Goal: Communication & Community: Answer question/provide support

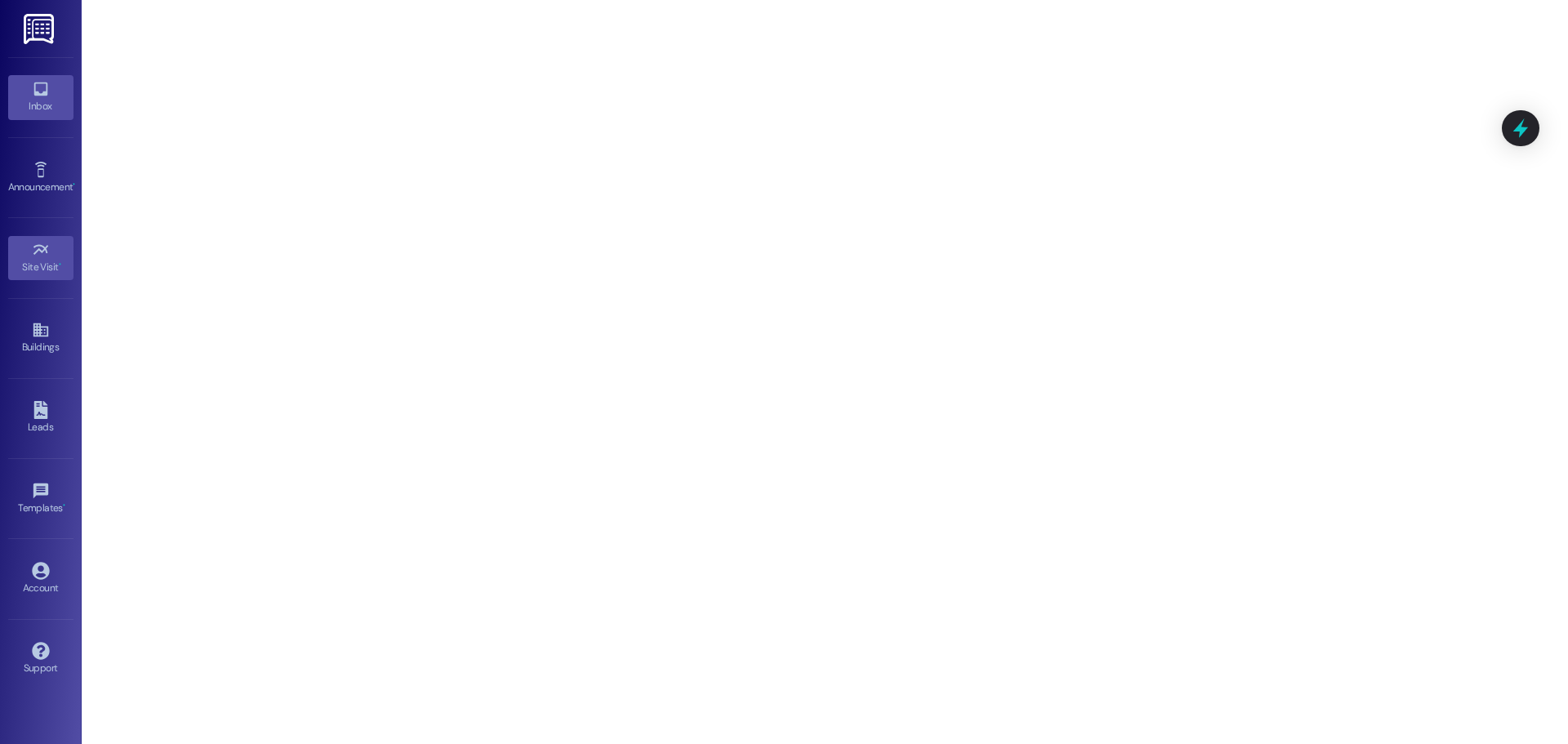
click at [22, 85] on link "Inbox" at bounding box center [40, 96] width 65 height 44
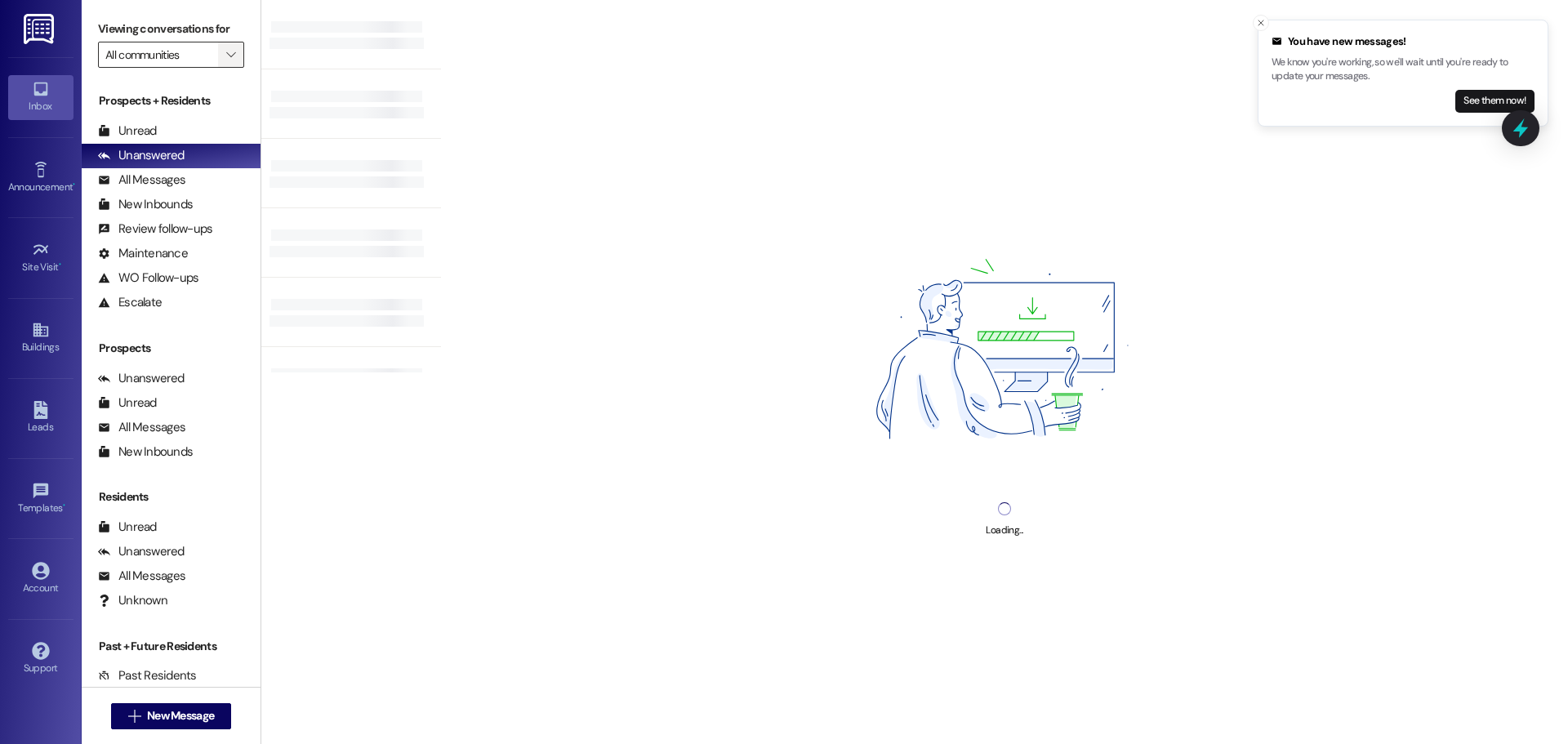
click at [223, 50] on span "" at bounding box center [231, 54] width 16 height 26
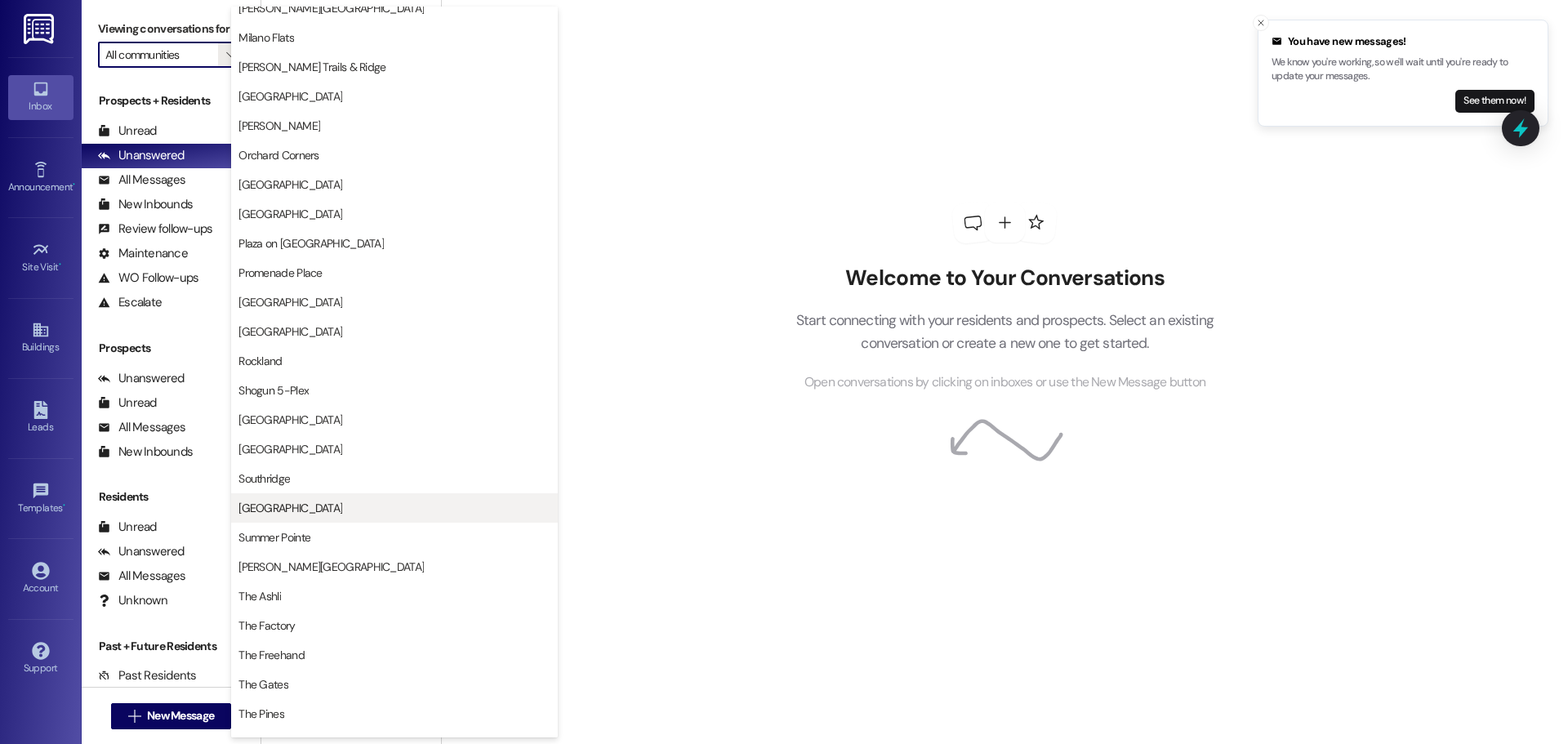
scroll to position [1551, 0]
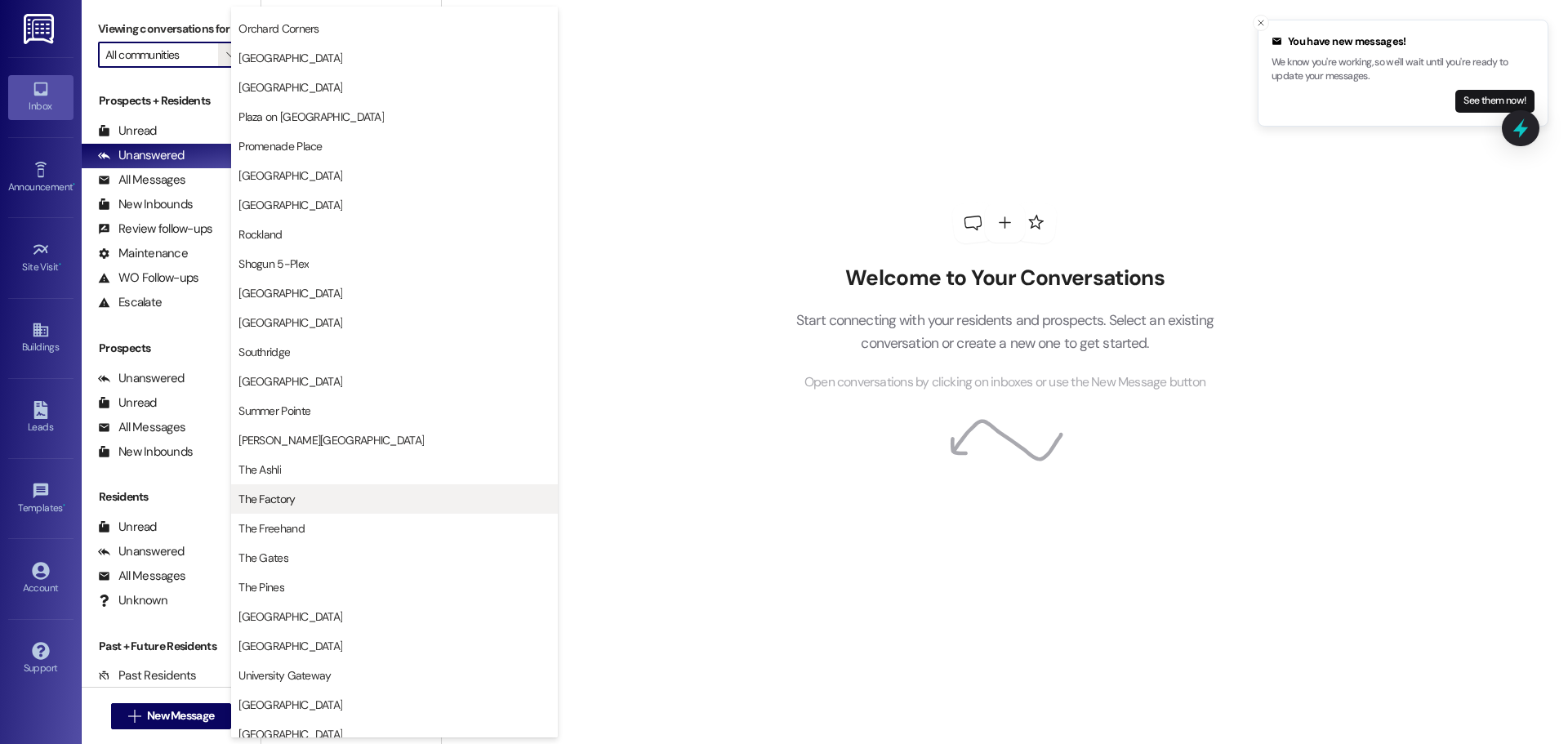
click at [339, 499] on span "The Factory" at bounding box center [394, 499] width 312 height 17
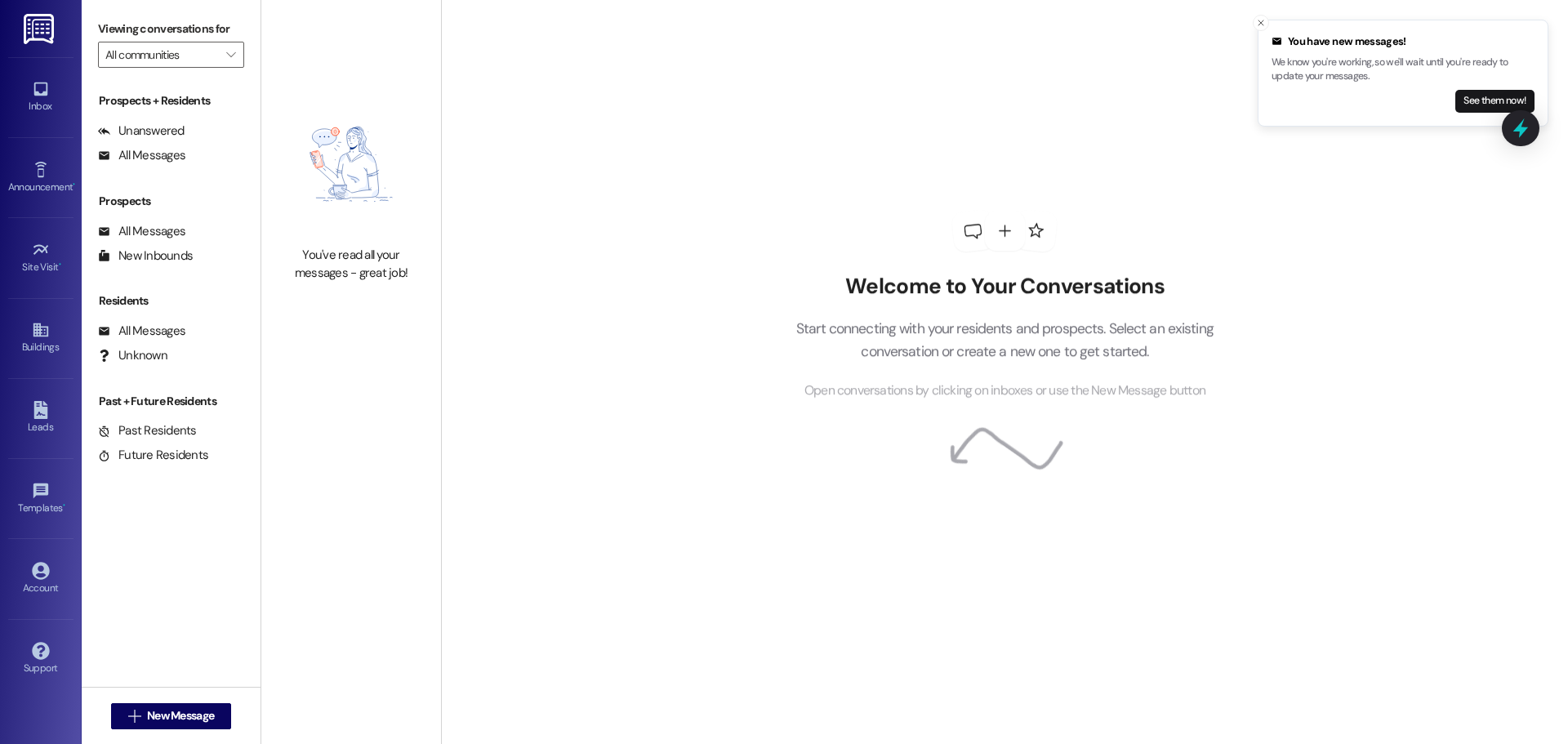
type input "The Factory"
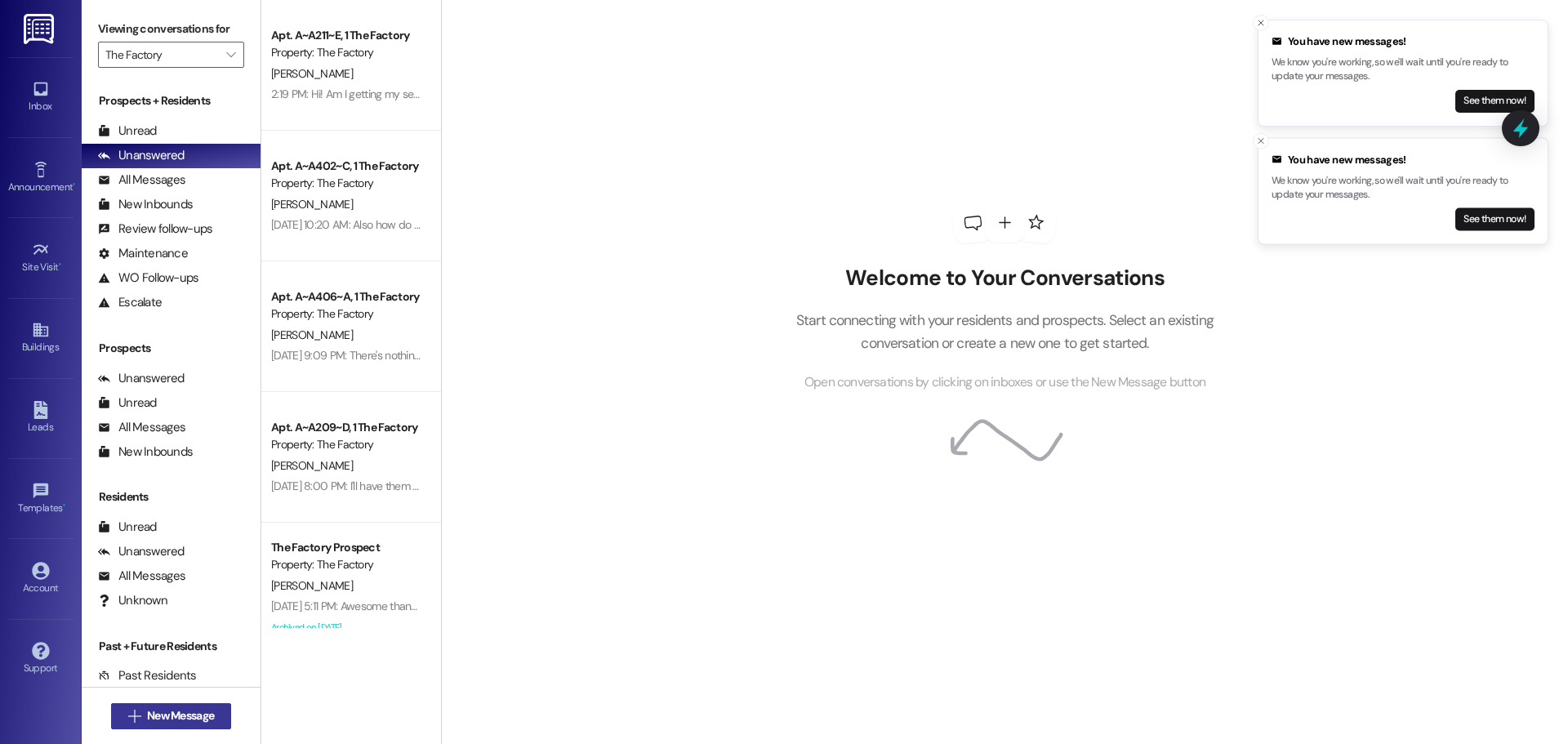
click at [193, 720] on span "New Message" at bounding box center [180, 716] width 67 height 18
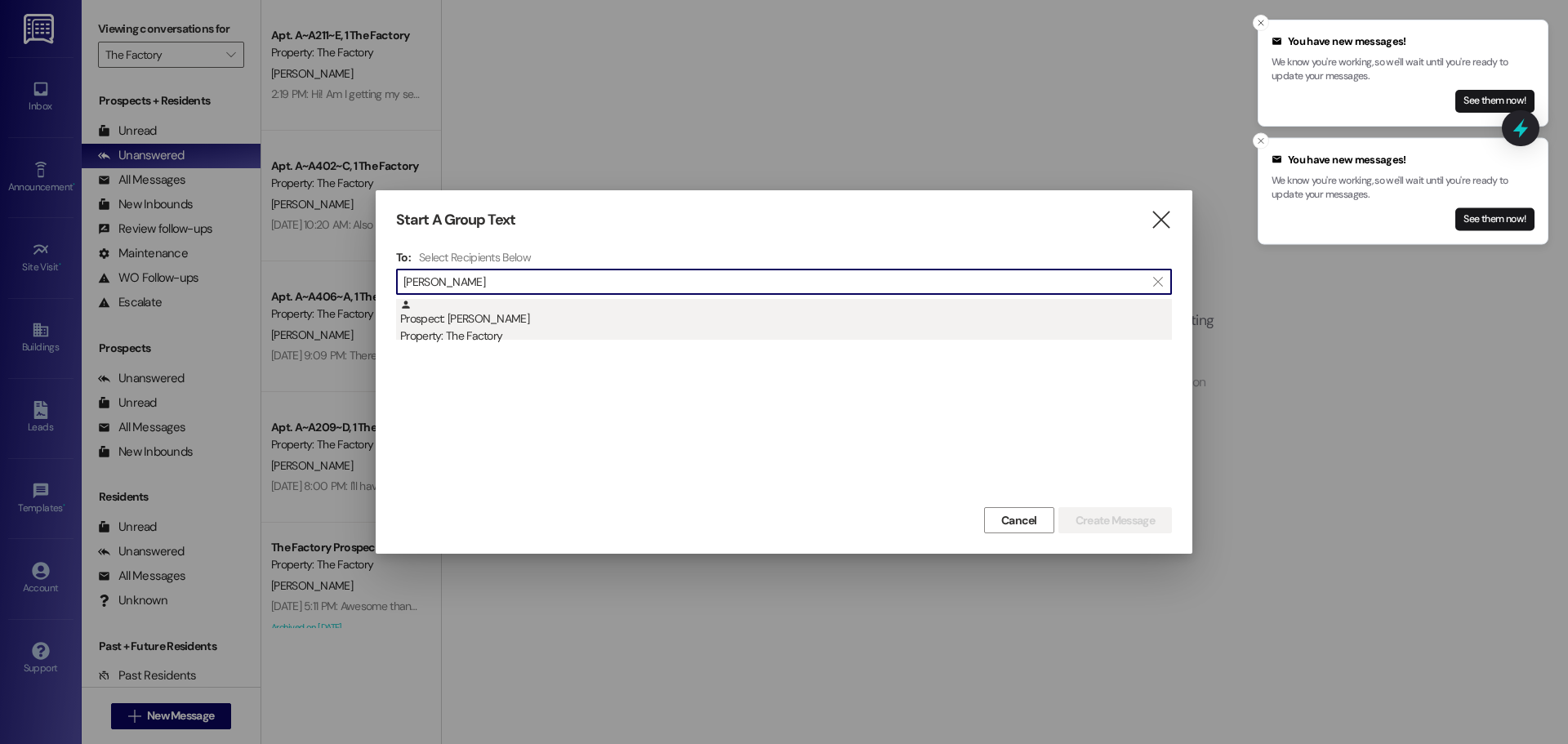
type input "asher atkin"
click at [651, 318] on div "Prospect: Asher Atkinson Property: The Factory" at bounding box center [785, 322] width 771 height 47
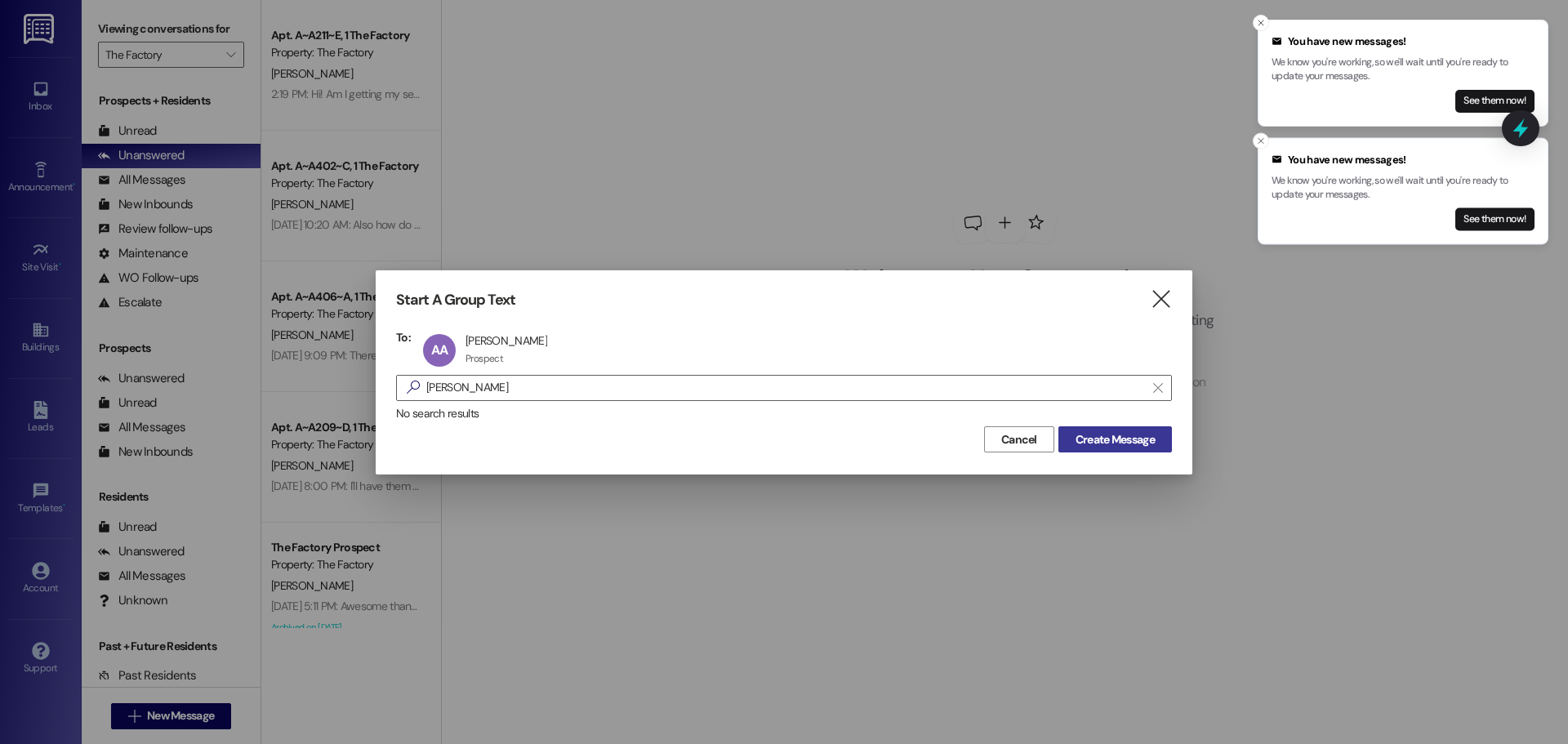
click at [1106, 449] on button "Create Message" at bounding box center [1115, 439] width 114 height 26
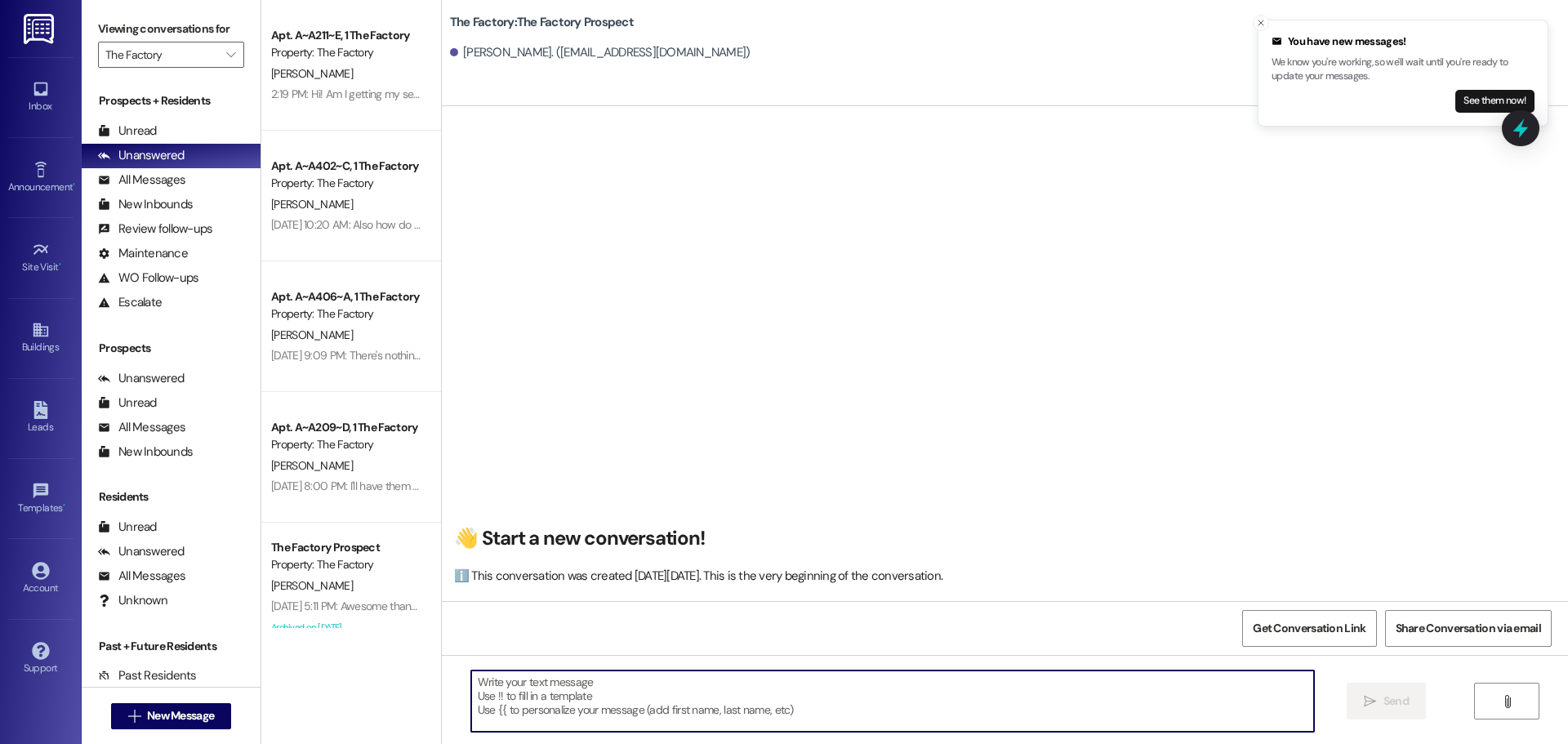
click at [902, 691] on textarea at bounding box center [892, 700] width 842 height 61
paste textarea "Hi Asher, McKaila here with The Factory in Logan. 😊 Factory is down to it's fin…"
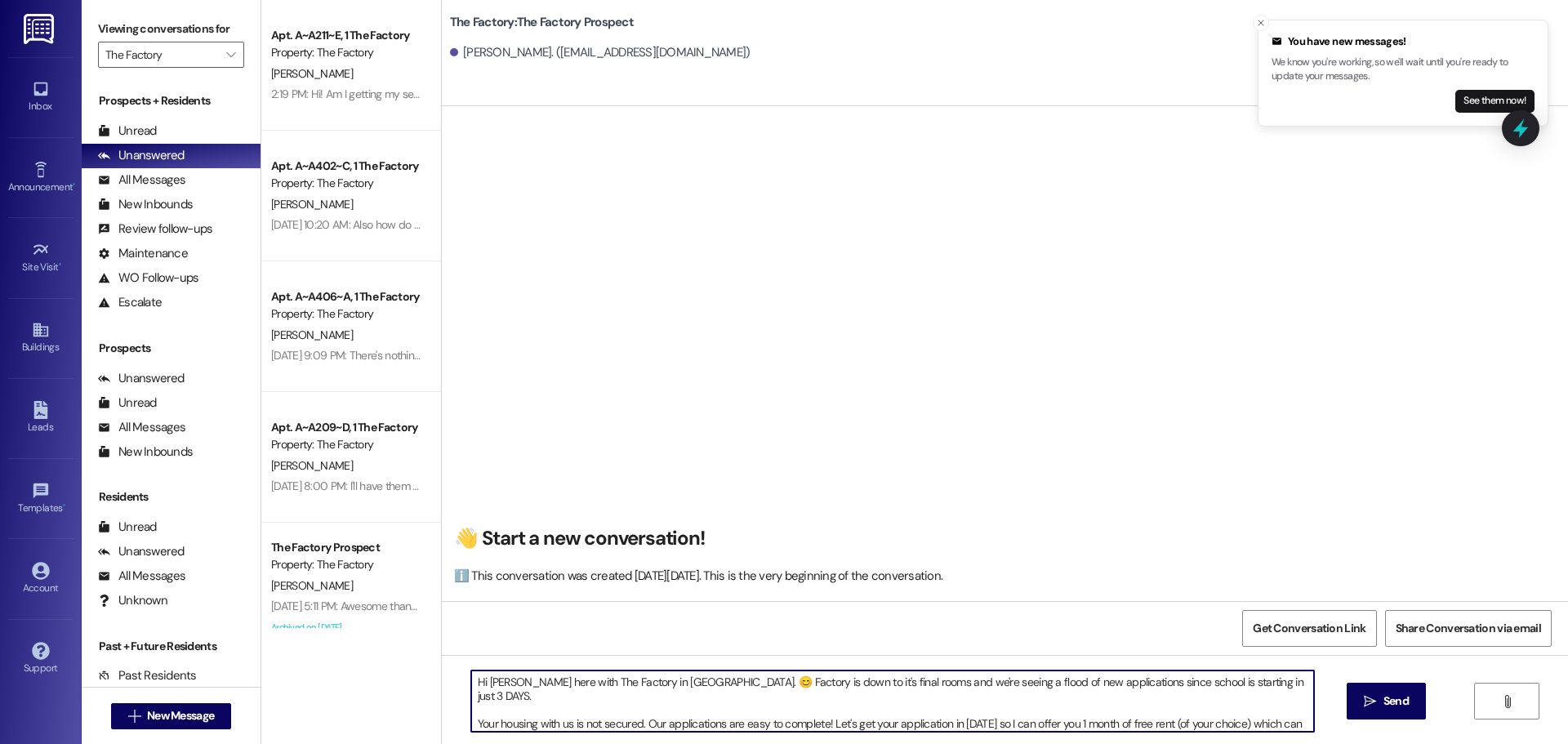
scroll to position [32, 0]
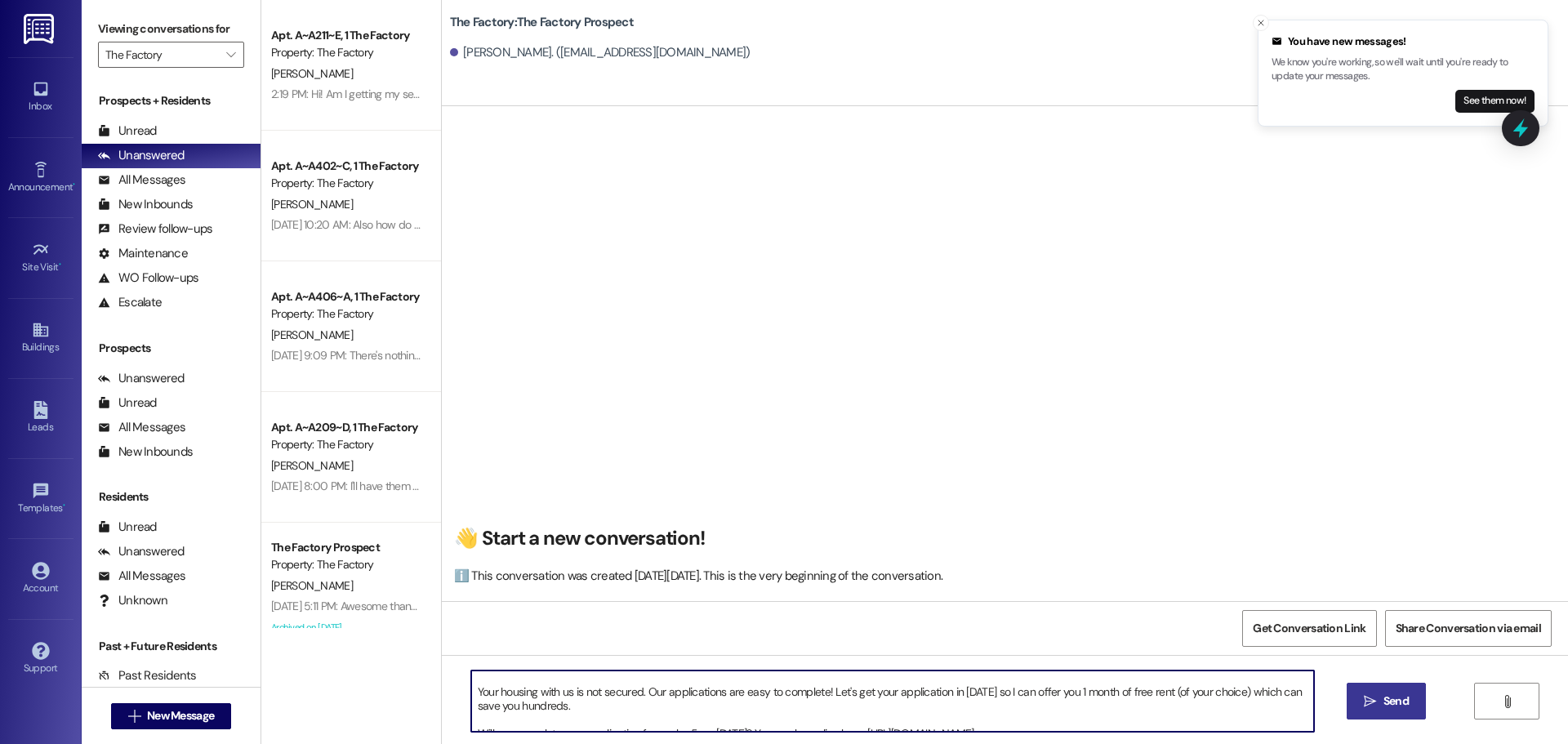
type textarea "Hi Asher, McKaila here with The Factory in Logan. 😊 Factory is down to it's fin…"
click at [1353, 701] on button " Send" at bounding box center [1385, 701] width 79 height 37
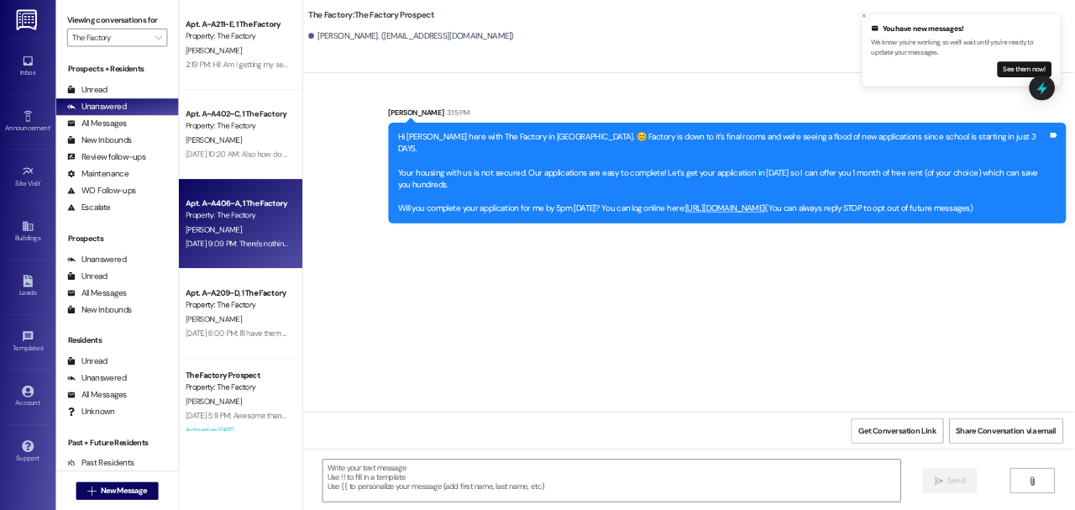
scroll to position [0, 0]
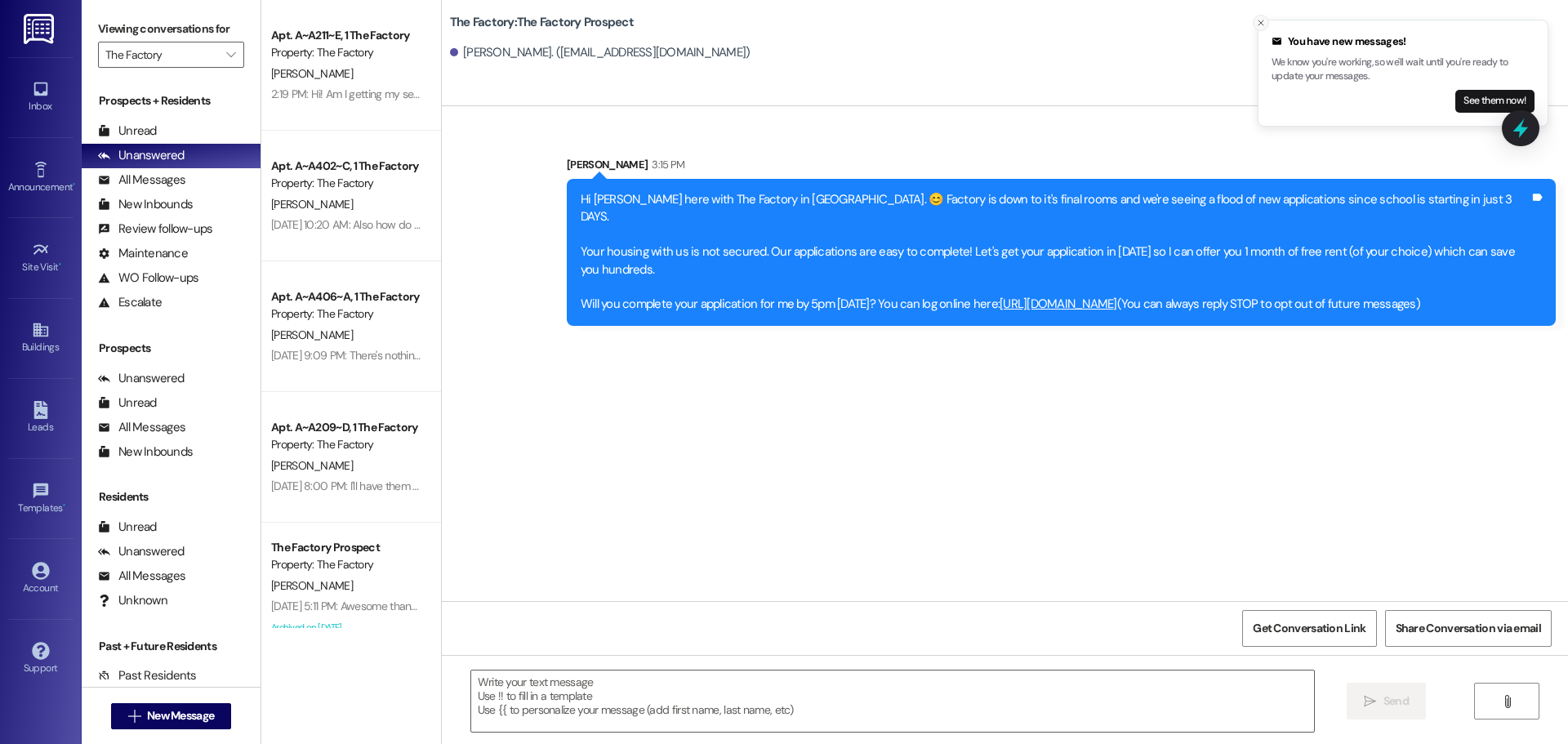
click at [1264, 25] on line "Close toast" at bounding box center [1261, 22] width 5 height 5
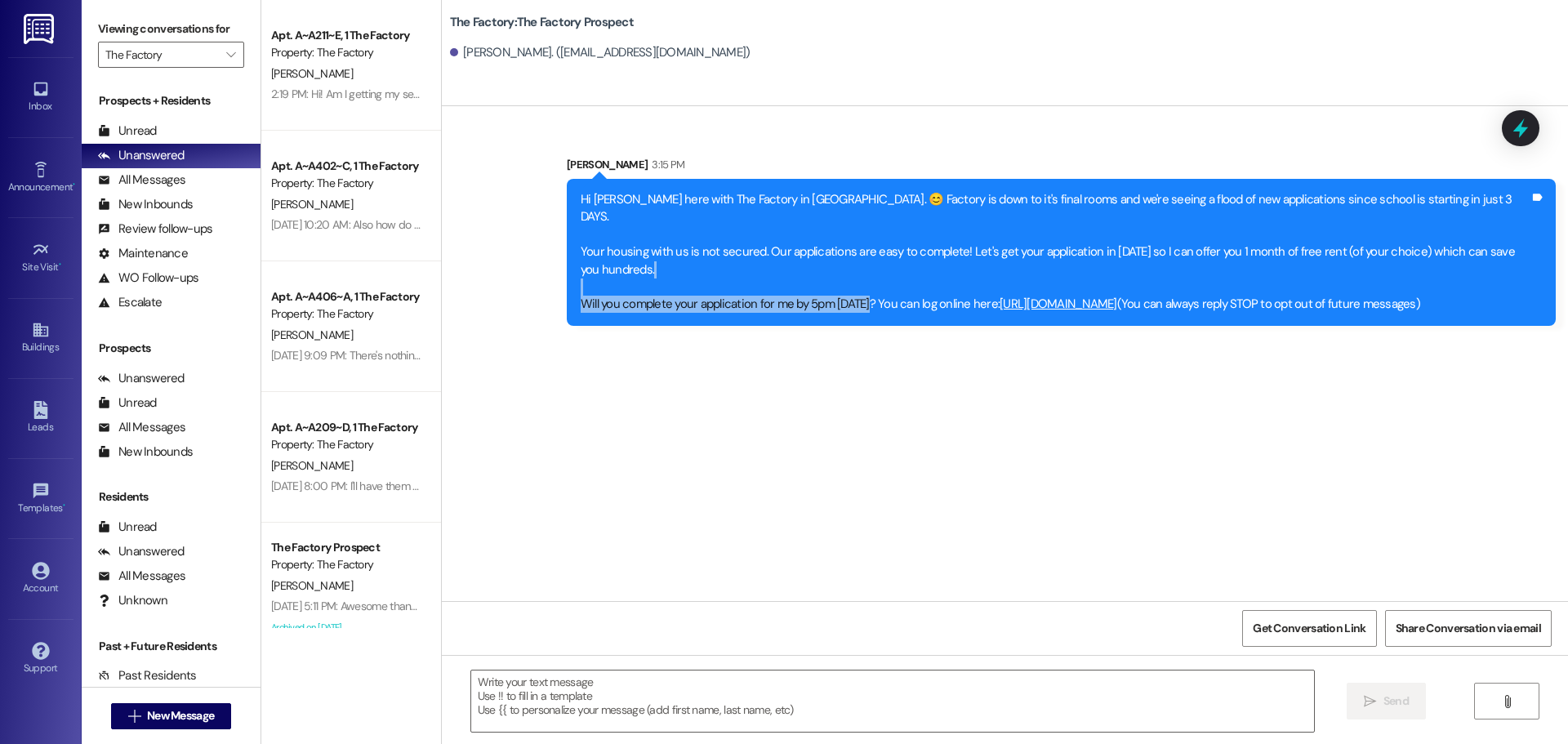
drag, startPoint x: 858, startPoint y: 292, endPoint x: 968, endPoint y: 294, distance: 110.0
click at [695, 248] on div "Hi Asher, McKaila here with The Factory in Logan. 😊 Factory is down to it's fin…" at bounding box center [1055, 252] width 949 height 123
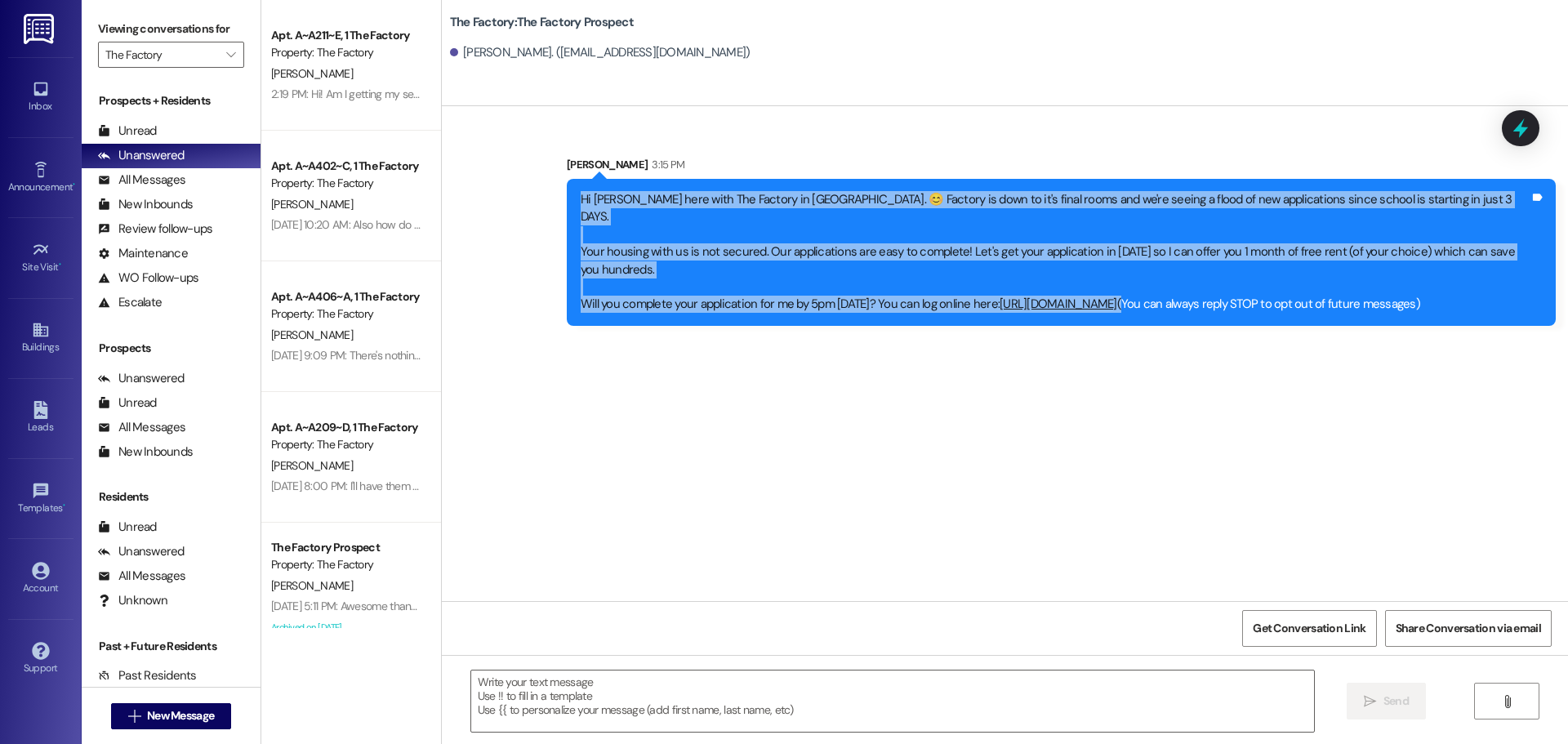
drag, startPoint x: 1143, startPoint y: 287, endPoint x: 564, endPoint y: 195, distance: 586.3
click at [567, 195] on div "Hi Asher, McKaila here with The Factory in Logan. 😊 Factory is down to it's fin…" at bounding box center [1061, 252] width 989 height 147
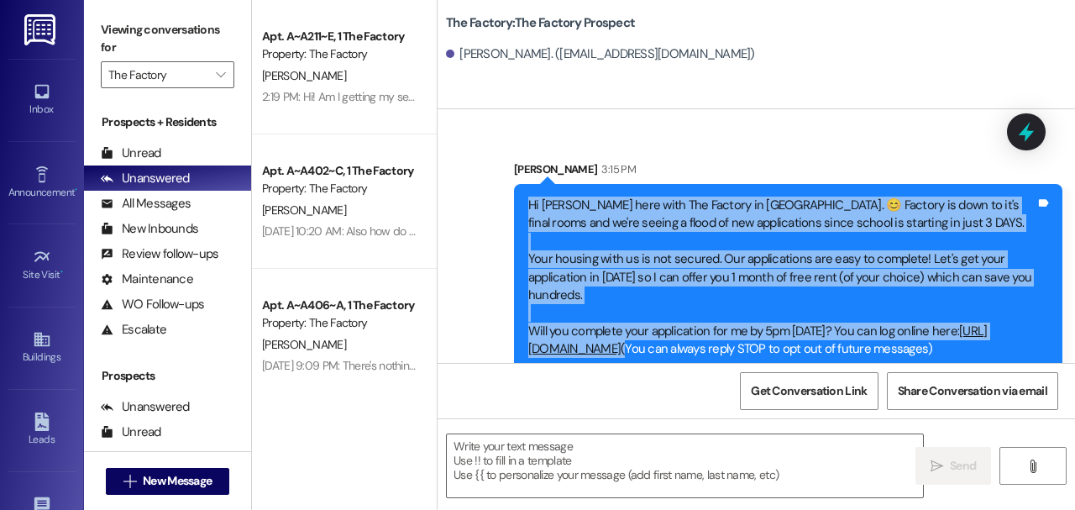
copy div "Hi Asher, McKaila here with The Factory in Logan. 😊 Factory is down to it's fin…"
click at [192, 475] on span "New Message" at bounding box center [177, 481] width 69 height 18
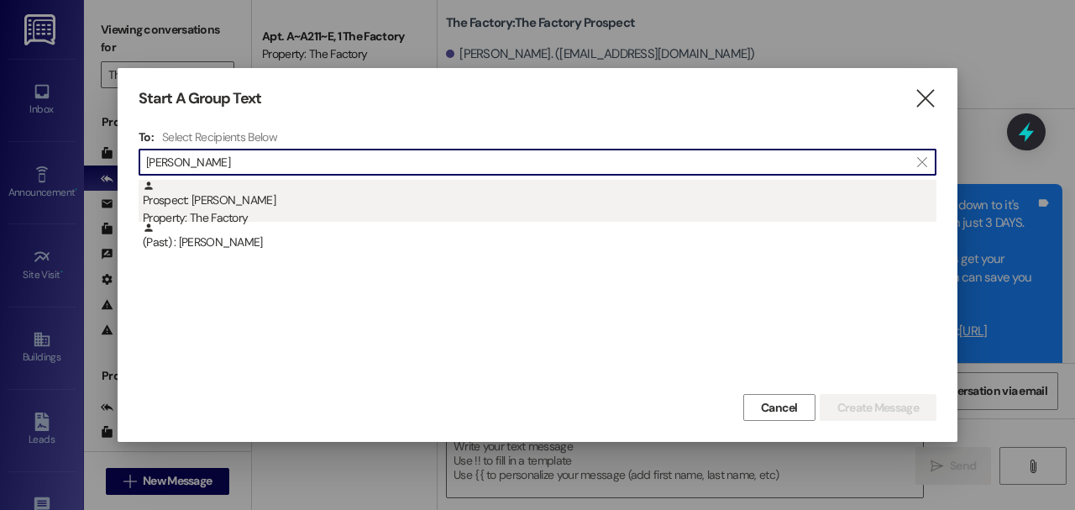
type input "audrey hall"
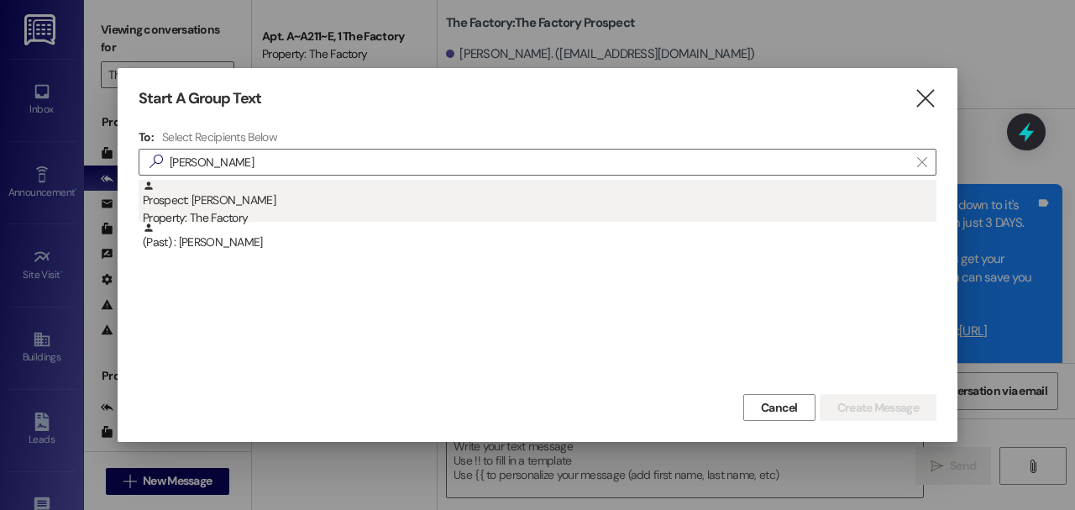
click at [315, 186] on div "Prospect: Audrey Hall Property: The Factory" at bounding box center [539, 204] width 793 height 48
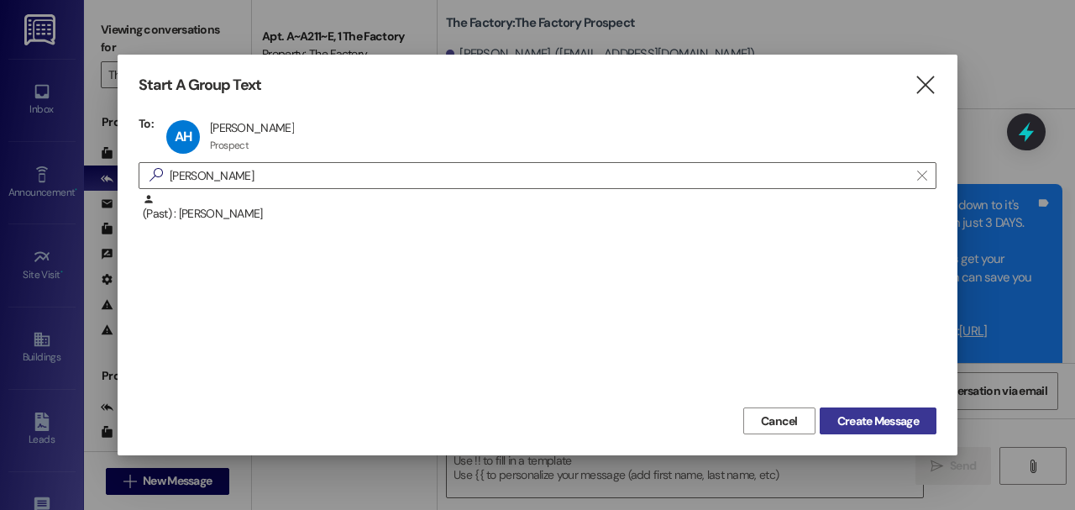
click at [867, 423] on span "Create Message" at bounding box center [877, 421] width 81 height 18
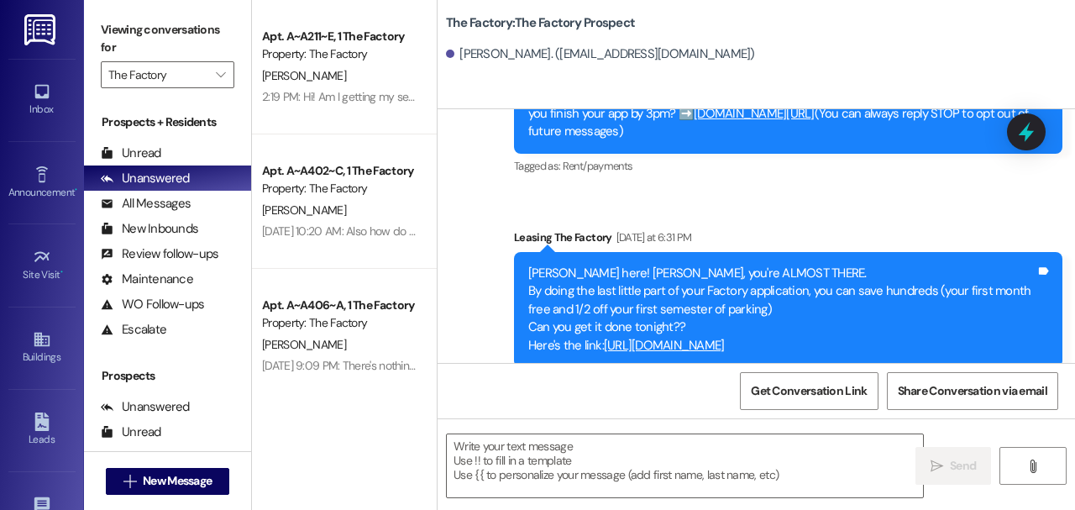
scroll to position [3, 0]
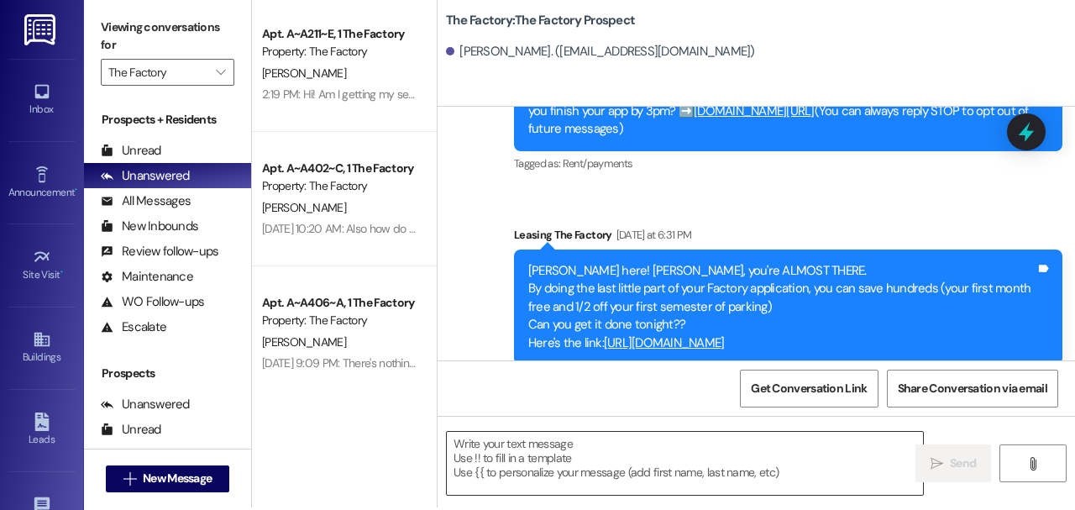
click at [772, 448] on textarea at bounding box center [685, 463] width 476 height 63
click at [554, 467] on textarea at bounding box center [685, 463] width 476 height 63
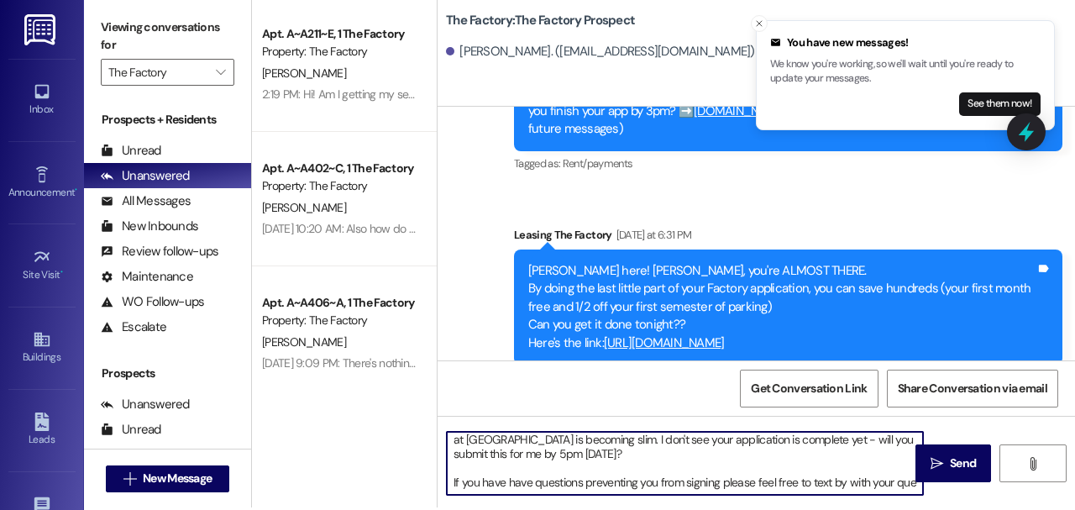
scroll to position [29, 0]
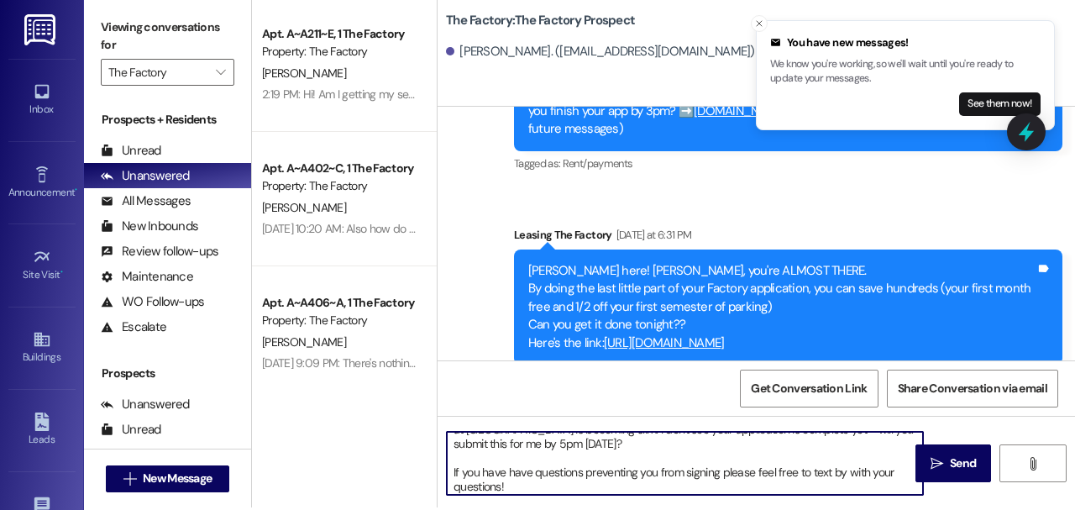
click at [578, 438] on textarea "Hi Audrey! With school starting in just 3 days, I'm worried your chance to sign…" at bounding box center [685, 463] width 476 height 63
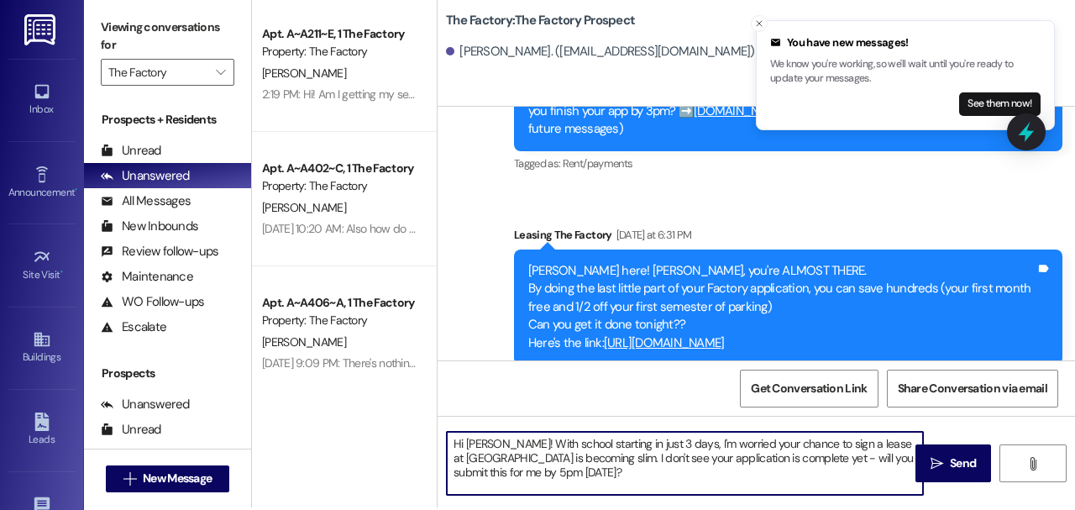
drag, startPoint x: 796, startPoint y: 459, endPoint x: 803, endPoint y: 472, distance: 14.3
click at [803, 472] on textarea "Hi Audrey! With school starting in just 3 days, I'm worried your chance to sign…" at bounding box center [685, 463] width 476 height 63
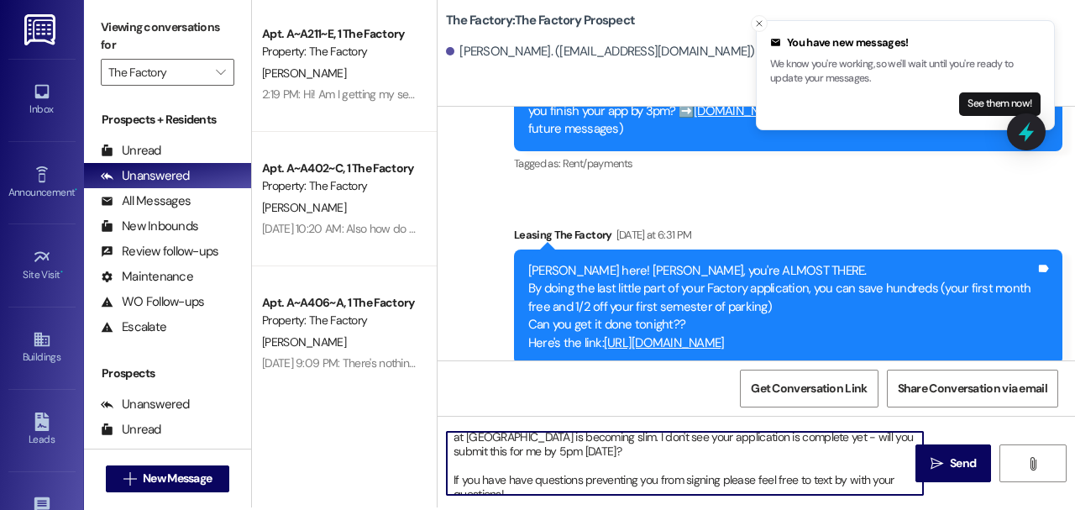
scroll to position [32, 0]
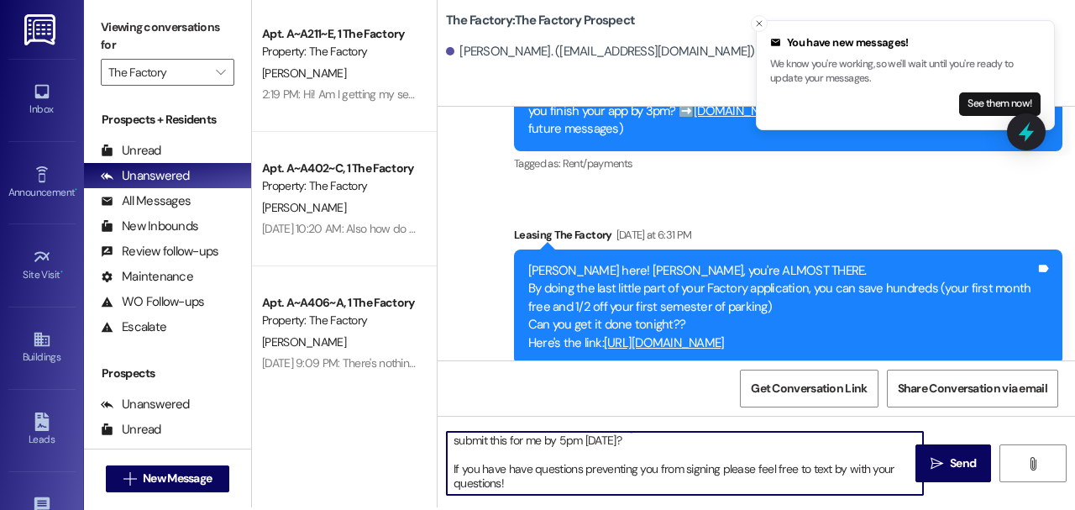
click at [838, 473] on textarea "Hi Audrey! With school starting in just 3 days, I'm worried your chance to sign…" at bounding box center [685, 463] width 476 height 63
click at [593, 488] on textarea "Hi Audrey! With school starting in just 3 days, I'm worried your chance to sign…" at bounding box center [685, 463] width 476 height 63
drag, startPoint x: 579, startPoint y: 485, endPoint x: 485, endPoint y: 469, distance: 95.4
click at [481, 469] on textarea "Hi Audrey! With school starting in just 3 days, I'm worried your chance to sign…" at bounding box center [685, 463] width 476 height 63
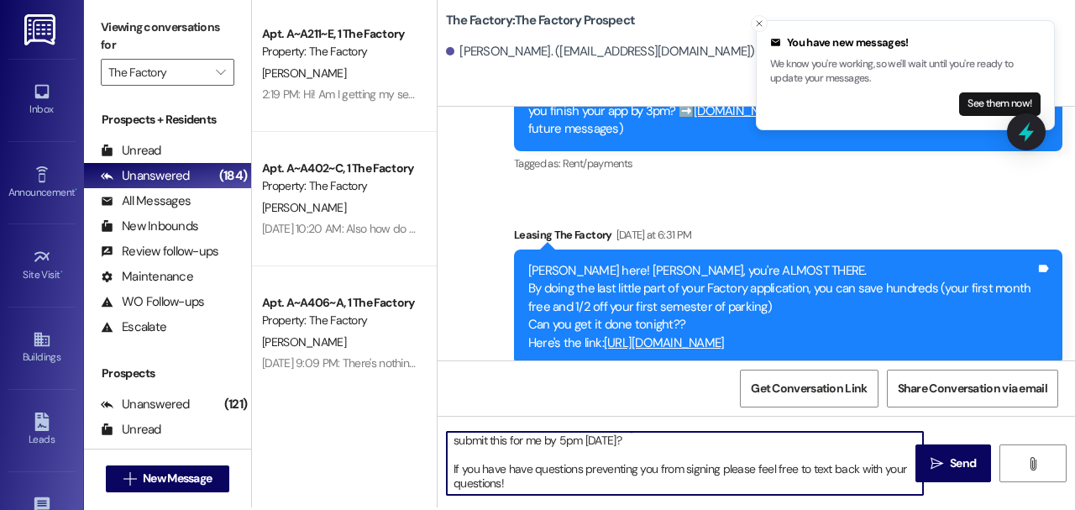
click at [536, 489] on textarea "Hi Audrey! With school starting in just 3 days, I'm worried your chance to sign…" at bounding box center [685, 463] width 476 height 63
click at [559, 443] on textarea "Hi Audrey! With school starting in just 3 days, I'm worried your chance to sign…" at bounding box center [685, 463] width 476 height 63
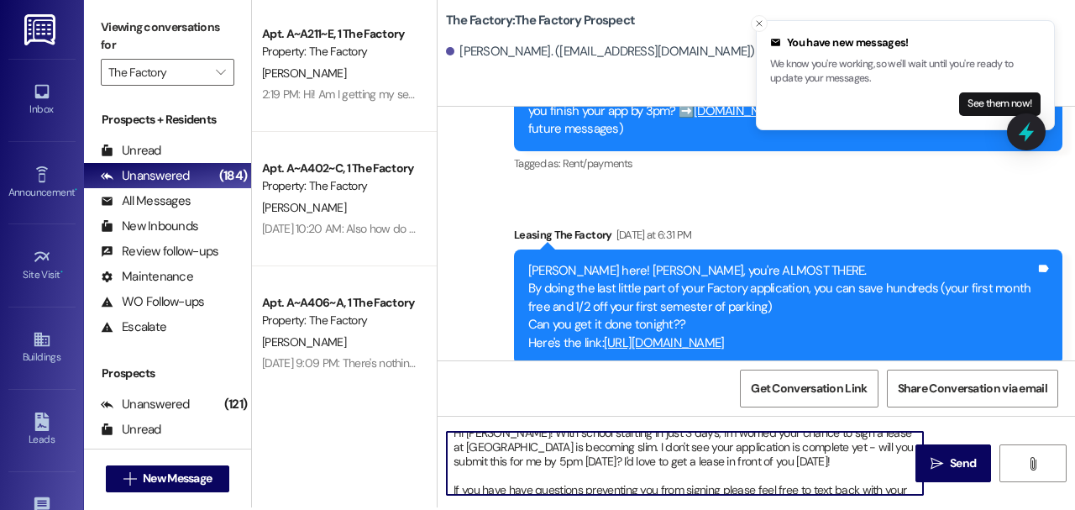
scroll to position [0, 0]
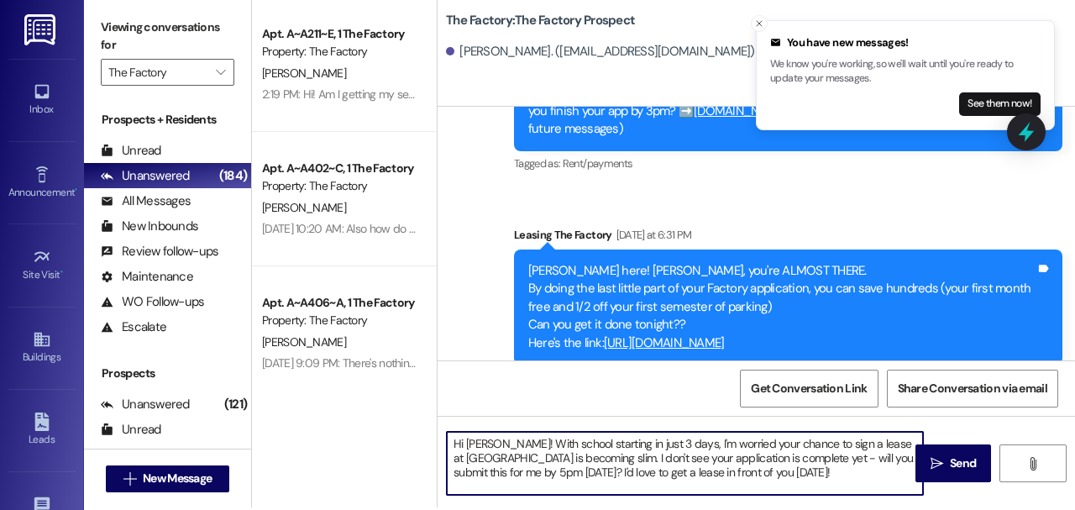
drag, startPoint x: 788, startPoint y: 462, endPoint x: 795, endPoint y: 468, distance: 8.9
click at [795, 468] on textarea "Hi Audrey! With school starting in just 3 days, I'm worried your chance to sign…" at bounding box center [685, 463] width 476 height 63
click at [596, 457] on textarea "Hi Audrey! With school starting in just 3 days, I'm worried your chance to sign…" at bounding box center [685, 463] width 476 height 63
drag, startPoint x: 580, startPoint y: 457, endPoint x: 796, endPoint y: 470, distance: 216.2
click at [796, 470] on textarea "Hi Audrey! With school starting in just 3 days, I'm worried your chance to sign…" at bounding box center [685, 463] width 476 height 63
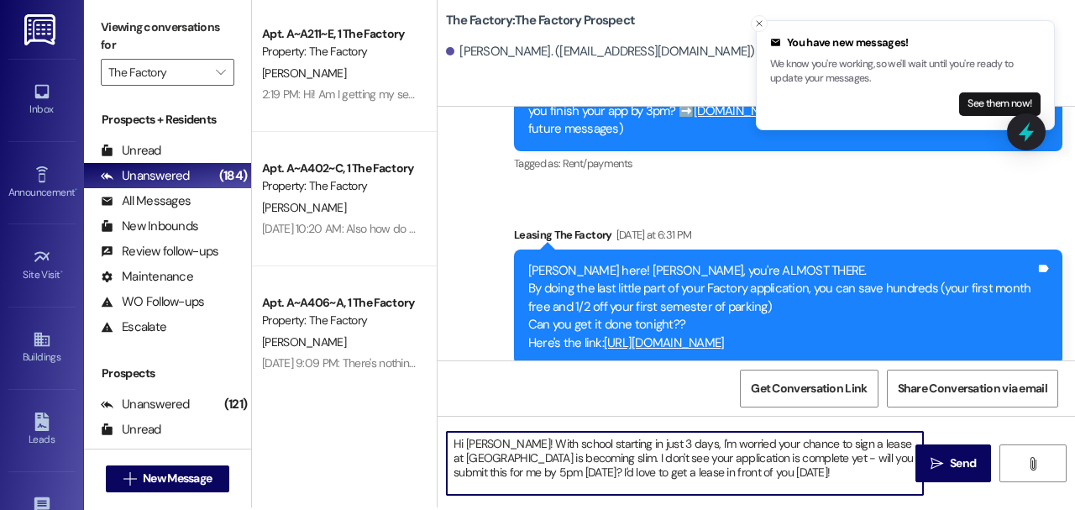
click at [796, 472] on textarea "Hi Audrey! With school starting in just 3 days, I'm worried your chance to sign…" at bounding box center [685, 463] width 476 height 63
click at [759, 473] on textarea "Hi Audrey! With school starting in just 3 days, I'm worried your chance to sign…" at bounding box center [685, 463] width 476 height 63
click at [786, 462] on textarea "Hi Audrey! With school starting in just 3 days, I'm worried your chance to sign…" at bounding box center [685, 463] width 476 height 63
click at [773, 473] on textarea "Hi Audrey! With school starting in just 3 days, I'm worried your chance to sign…" at bounding box center [685, 463] width 476 height 63
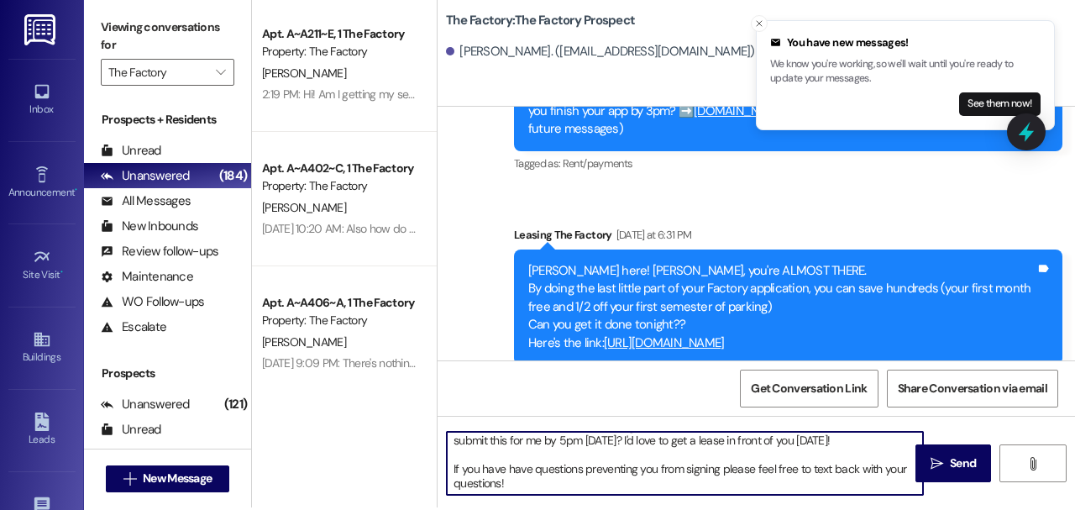
drag, startPoint x: 549, startPoint y: 469, endPoint x: 784, endPoint y: 452, distance: 235.7
click at [784, 452] on textarea "Hi Audrey! With school starting in just 3 days, I'm worried your chance to sign…" at bounding box center [685, 463] width 476 height 63
click at [751, 476] on textarea "Hi Audrey! With school starting in just 3 days, I'm worried your chance to sign…" at bounding box center [685, 463] width 476 height 63
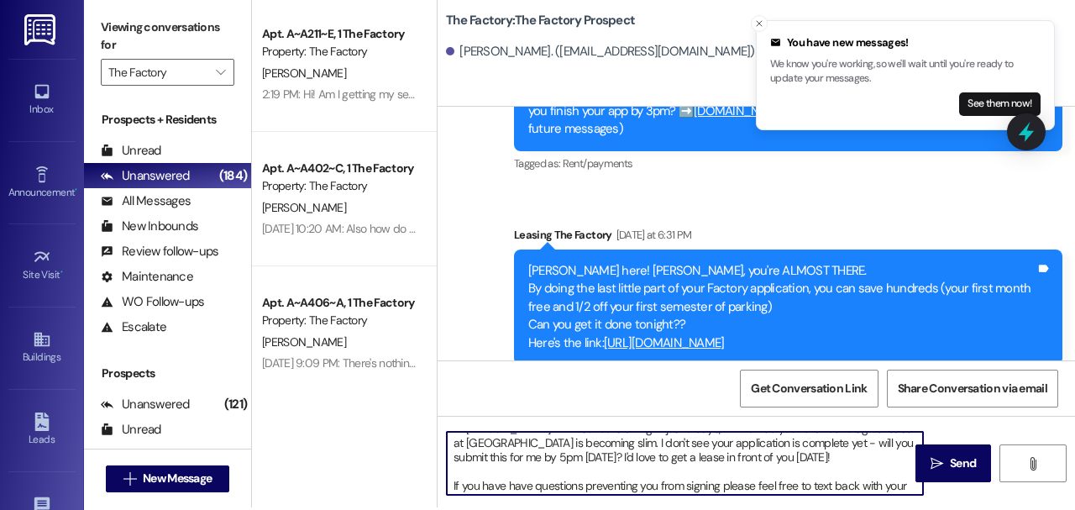
scroll to position [0, 0]
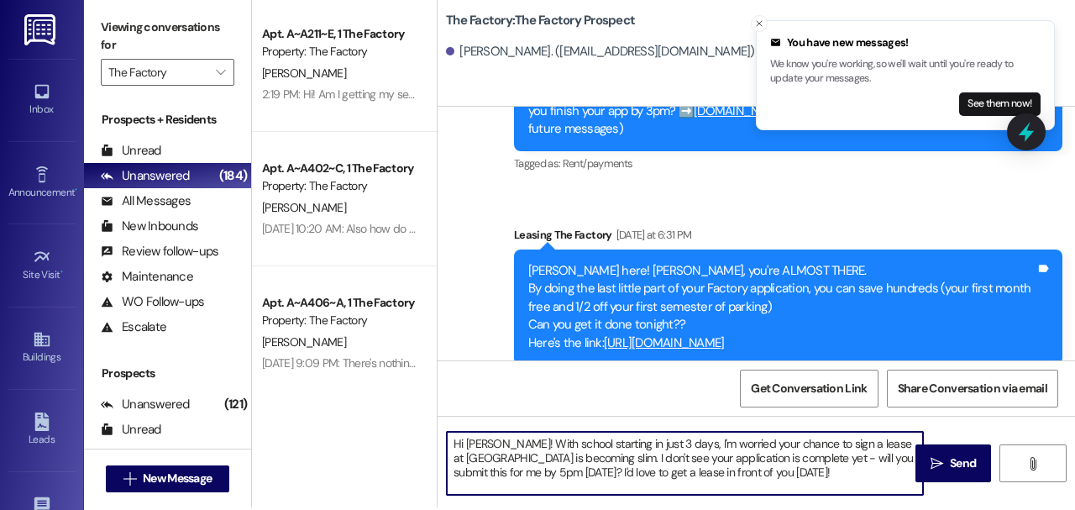
click at [767, 473] on textarea "Hi Audrey! With school starting in just 3 days, I'm worried your chance to sign…" at bounding box center [685, 463] width 476 height 63
drag, startPoint x: 546, startPoint y: 473, endPoint x: 787, endPoint y: 474, distance: 241.8
click at [787, 474] on textarea "Hi Audrey! With school starting in just 3 days, I'm worried your chance to sign…" at bounding box center [685, 463] width 476 height 63
paste textarea "[URL][DOMAIN_NAME]"
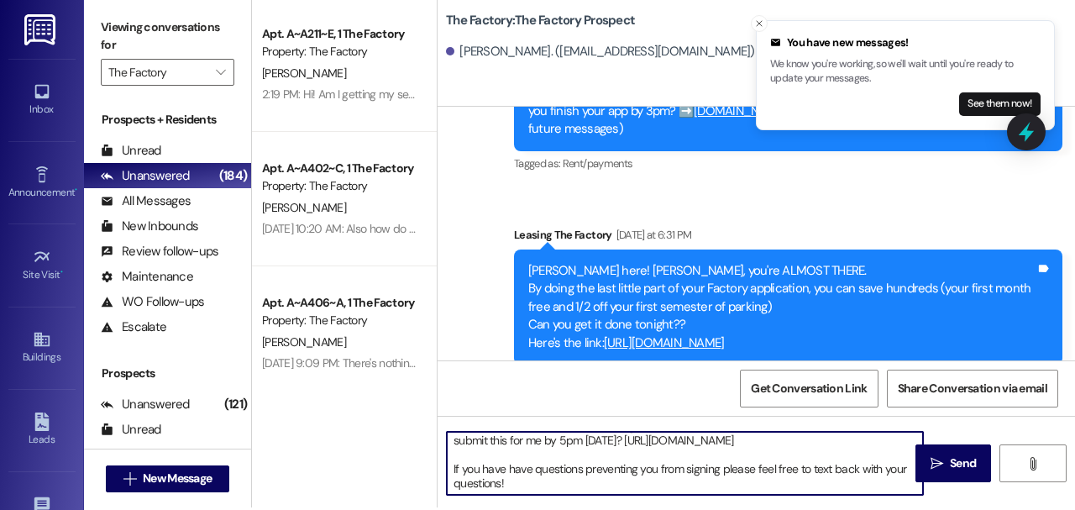
click at [450, 467] on textarea "Hi Audrey! With school starting in just 3 days, I'm worried your chance to sign…" at bounding box center [685, 463] width 476 height 63
click at [515, 468] on textarea "Hi Audrey! With school starting in just 3 days, I'm worried your chance to sign…" at bounding box center [685, 463] width 476 height 63
click at [674, 472] on textarea "Hi Audrey! With school starting in just 3 days, I'm worried your chance to sign…" at bounding box center [685, 463] width 476 height 63
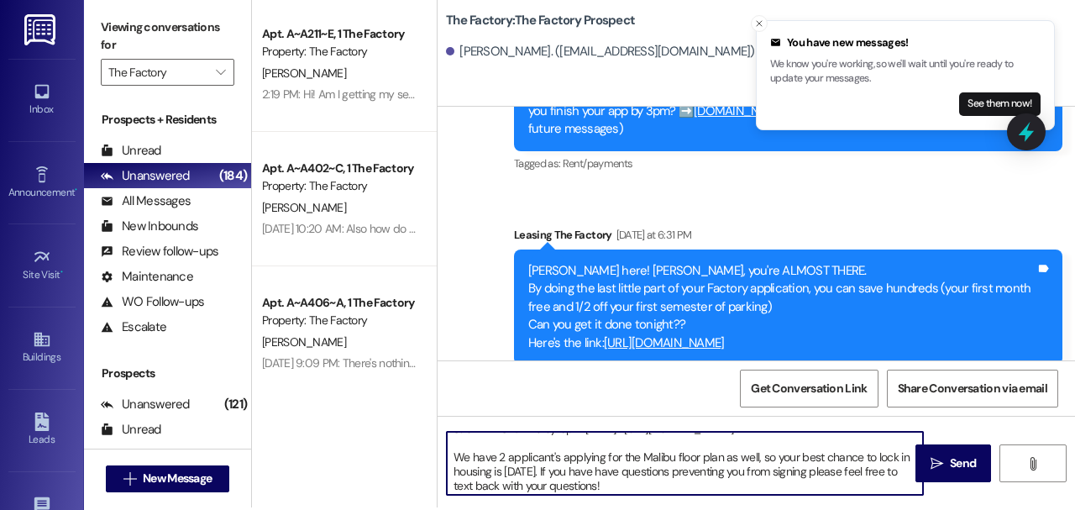
scroll to position [47, 0]
click at [621, 482] on textarea "Hi Audrey! With school starting in just 3 days, I'm worried your chance to sign…" at bounding box center [685, 463] width 476 height 63
click at [526, 468] on textarea "Hi Audrey! With school starting in just 3 days, I'm worried your chance to sign…" at bounding box center [685, 463] width 476 height 63
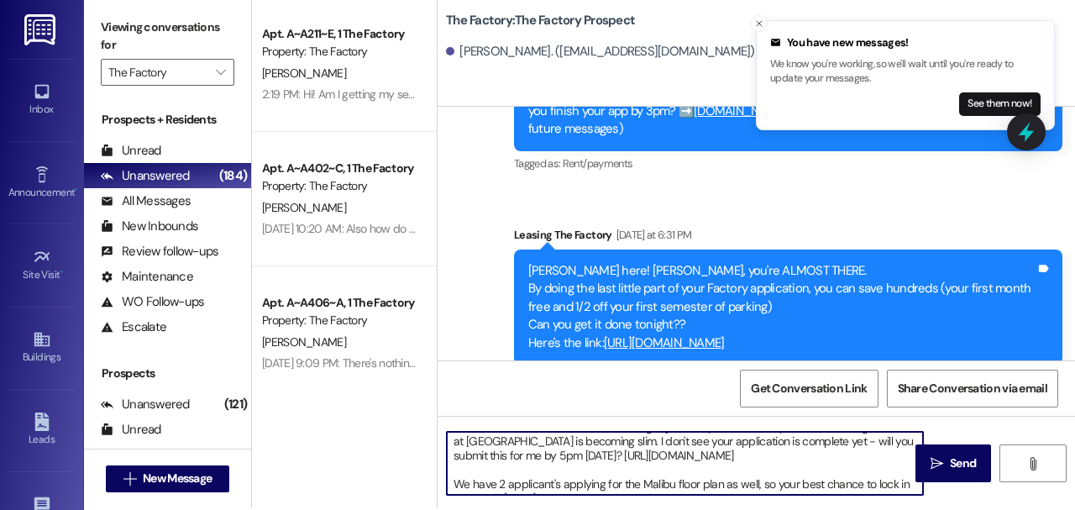
scroll to position [0, 0]
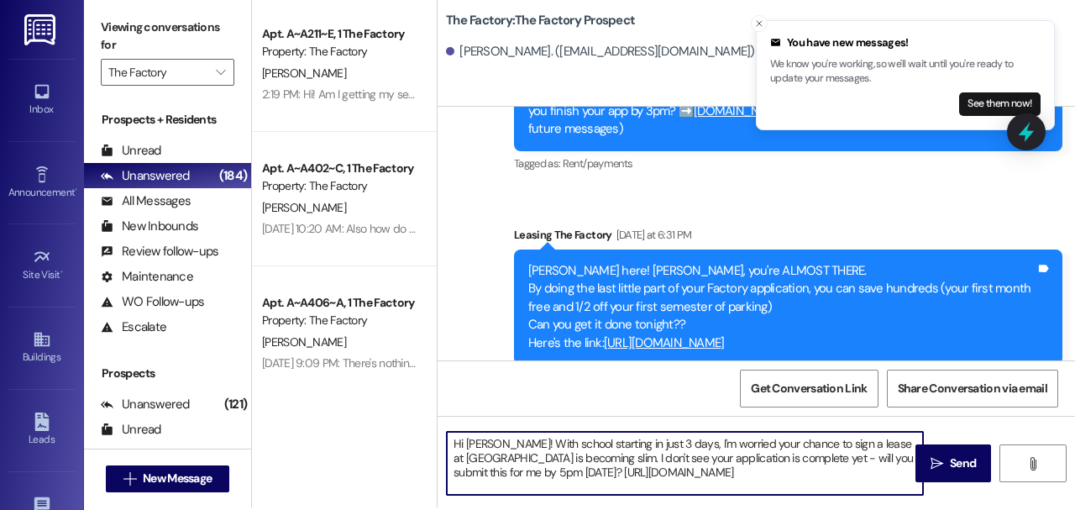
click at [505, 442] on textarea "Hi Audrey! With school starting in just 3 days, I'm worried your chance to sign…" at bounding box center [685, 463] width 476 height 63
click at [509, 440] on textarea "Hi Audrey, Team Factory here! With school starting in just 3 days, I'm worried …" at bounding box center [685, 463] width 476 height 63
click at [554, 440] on textarea "Hi Audrey, Team Factory here! With school starting in just 3 days, I'm worried …" at bounding box center [685, 463] width 476 height 63
drag, startPoint x: 554, startPoint y: 440, endPoint x: 517, endPoint y: 442, distance: 37.0
click at [517, 442] on textarea "Hi Audrey, Team Factory here! With school starting in just 3 days, I'm worried …" at bounding box center [685, 463] width 476 height 63
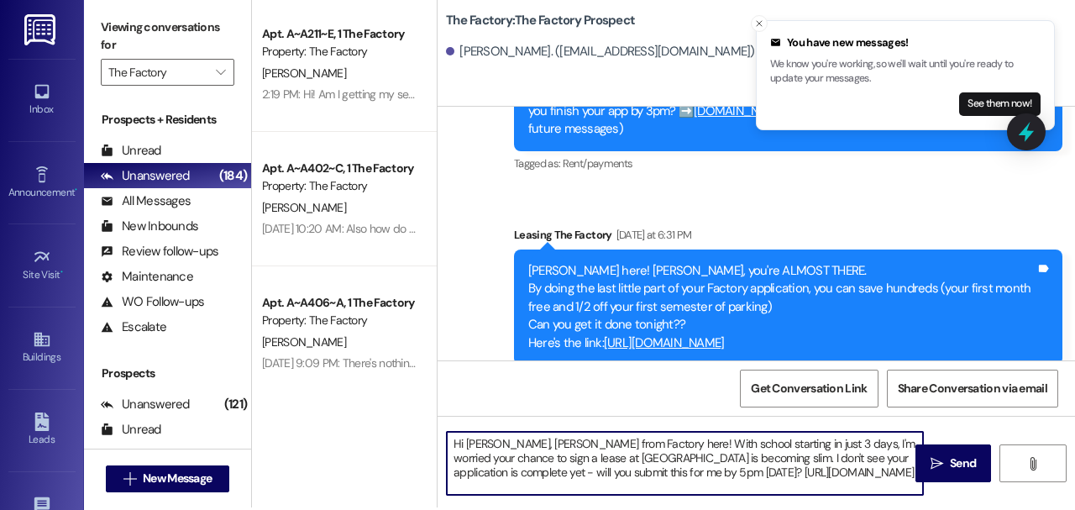
click at [571, 442] on textarea "Hi Audrey, McKaila from Factory here! With school starting in just 3 days, I'm …" at bounding box center [685, 463] width 476 height 63
click at [580, 457] on textarea "Hi Audrey, McKaila from The Factory here! With school starting in just 3 days, …" at bounding box center [685, 463] width 476 height 63
drag, startPoint x: 580, startPoint y: 457, endPoint x: 613, endPoint y: 458, distance: 32.8
click at [613, 458] on textarea "Hi Audrey, McKaila from The Factory here! With school starting in just 3 days, …" at bounding box center [685, 463] width 476 height 63
click at [562, 458] on textarea "Hi Audrey, McKaila from The Factory here! With school starting in just 3 days, …" at bounding box center [685, 463] width 476 height 63
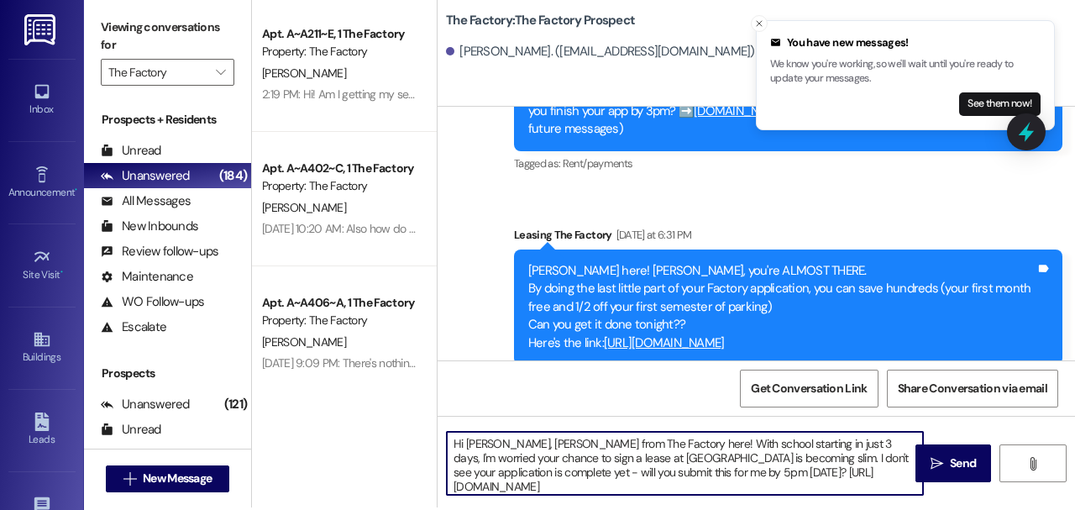
drag, startPoint x: 562, startPoint y: 458, endPoint x: 604, endPoint y: 456, distance: 41.2
click at [604, 456] on textarea "Hi Audrey, McKaila from The Factory here! With school starting in just 3 days, …" at bounding box center [685, 463] width 476 height 63
click at [659, 469] on textarea "Hi Audrey, McKaila from The Factory here! With school starting in just 3 days, …" at bounding box center [685, 463] width 476 height 63
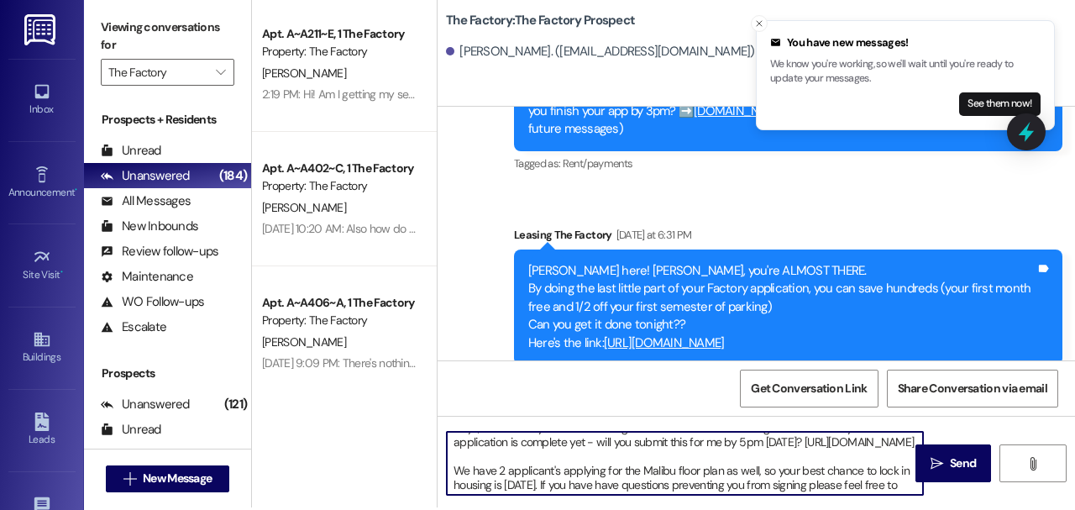
scroll to position [47, 0]
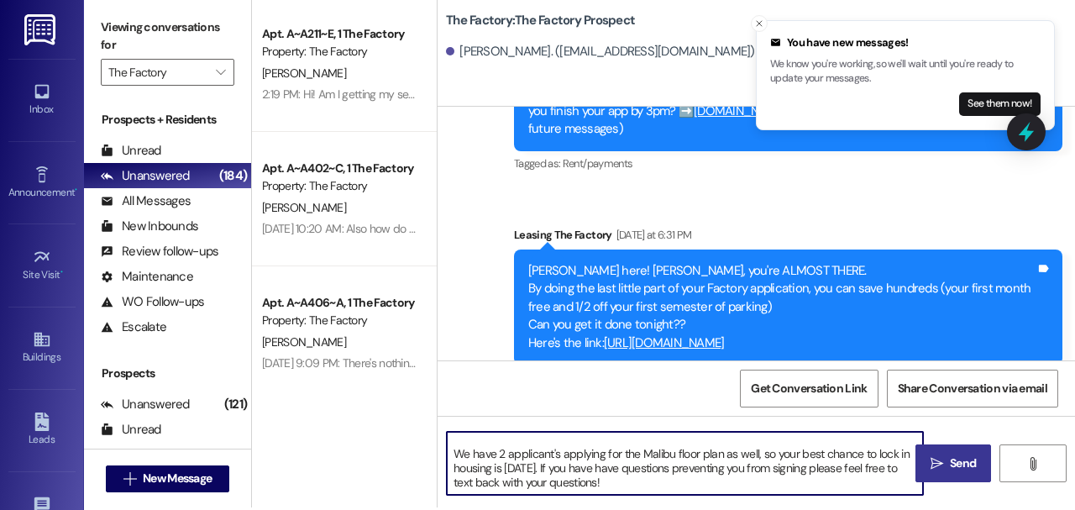
type textarea "Hi Audrey, McKaila from The Factory here! With school starting in just 3 days, …"
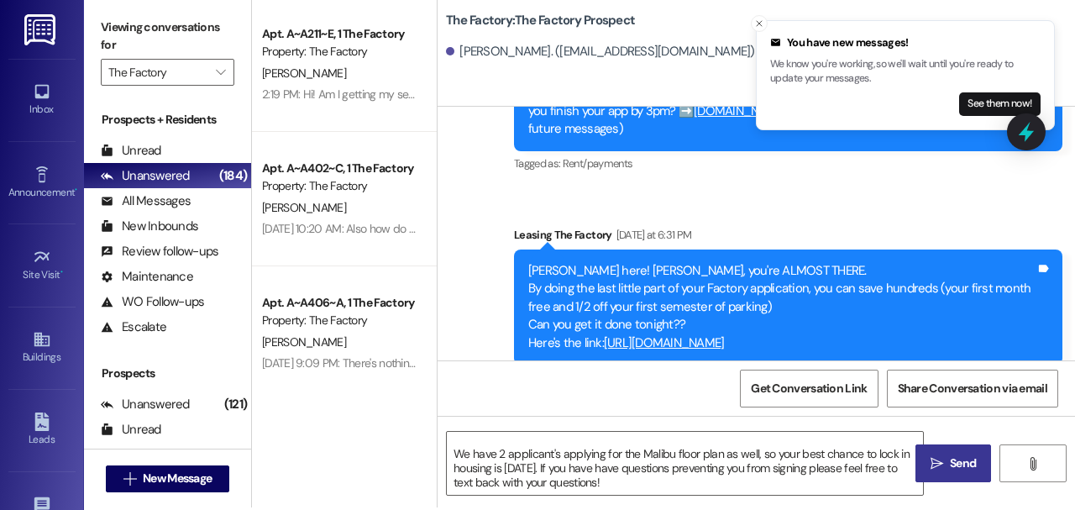
click at [950, 450] on button " Send" at bounding box center [953, 463] width 76 height 38
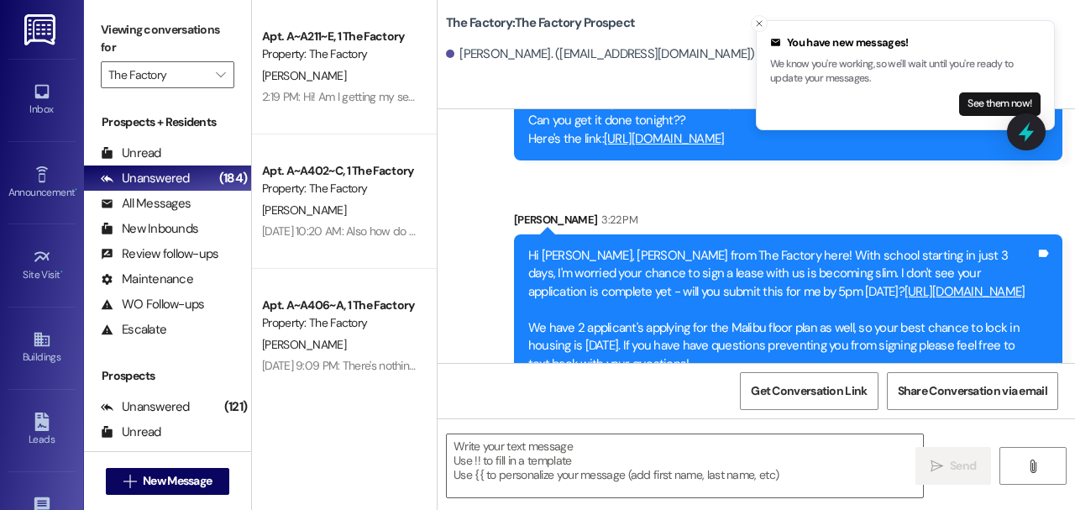
scroll to position [352, 0]
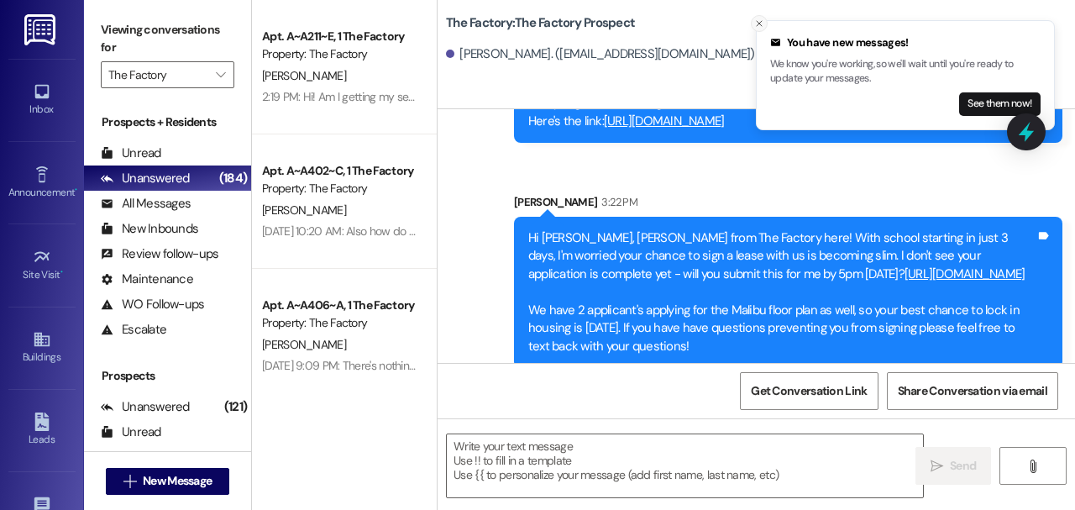
click at [762, 23] on icon "Close toast" at bounding box center [759, 23] width 10 height 10
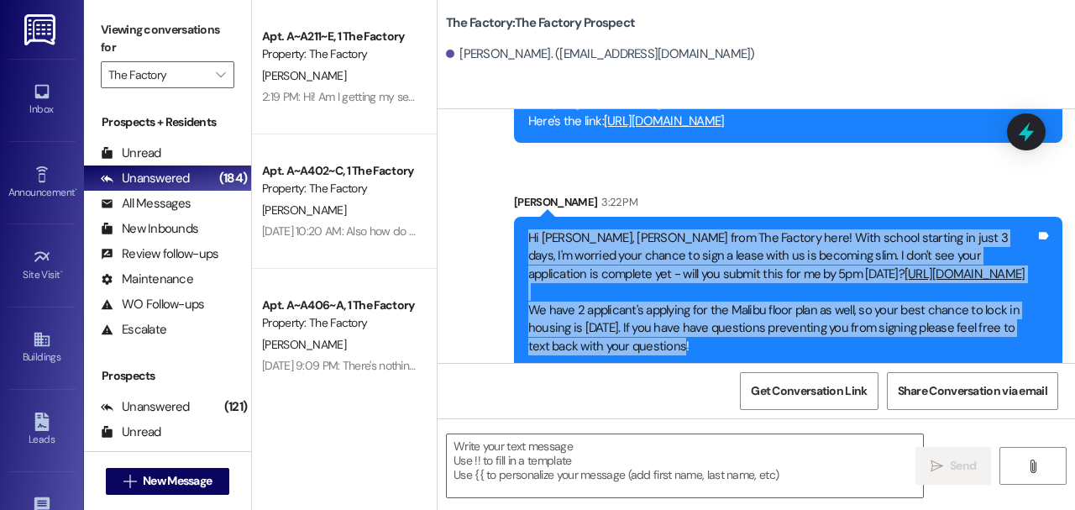
drag, startPoint x: 692, startPoint y: 330, endPoint x: 525, endPoint y: 223, distance: 198.2
click at [526, 229] on div "Hi Audrey, McKaila from The Factory here! With school starting in just 3 days, …" at bounding box center [781, 292] width 510 height 126
copy div "Hi Audrey, McKaila from The Factory here! With school starting in just 3 days, …"
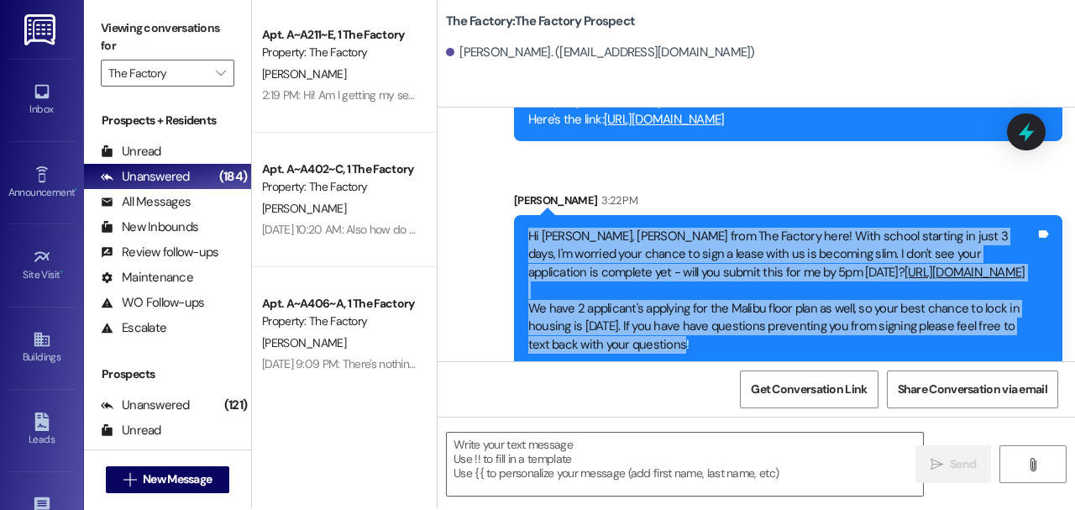
scroll to position [3, 0]
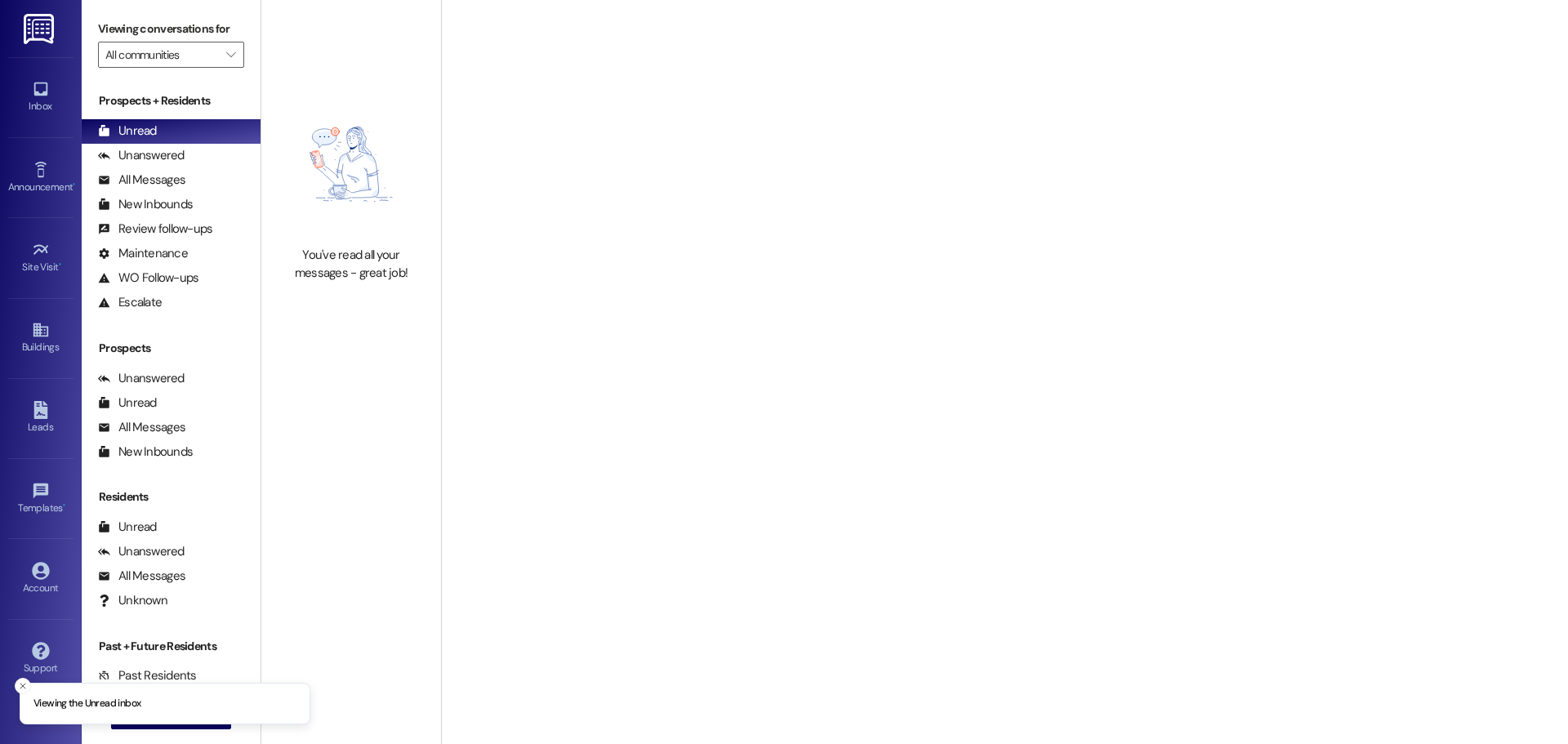
type input "The Factory"
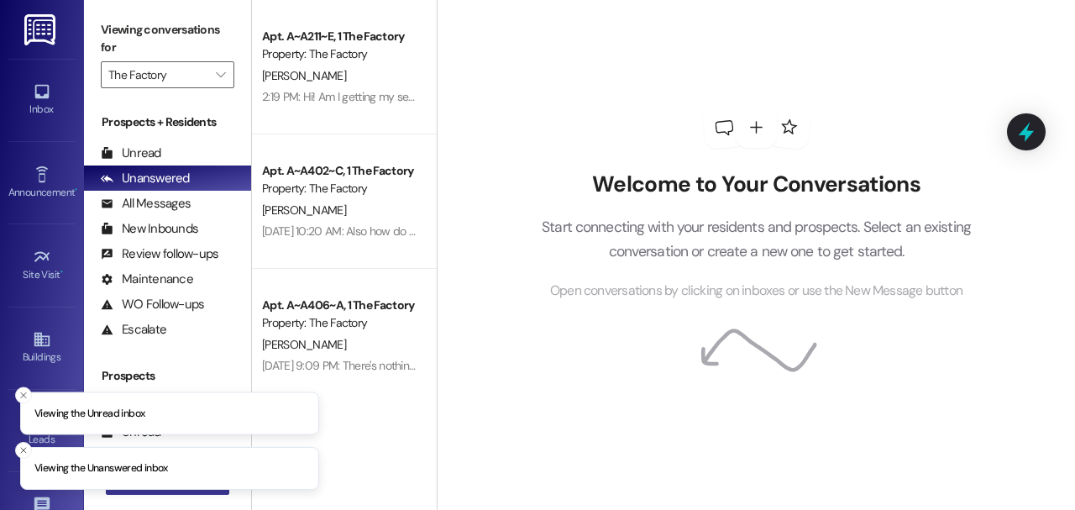
click at [198, 492] on button " New Message" at bounding box center [168, 481] width 124 height 27
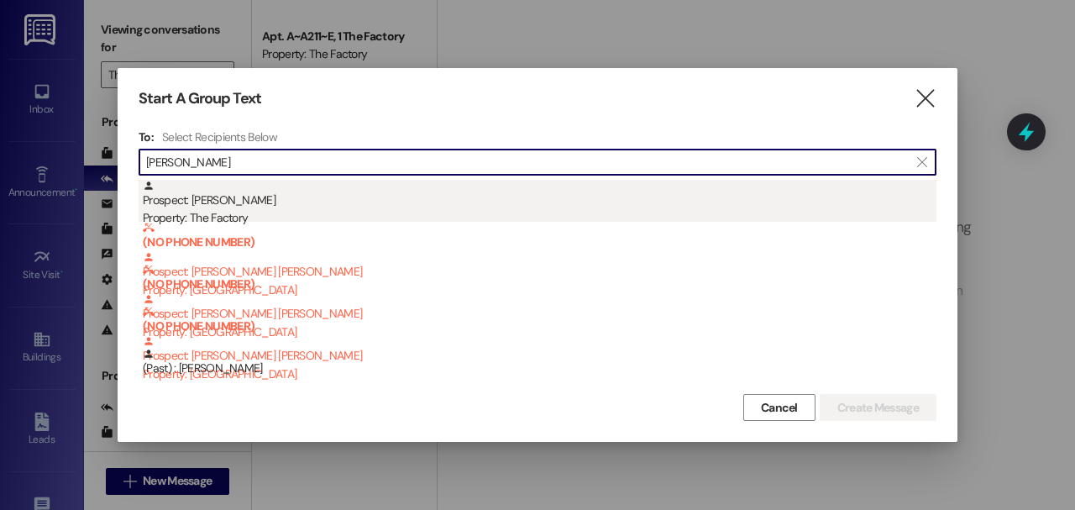
type input "[PERSON_NAME]"
click at [346, 207] on div "Prospect: [PERSON_NAME] Property: The Factory" at bounding box center [539, 204] width 793 height 48
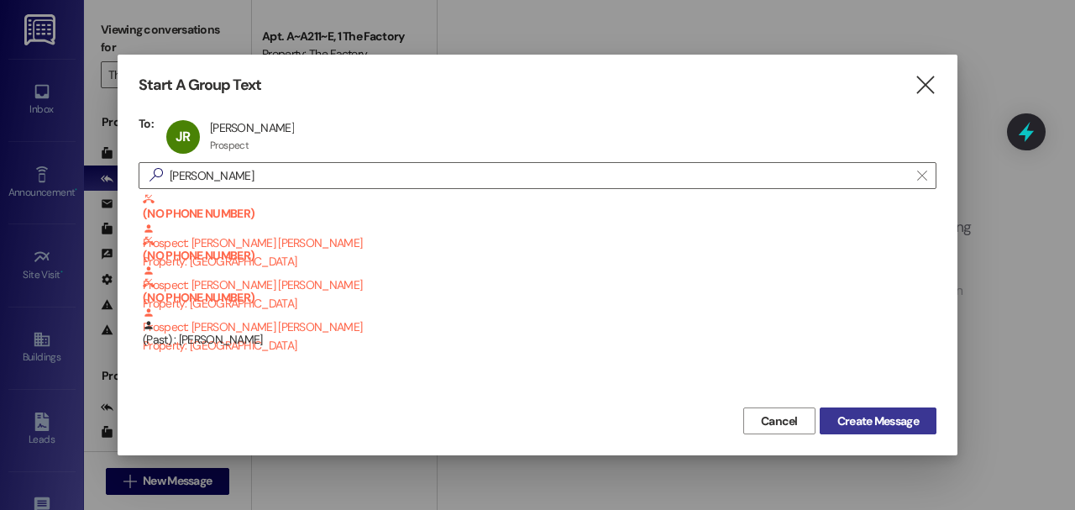
click at [897, 411] on button "Create Message" at bounding box center [877, 420] width 117 height 27
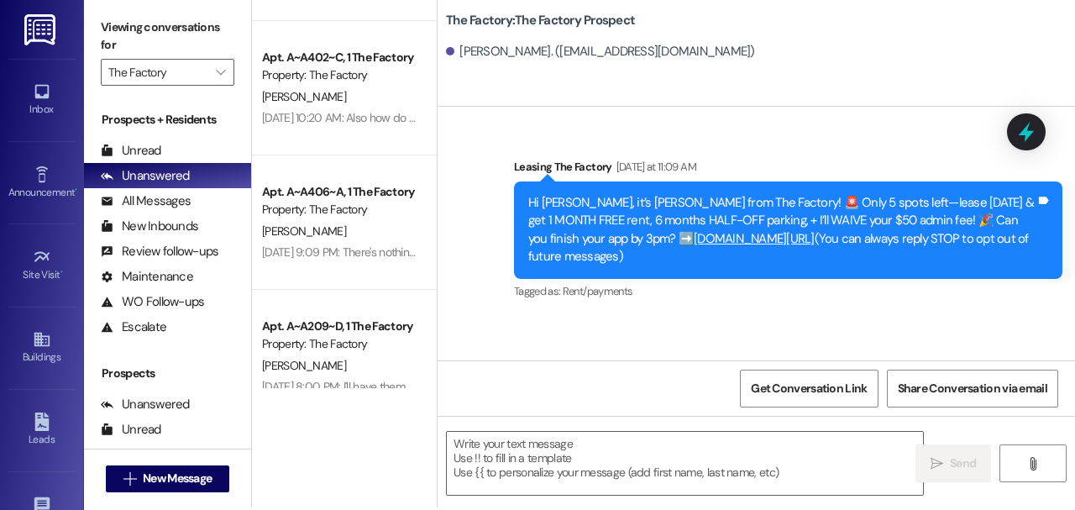
scroll to position [112, 0]
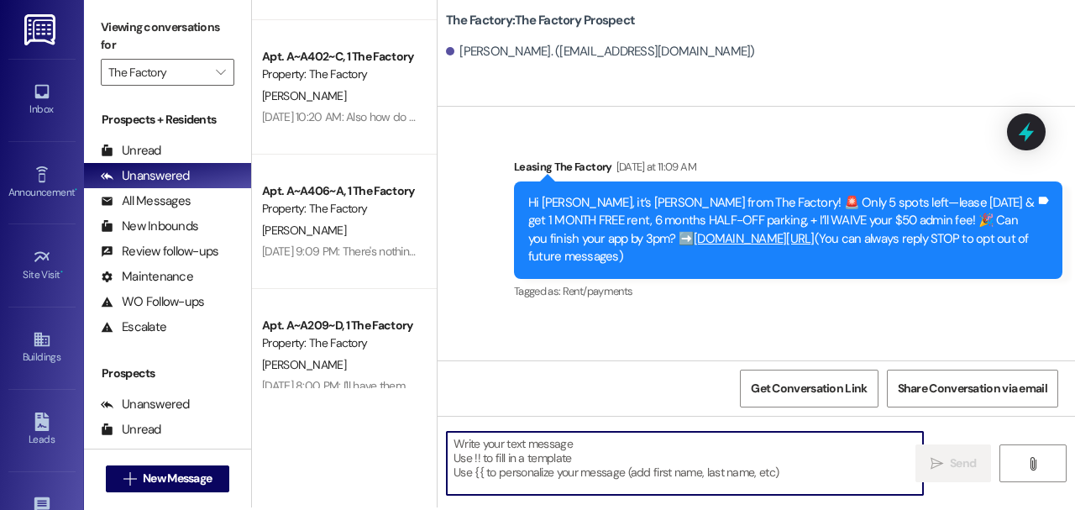
click at [675, 444] on textarea at bounding box center [685, 463] width 476 height 63
paste textarea "Hi [PERSON_NAME], [PERSON_NAME] from The Factory here! With school starting in …"
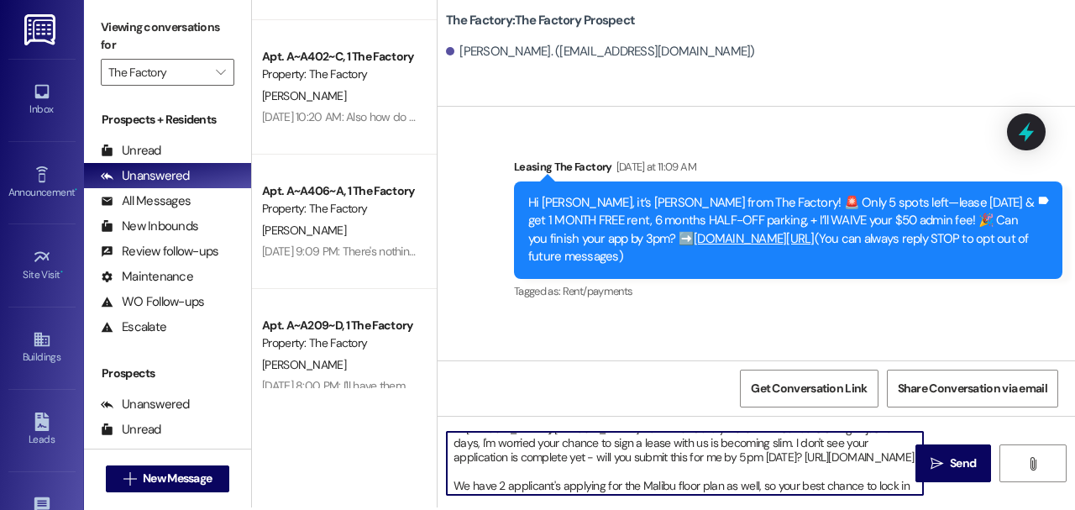
scroll to position [0, 0]
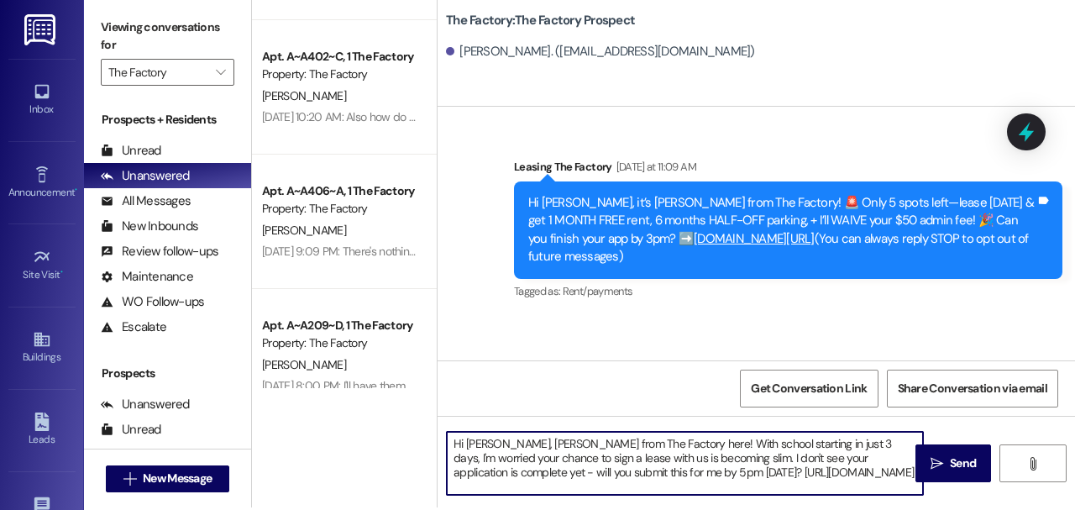
click at [484, 444] on textarea "Hi [PERSON_NAME], [PERSON_NAME] from The Factory here! With school starting in …" at bounding box center [685, 463] width 476 height 63
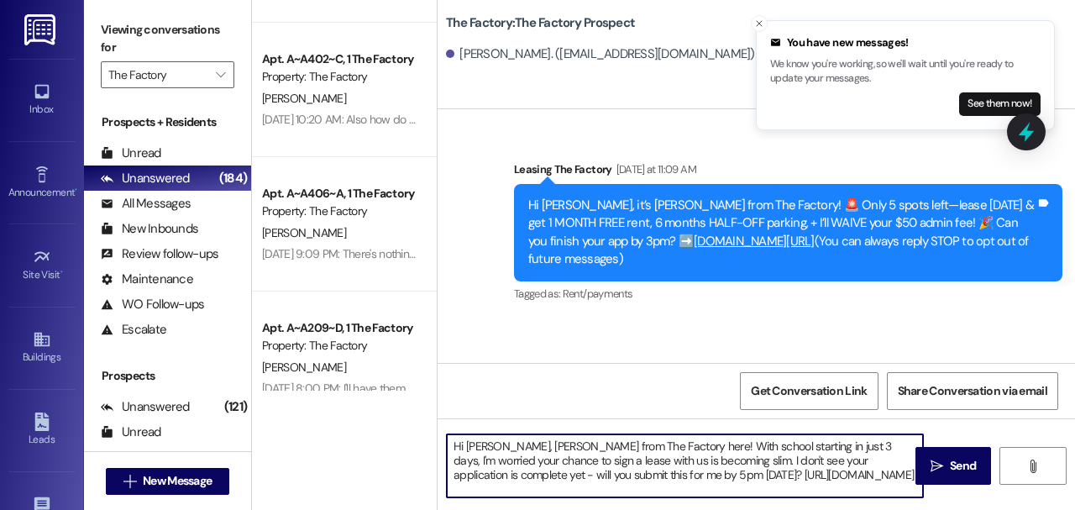
scroll to position [47, 0]
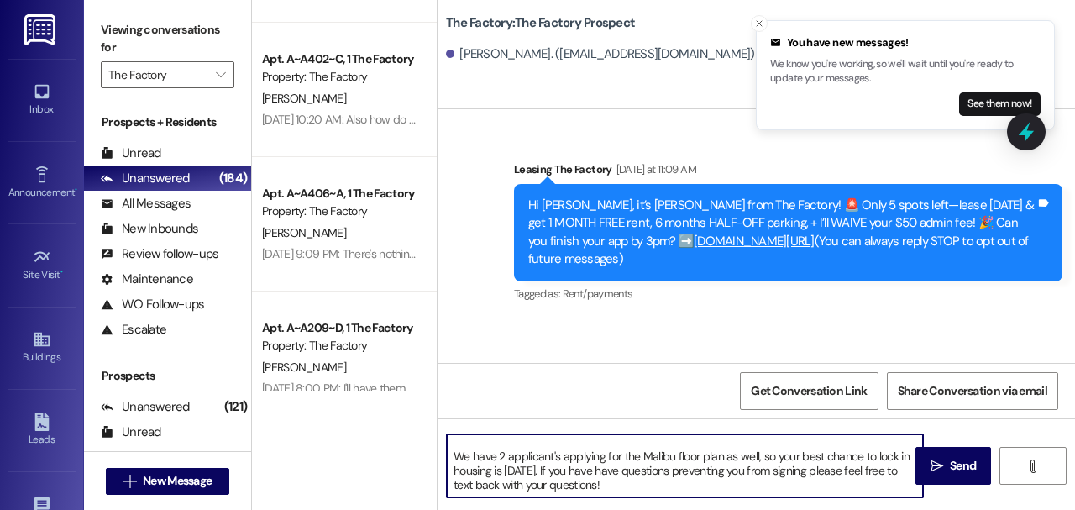
click at [631, 468] on textarea "Hi Jared, McKaila from The Factory here! With school starting in just 3 days, I…" at bounding box center [685, 465] width 476 height 63
click at [791, 457] on textarea "Hi Jared, McKaila from The Factory here! With school starting in just 3 days, I…" at bounding box center [685, 465] width 476 height 63
drag, startPoint x: 779, startPoint y: 454, endPoint x: 455, endPoint y: 456, distance: 324.1
click at [455, 456] on textarea "Hi Jared, McKaila from The Factory here! With school starting in just 3 days, I…" at bounding box center [685, 465] width 476 height 63
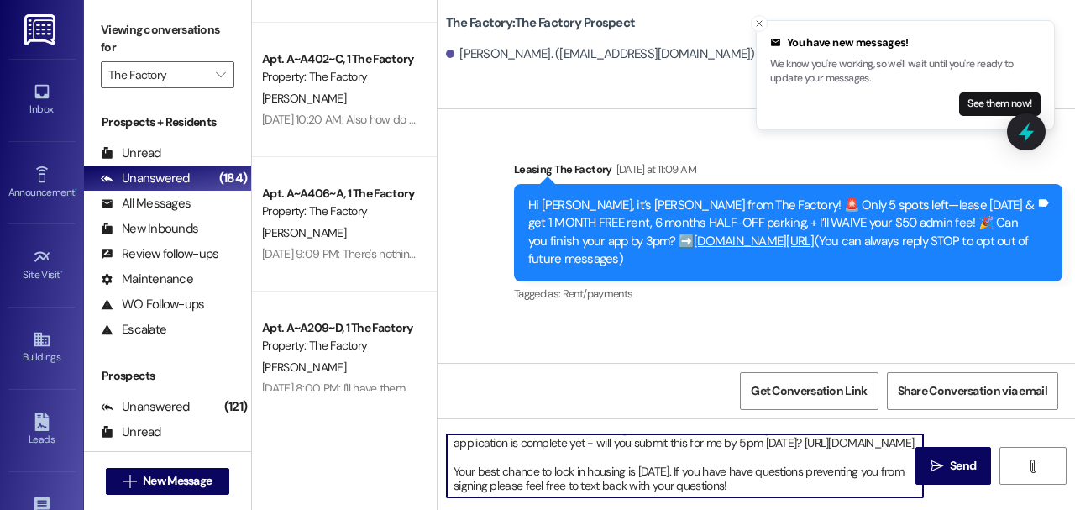
scroll to position [0, 0]
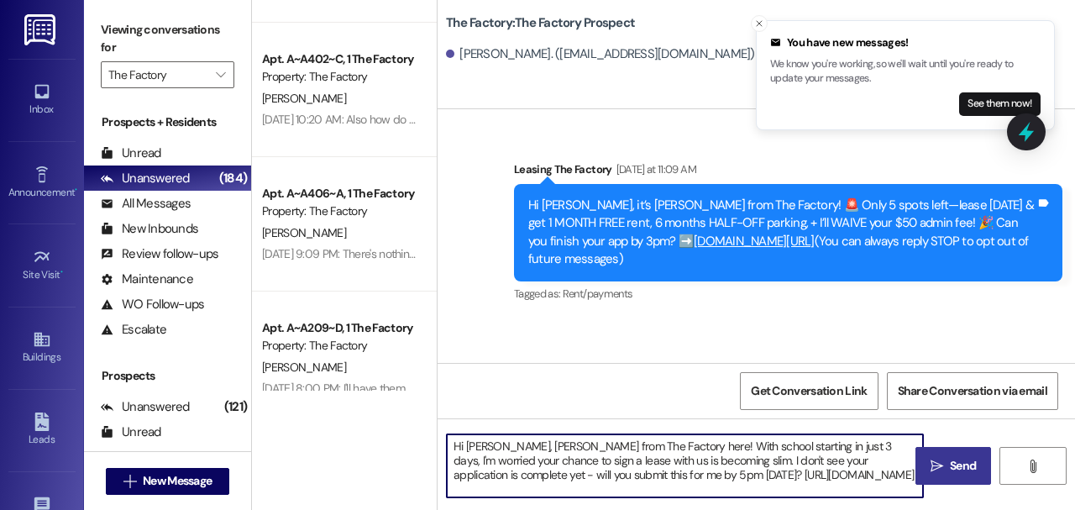
type textarea "Hi Jared, McKaila from The Factory here! With school starting in just 3 days, I…"
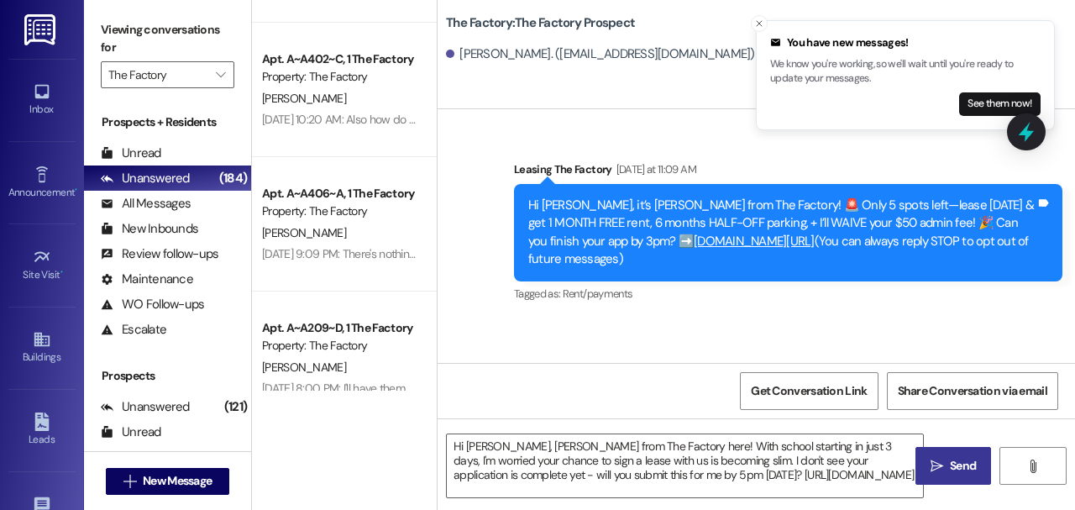
click at [937, 465] on icon "" at bounding box center [936, 465] width 13 height 13
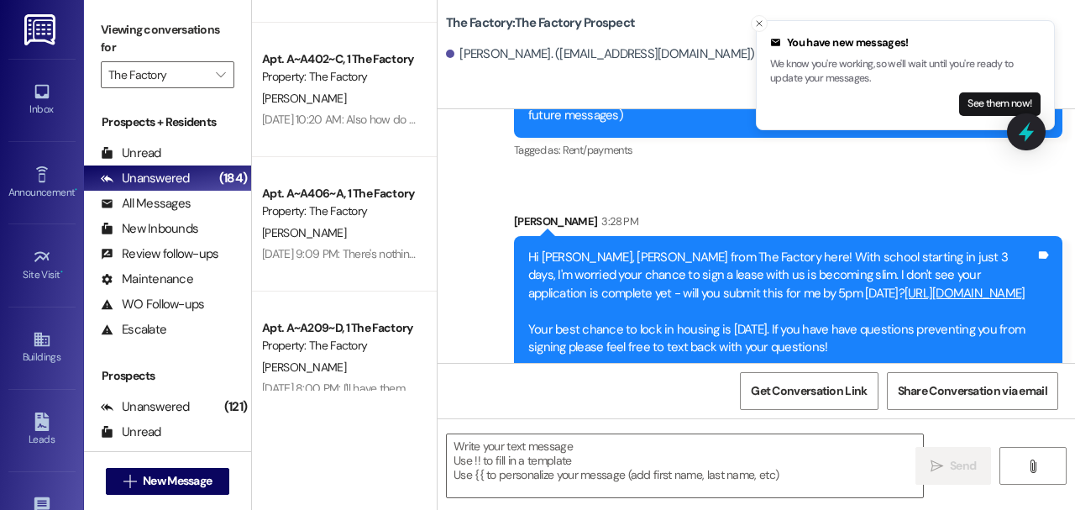
scroll to position [145, 0]
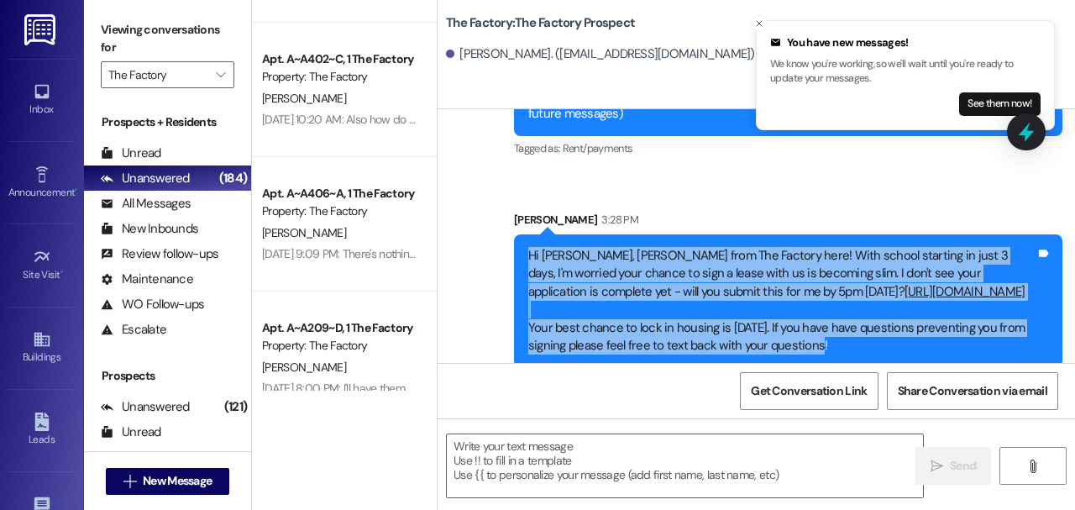
drag, startPoint x: 821, startPoint y: 331, endPoint x: 528, endPoint y: 242, distance: 306.2
click at [528, 247] on div "Hi Jared, McKaila from The Factory here! With school starting in just 3 days, I…" at bounding box center [781, 301] width 507 height 108
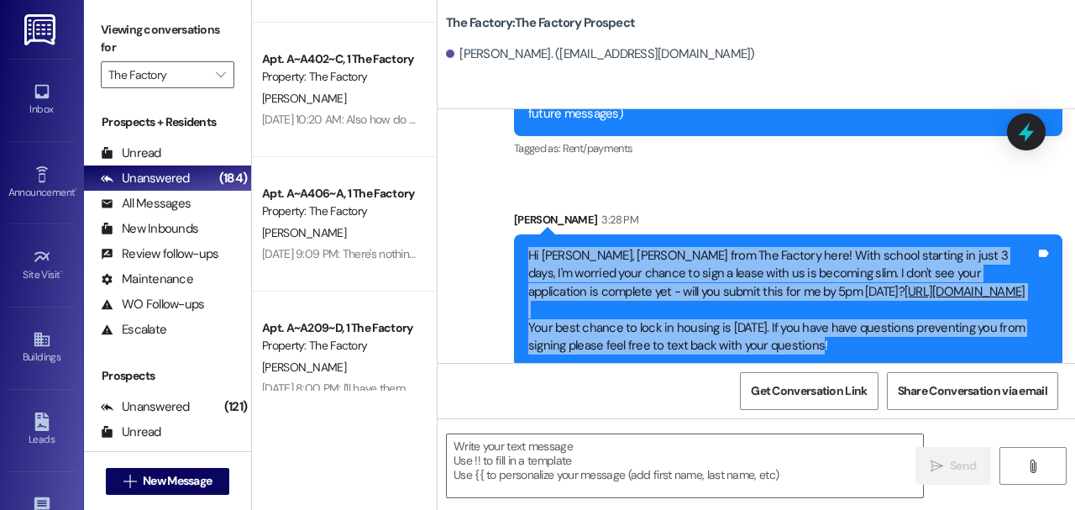
copy div "Hi Jared, McKaila from The Factory here! With school starting in just 3 days, I…"
click at [195, 483] on span "New Message" at bounding box center [177, 481] width 69 height 18
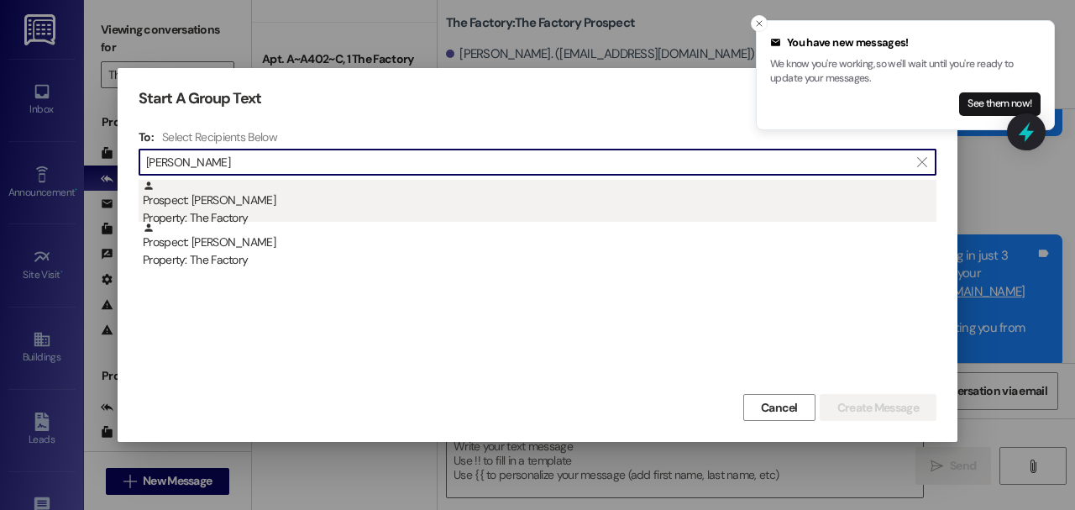
type input "zach horton"
click at [503, 208] on div "Prospect: Zach Horton Property: The Factory" at bounding box center [539, 204] width 793 height 48
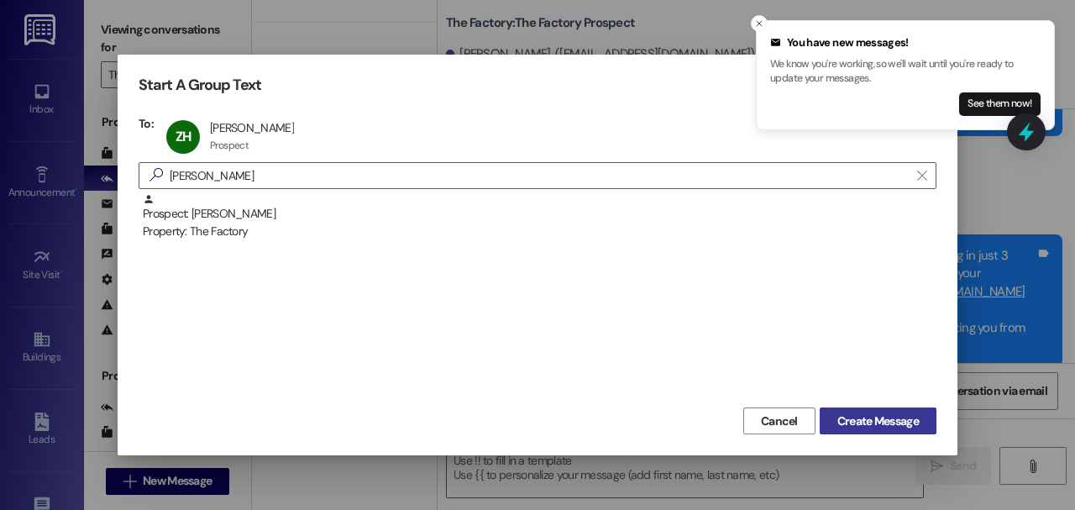
click at [882, 428] on span "Create Message" at bounding box center [877, 421] width 81 height 18
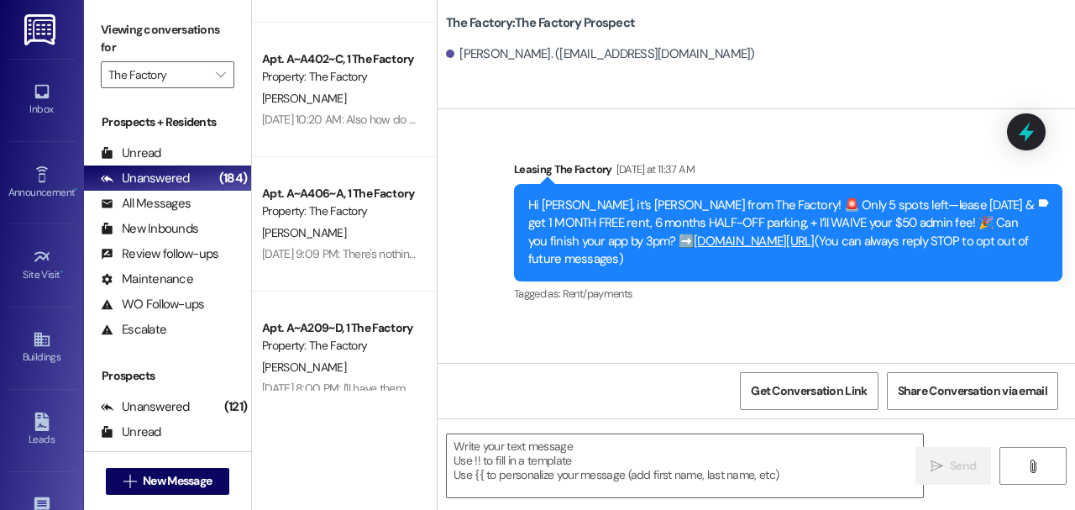
scroll to position [3, 0]
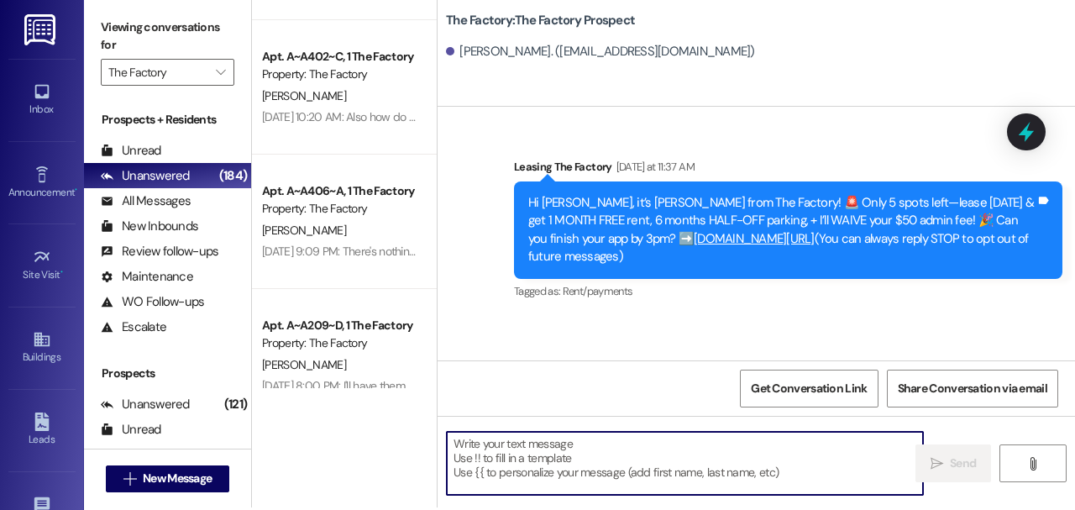
click at [602, 454] on textarea at bounding box center [685, 463] width 476 height 63
paste textarea "Hi Lucas, McKaila from The Factory here! We have not been able to reach you in …"
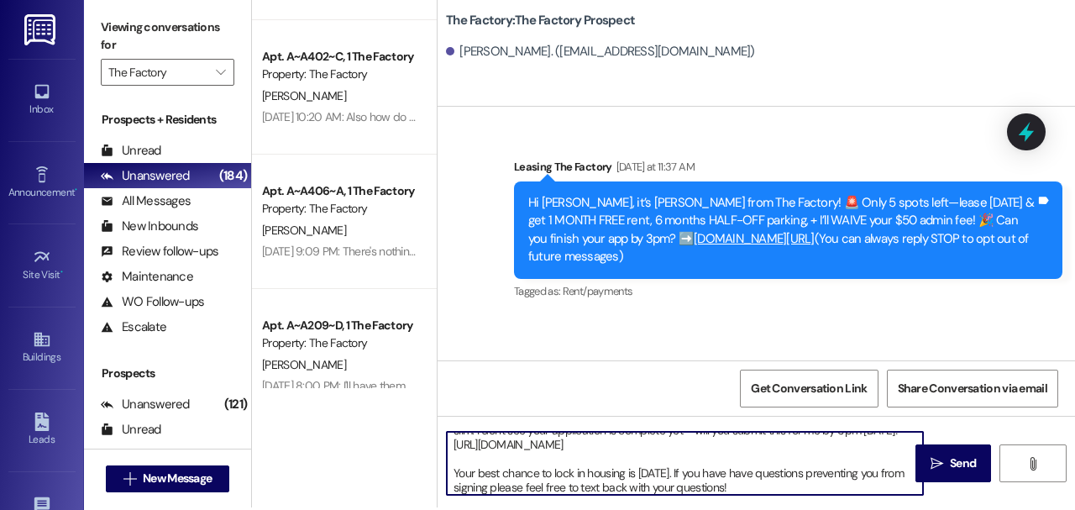
scroll to position [0, 0]
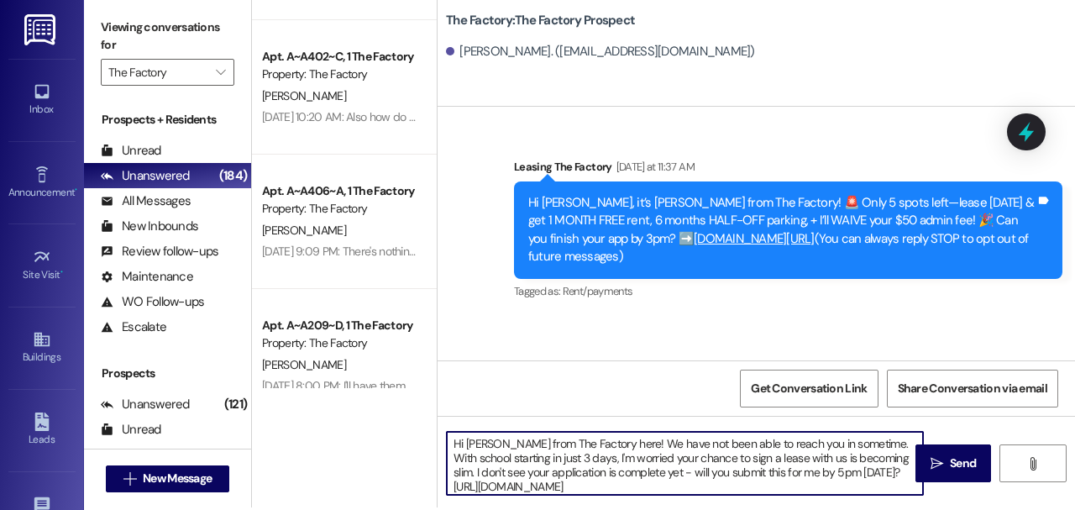
click at [829, 443] on textarea "Hi Lucas, McKaila from The Factory here! We have not been able to reach you in …" at bounding box center [685, 463] width 476 height 63
click at [829, 443] on textarea "Hi [PERSON_NAME] from The Factory here! We have not been able to reach you in s…" at bounding box center [685, 463] width 476 height 63
click at [473, 438] on textarea "Hi [PERSON_NAME] from The Factory here! We have not been able to reach you in s…" at bounding box center [685, 463] width 476 height 63
click at [702, 484] on textarea "Hi [PERSON_NAME] from The Factory here! We have not been able to reach you in s…" at bounding box center [685, 463] width 476 height 63
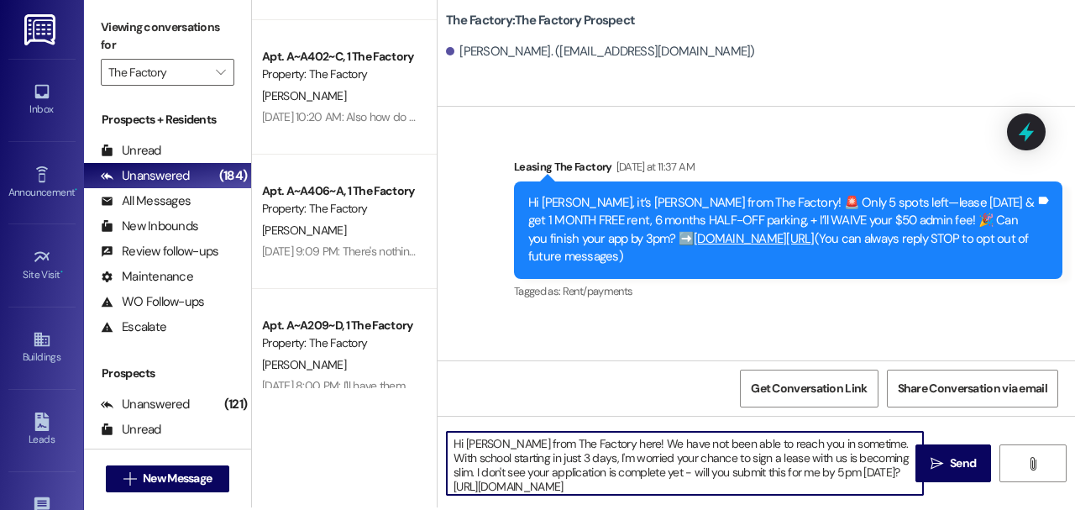
click at [878, 444] on textarea "Hi [PERSON_NAME] from The Factory here! We have not been able to reach you in s…" at bounding box center [685, 463] width 476 height 63
drag, startPoint x: 878, startPoint y: 444, endPoint x: 810, endPoint y: 450, distance: 68.3
click at [810, 450] on textarea "Hi [PERSON_NAME] from The Factory here! We have not been able to reach you in s…" at bounding box center [685, 463] width 476 height 63
click at [476, 447] on textarea "Hi Lucas, McKaila from The Factory here! We have not been able to reach you reg…" at bounding box center [685, 463] width 476 height 63
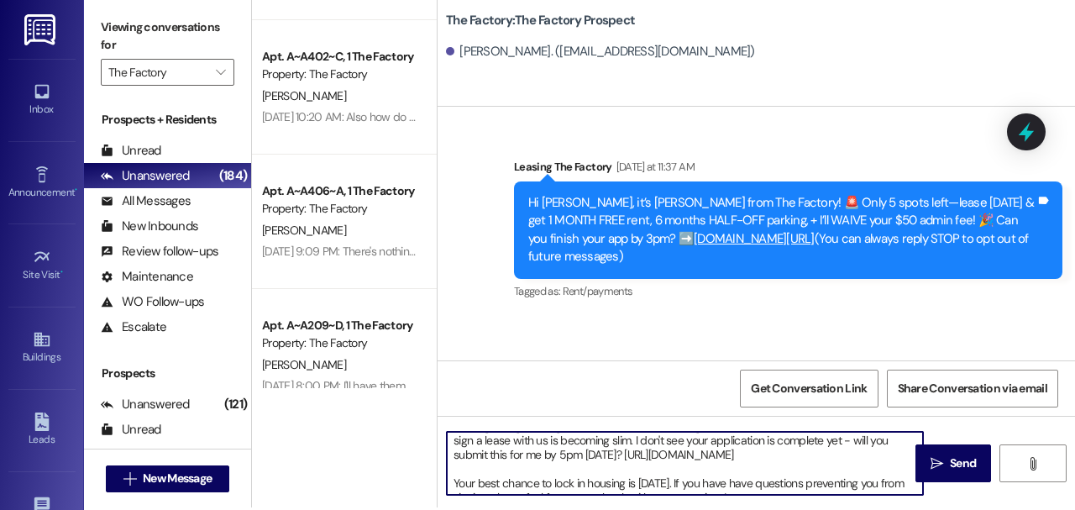
scroll to position [47, 0]
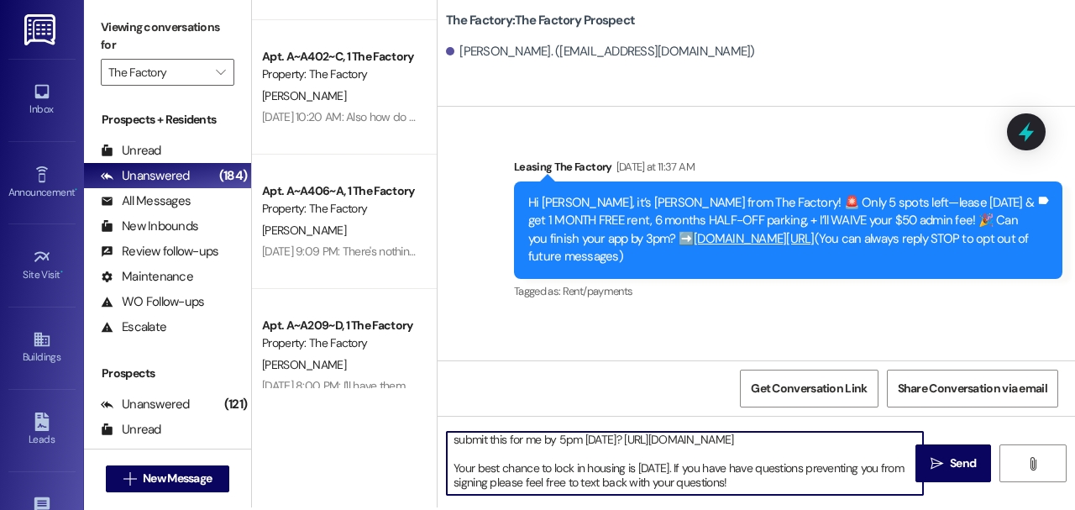
type textarea "Hi [PERSON_NAME], [PERSON_NAME] from The Factory here! We have not been able to…"
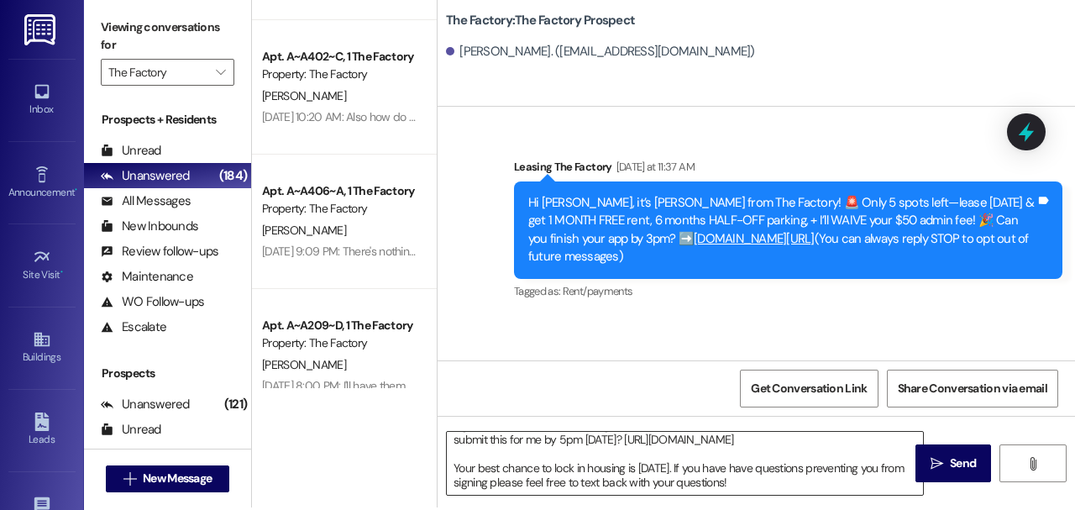
drag, startPoint x: 955, startPoint y: 459, endPoint x: 767, endPoint y: 442, distance: 188.9
click at [955, 459] on span "Send" at bounding box center [963, 463] width 26 height 18
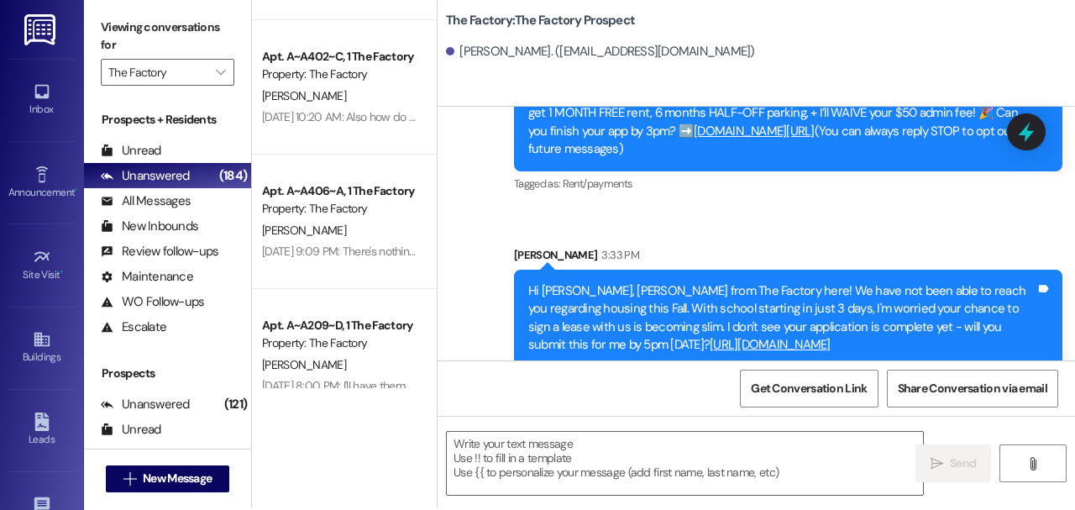
scroll to position [163, 0]
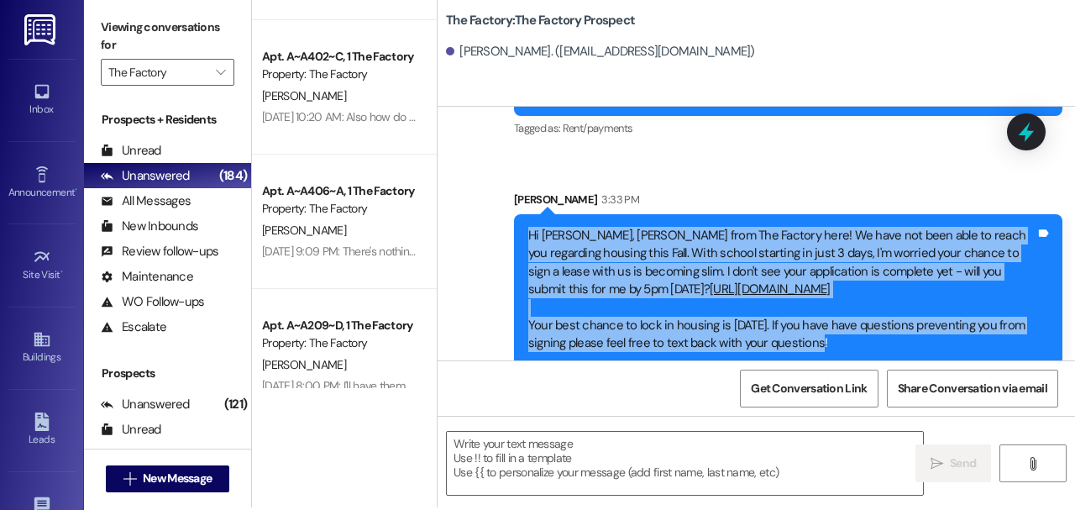
drag, startPoint x: 835, startPoint y: 322, endPoint x: 500, endPoint y: 217, distance: 350.5
click at [501, 217] on div "Sent via SMS McKaila Singh 3:33 PM Hi Zach, McKaila from The Factory here! We h…" at bounding box center [787, 278] width 573 height 200
copy div "Hi Zach, McKaila from The Factory here! We have not been able to reach you rega…"
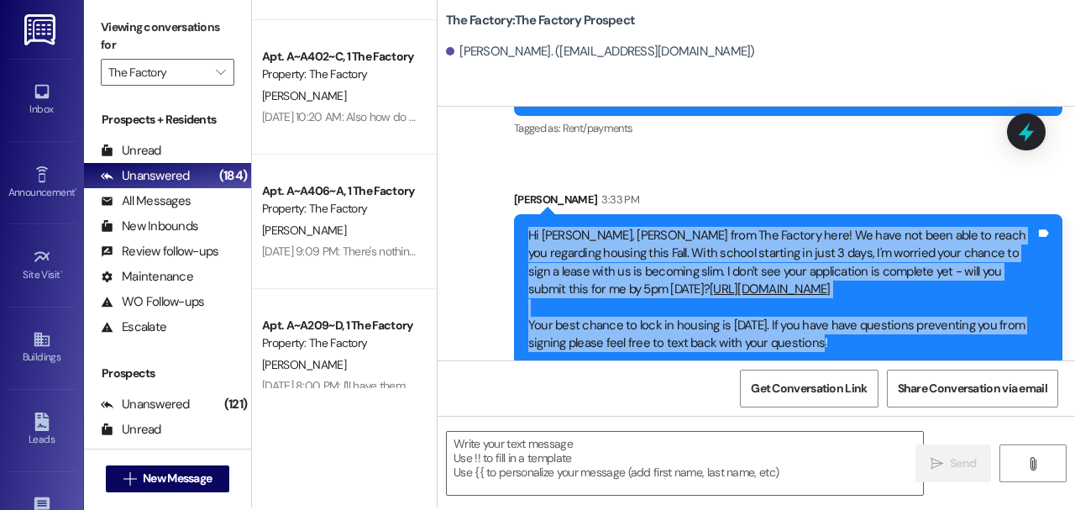
copy div "Hi Zach, McKaila from The Factory here! We have not been able to reach you rega…"
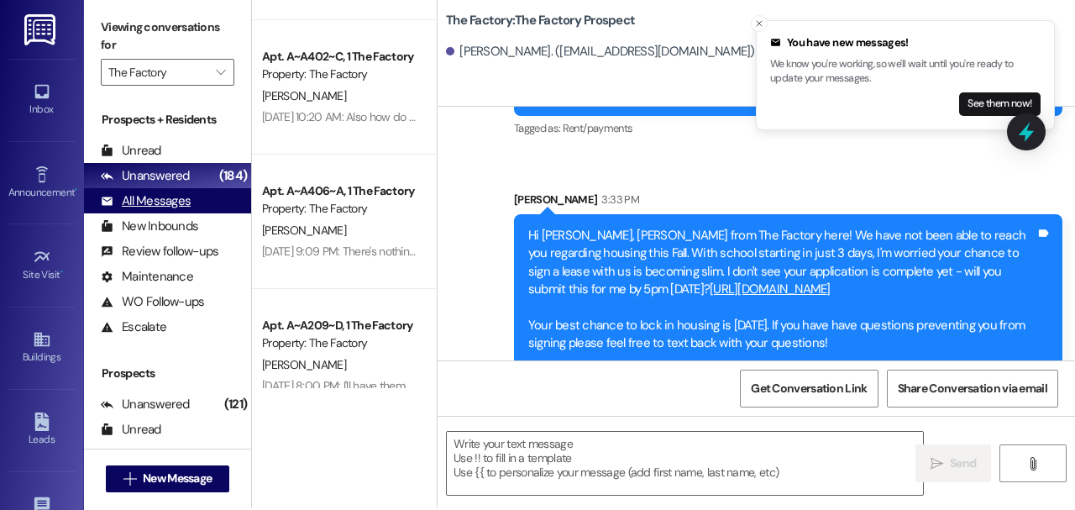
click at [183, 203] on div "All Messages" at bounding box center [146, 201] width 90 height 18
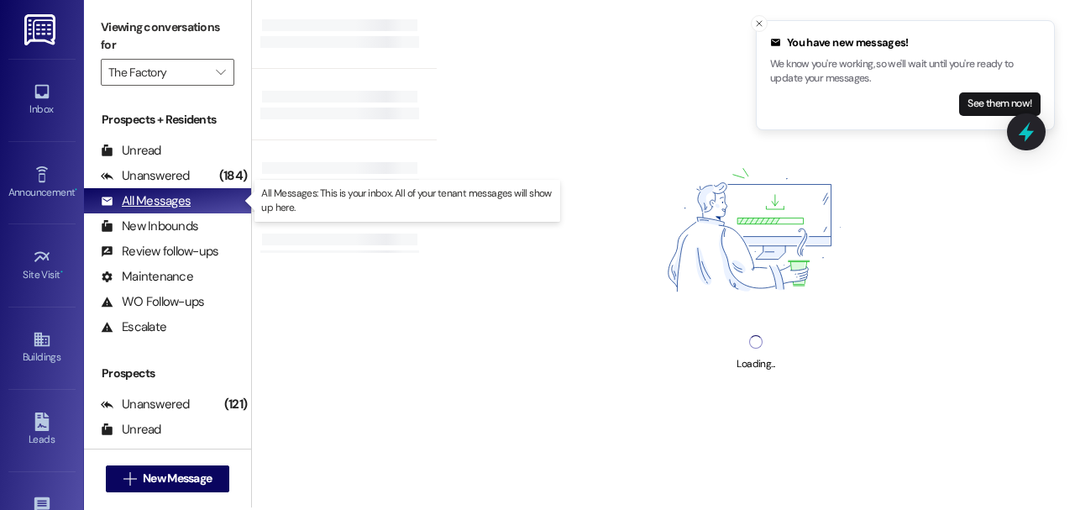
click at [185, 203] on div "All Messages" at bounding box center [146, 201] width 90 height 18
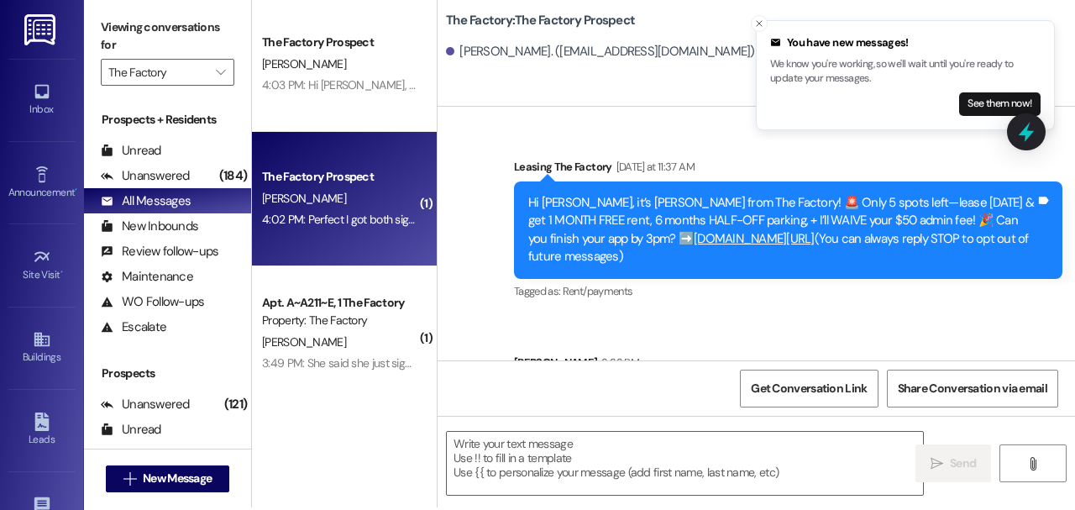
click at [329, 222] on div "4:02 PM: Perfect I got both signatures! Now just waiting on the payment! 4:02 P…" at bounding box center [438, 219] width 353 height 15
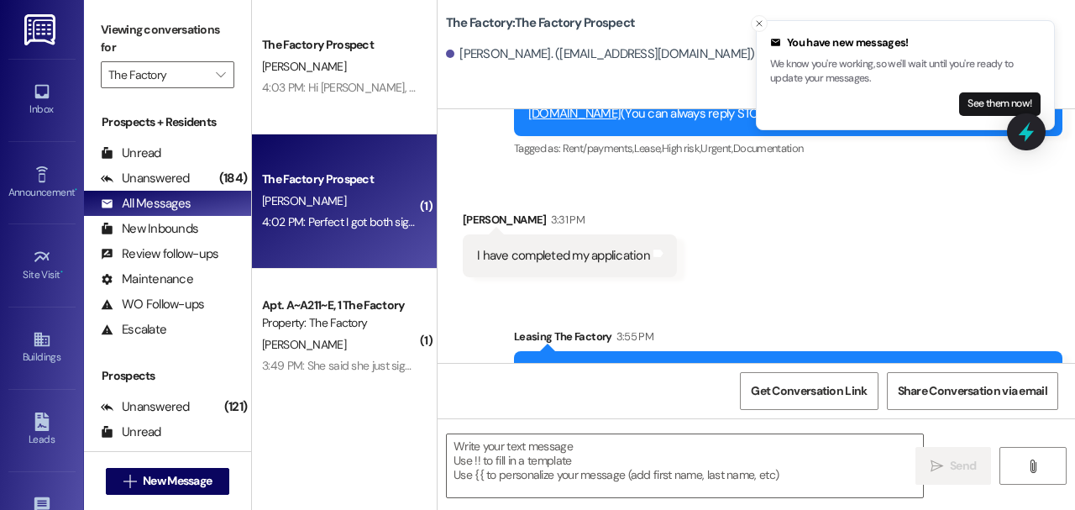
scroll to position [250, 0]
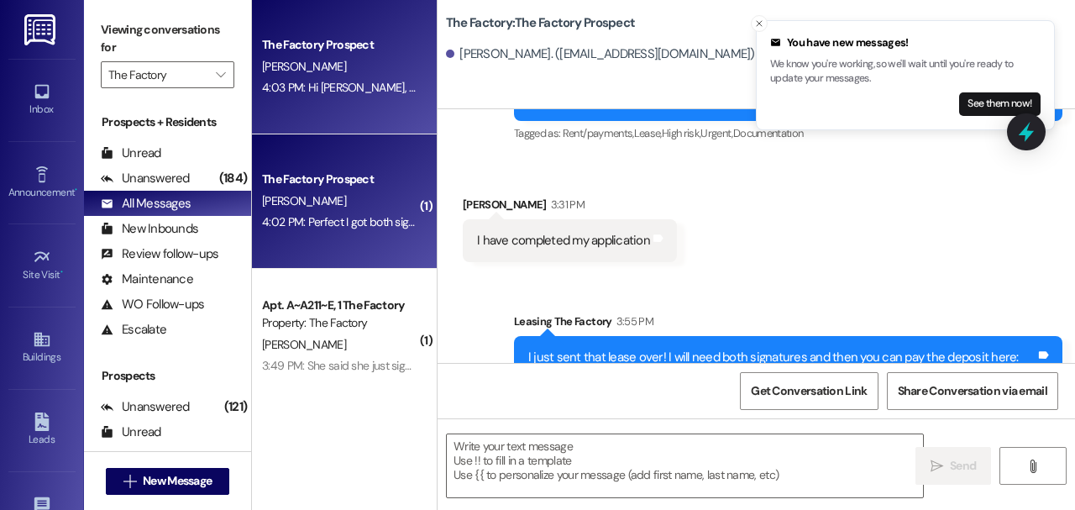
click at [369, 100] on div "The Factory Prospect B. badibanga 4:03 PM: Hi Breeyah, McKaila from The Factory…" at bounding box center [344, 67] width 185 height 134
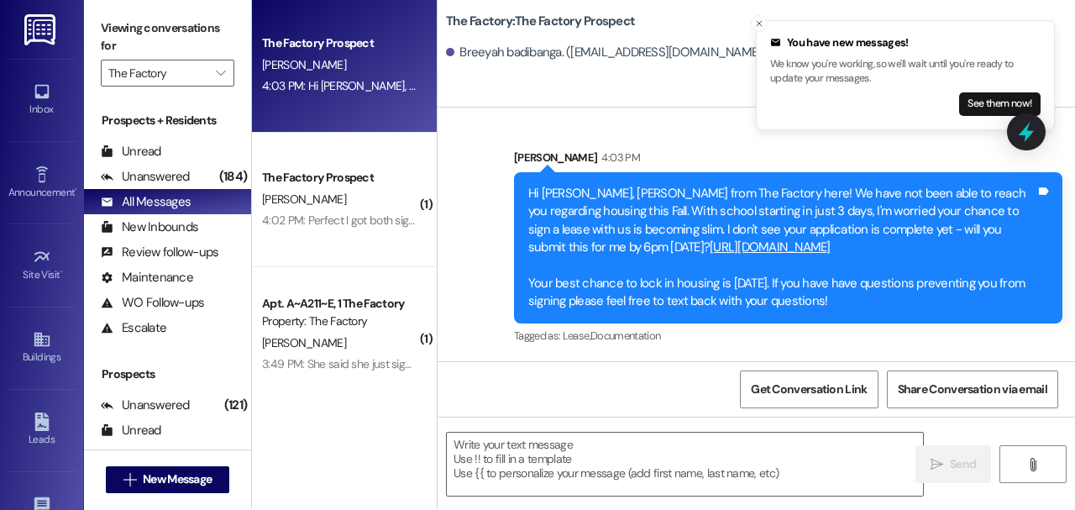
scroll to position [3, 0]
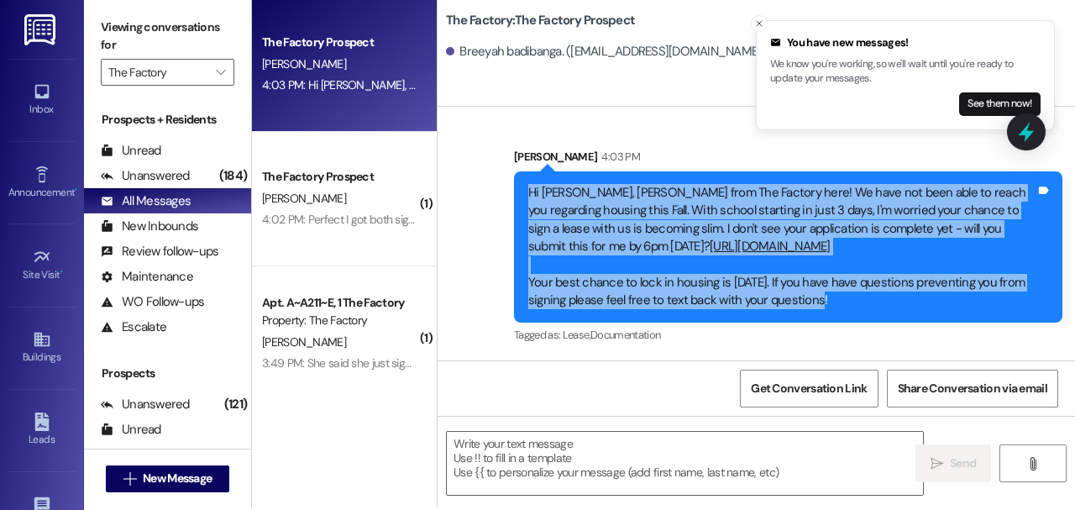
drag, startPoint x: 823, startPoint y: 305, endPoint x: 526, endPoint y: 196, distance: 316.3
click at [528, 196] on div "Hi [PERSON_NAME], [PERSON_NAME] from The Factory here! We have not been able to…" at bounding box center [781, 247] width 507 height 126
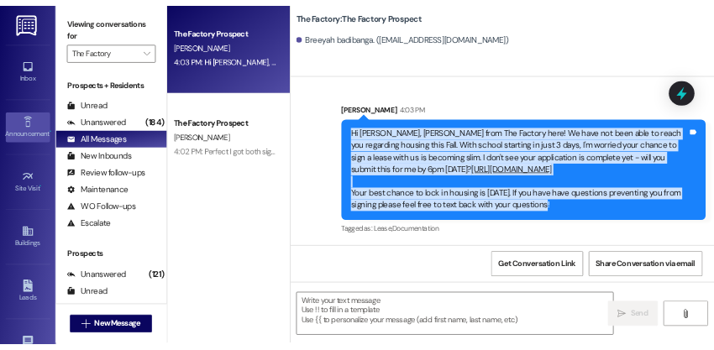
scroll to position [1367, 0]
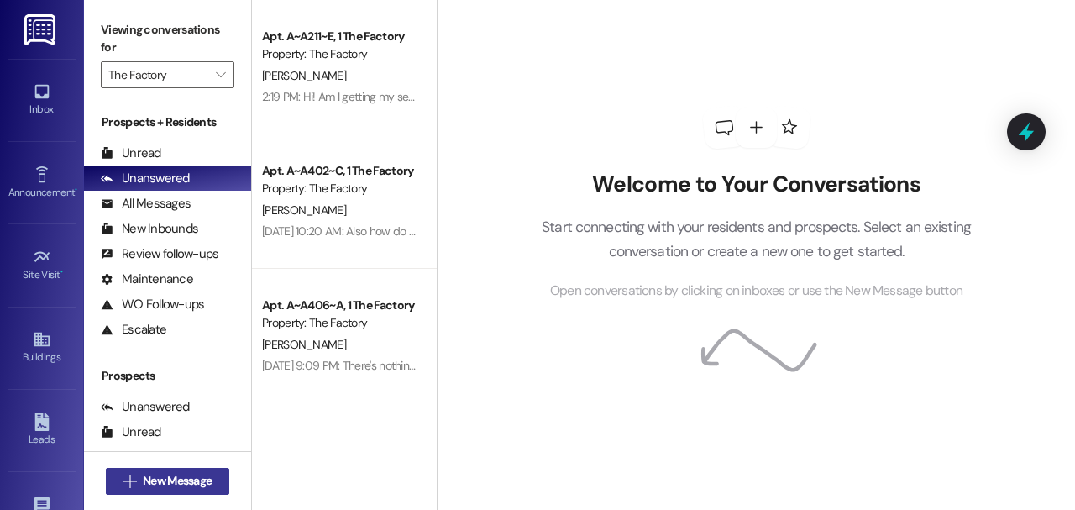
click at [186, 487] on span "New Message" at bounding box center [177, 481] width 69 height 18
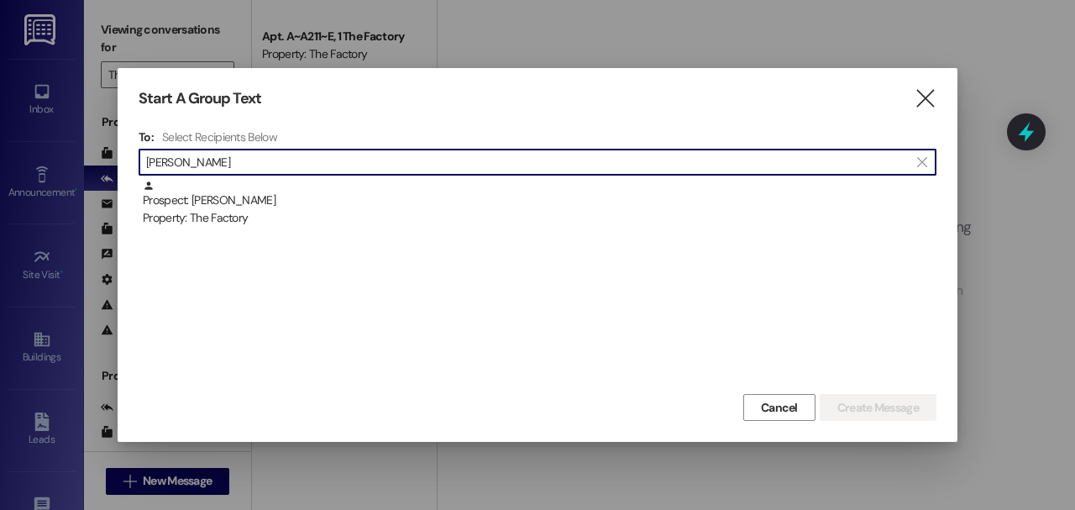
type input "[PERSON_NAME]"
click at [377, 196] on div "Prospect: [PERSON_NAME] Property: The Factory" at bounding box center [539, 204] width 793 height 48
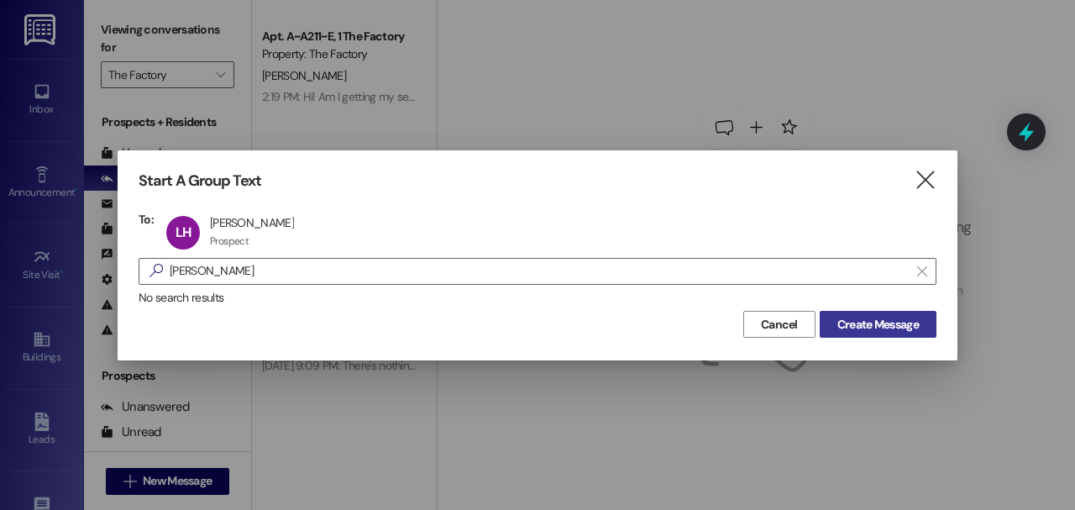
click at [837, 327] on span "Create Message" at bounding box center [877, 325] width 81 height 18
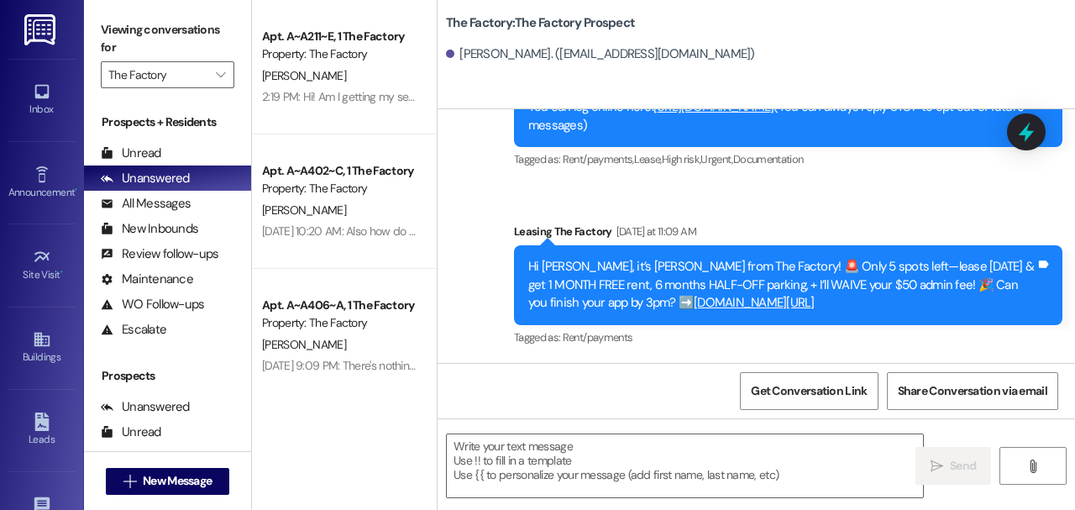
scroll to position [74, 0]
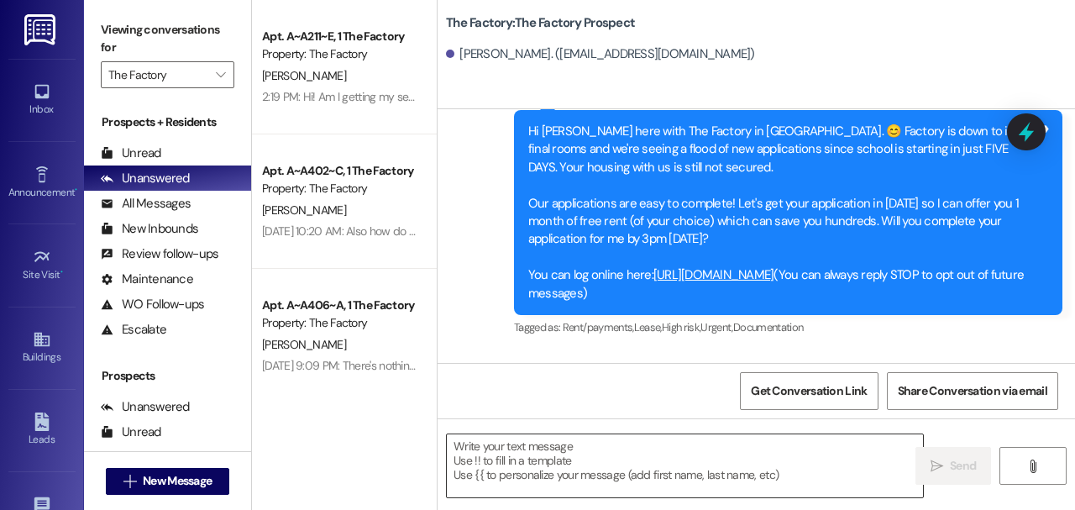
click at [648, 470] on textarea at bounding box center [685, 465] width 476 height 63
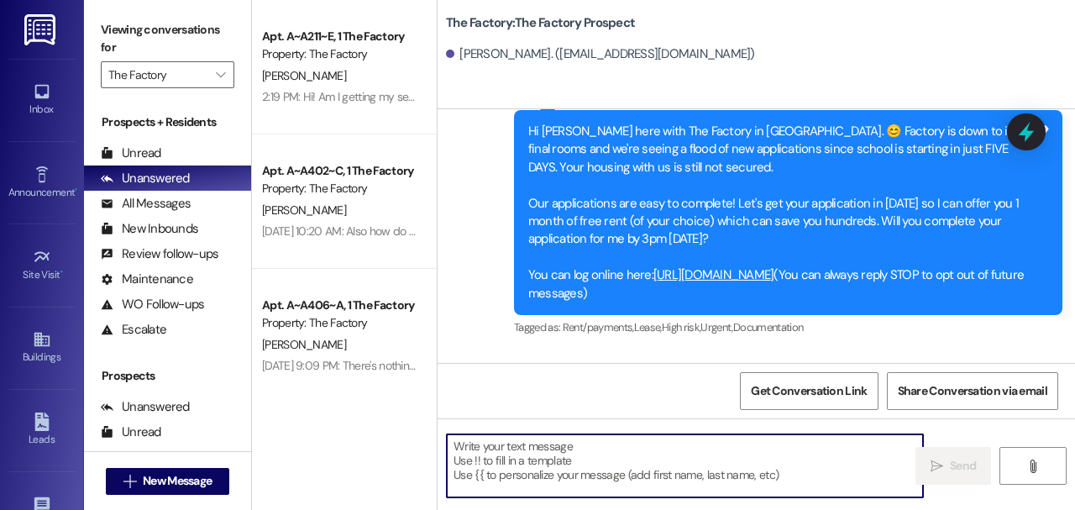
click at [648, 470] on textarea at bounding box center [685, 465] width 476 height 63
paste textarea "Hi [PERSON_NAME], [PERSON_NAME] from The Factory here! With school starting in …"
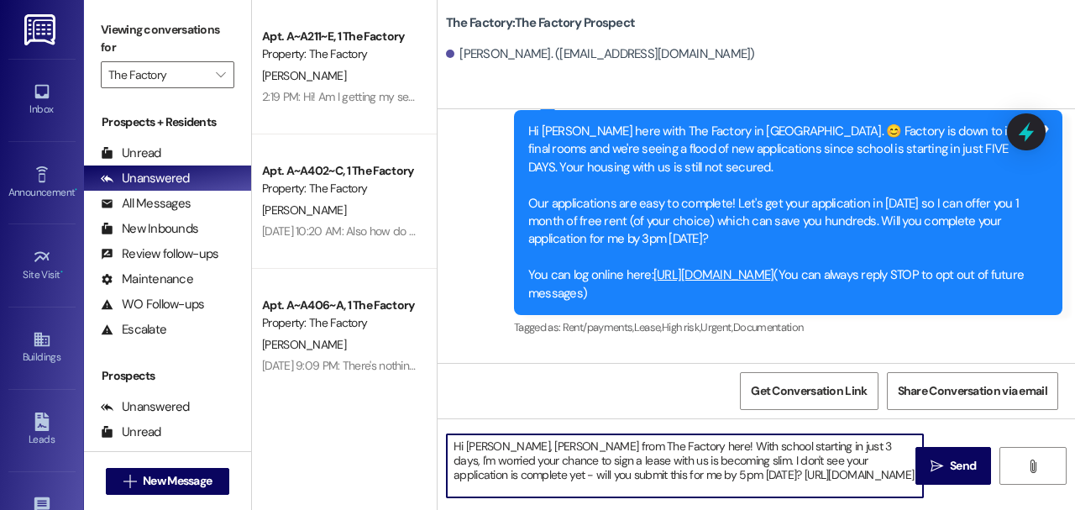
scroll to position [0, 0]
click at [653, 448] on textarea "Hi [PERSON_NAME], [PERSON_NAME] from The Factory here! With school starting in …" at bounding box center [685, 465] width 476 height 63
click at [657, 450] on textarea "Hi [PERSON_NAME], [PERSON_NAME] from The Factory here! I have not been able to …" at bounding box center [685, 465] width 476 height 63
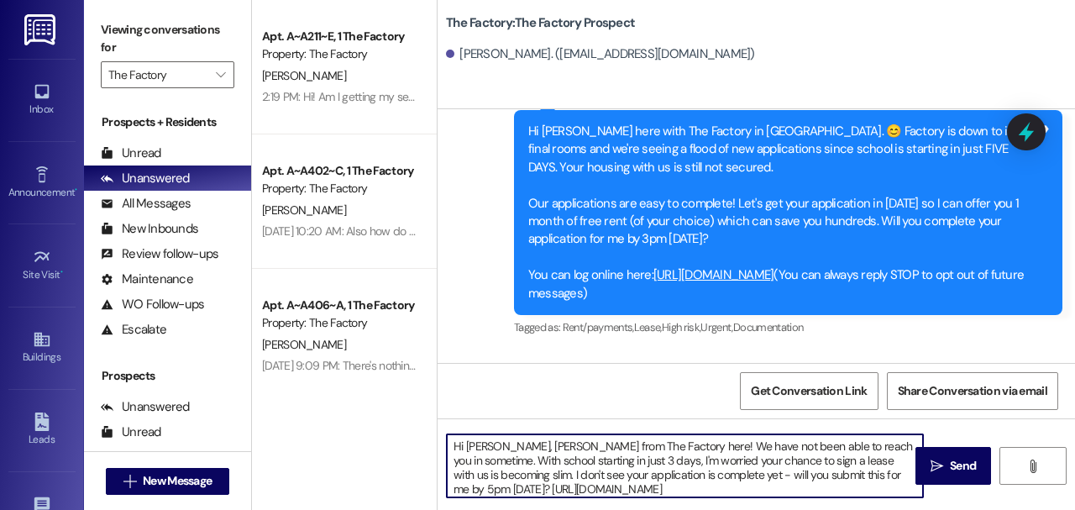
click at [525, 447] on textarea "Hi [PERSON_NAME], [PERSON_NAME] from The Factory here! We have not been able to…" at bounding box center [685, 465] width 476 height 63
click at [519, 467] on textarea "Hi [PERSON_NAME], [PERSON_NAME] from The Factory here! We have not been able to…" at bounding box center [685, 465] width 476 height 63
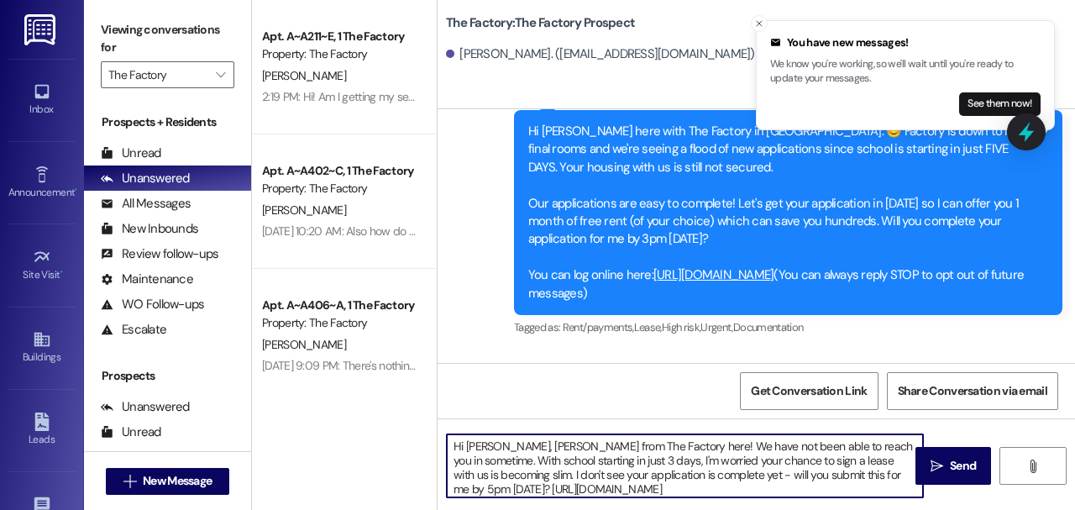
click at [479, 448] on textarea "Hi [PERSON_NAME], [PERSON_NAME] from The Factory here! We have not been able to…" at bounding box center [685, 465] width 476 height 63
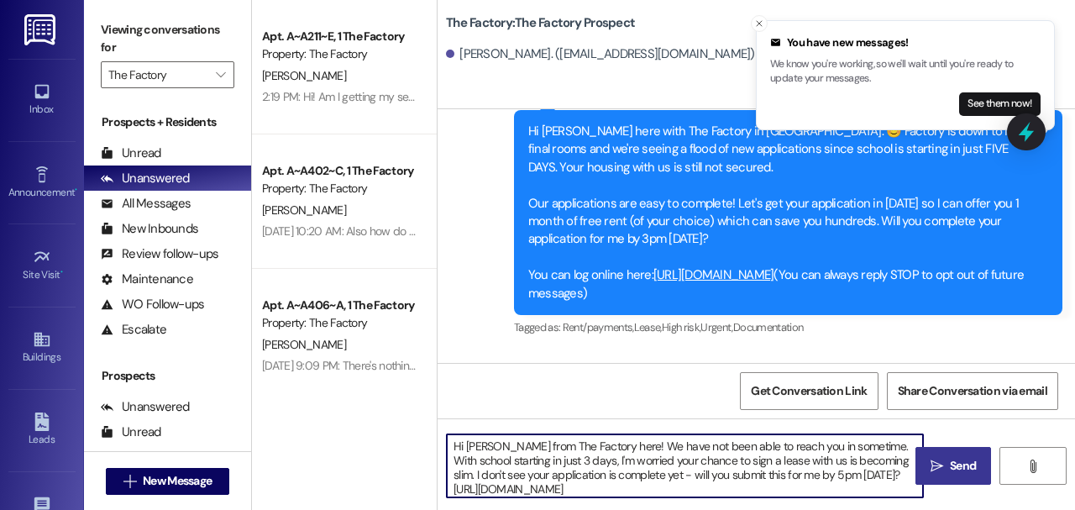
type textarea "Hi [PERSON_NAME] from The Factory here! We have not been able to reach you in s…"
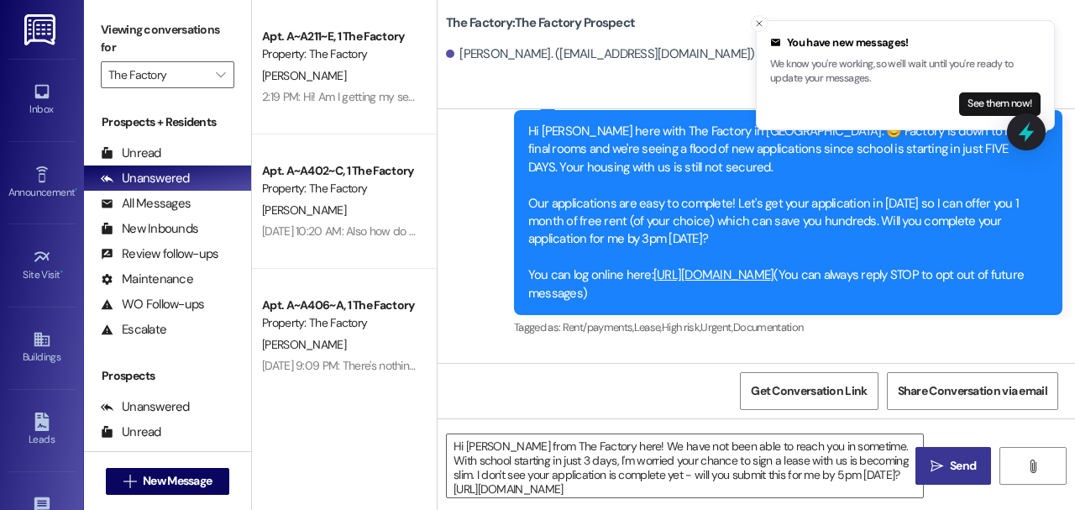
click at [957, 469] on span "Send" at bounding box center [963, 466] width 26 height 18
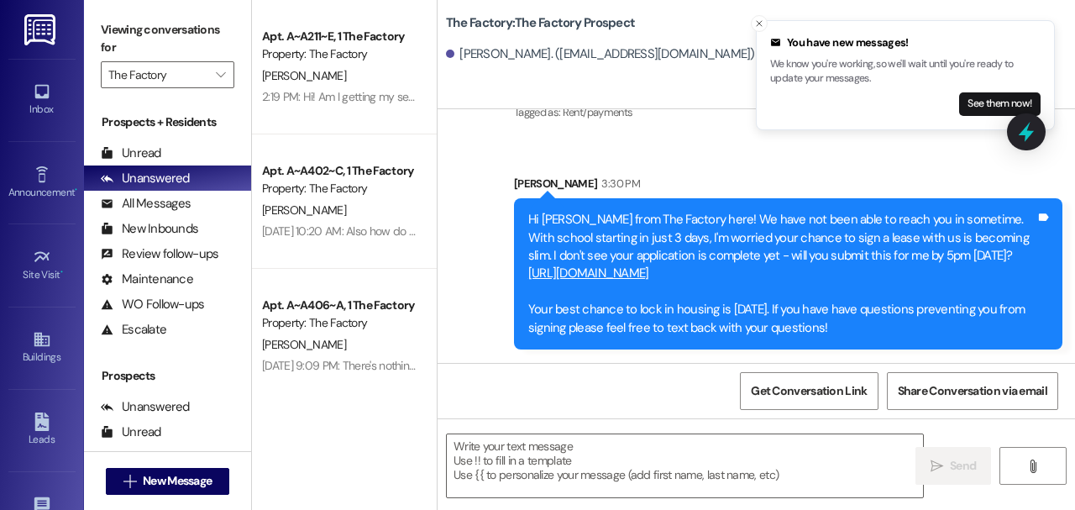
scroll to position [3, 0]
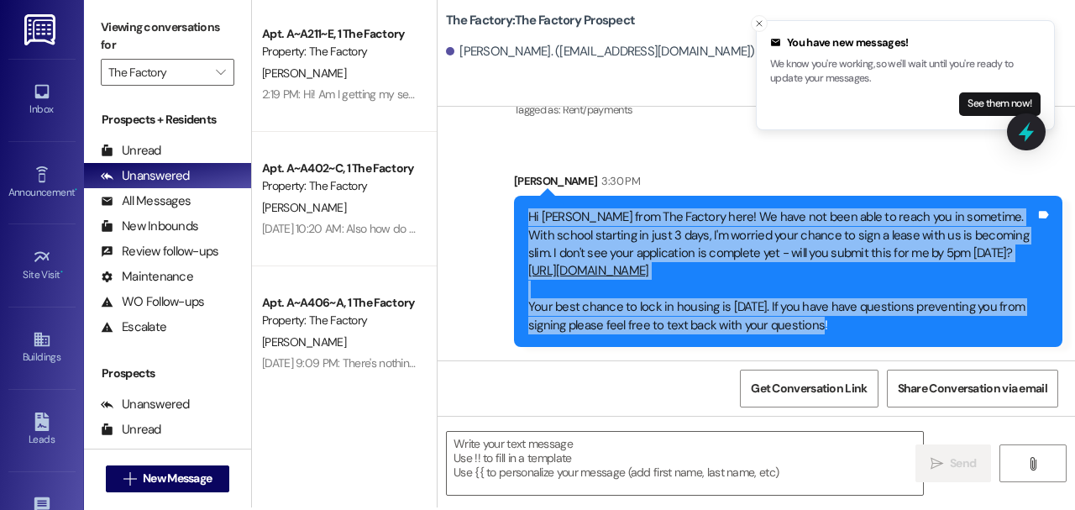
drag, startPoint x: 749, startPoint y: 312, endPoint x: 521, endPoint y: 220, distance: 246.3
click at [521, 220] on div "Hi [PERSON_NAME] from The Factory here! We have not been able to reach you in s…" at bounding box center [788, 271] width 548 height 151
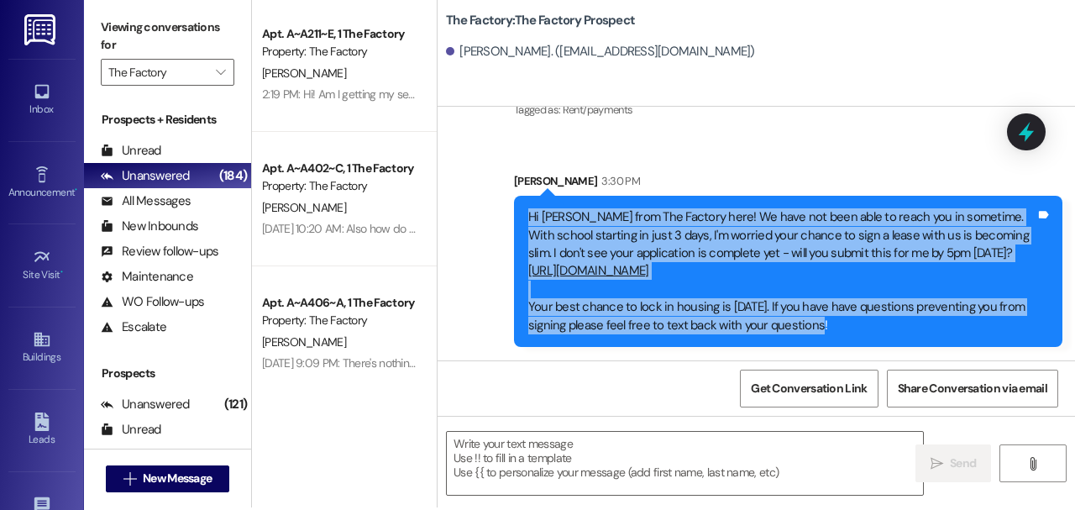
copy div "Hi [PERSON_NAME] from The Factory here! We have not been able to reach you in s…"
click at [205, 469] on span "New Message" at bounding box center [177, 478] width 69 height 18
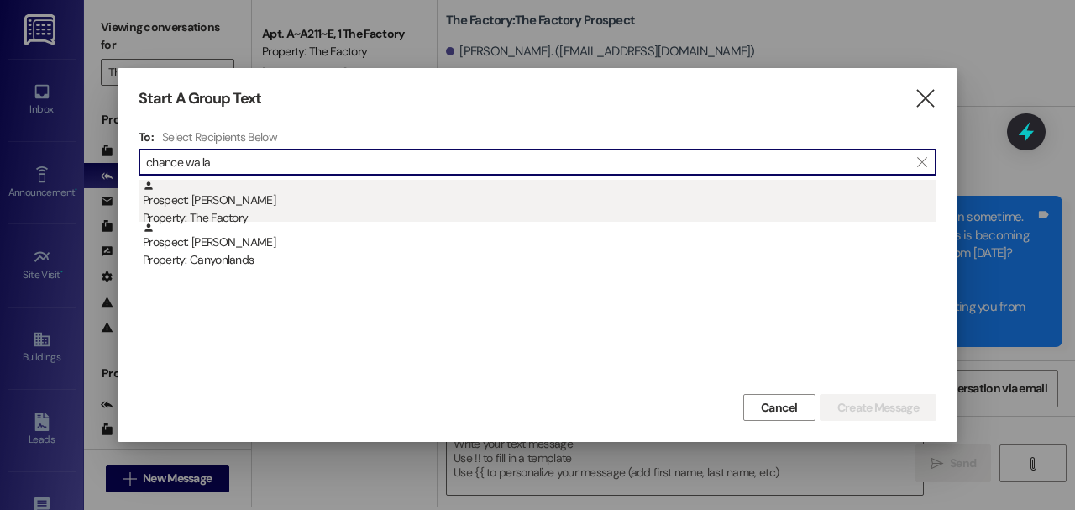
type input "chance walla"
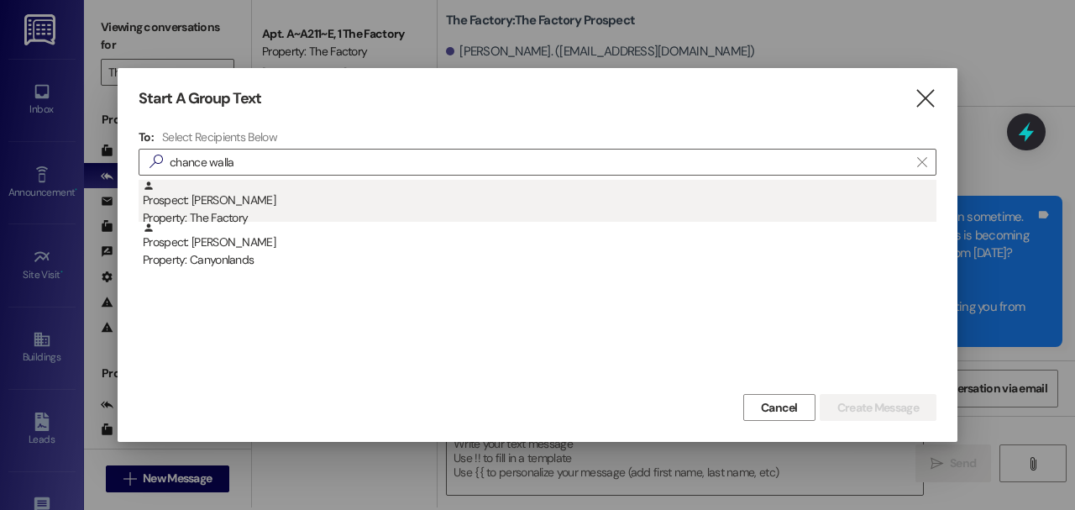
click at [332, 207] on div "Prospect: [PERSON_NAME] Property: The Factory" at bounding box center [539, 204] width 793 height 48
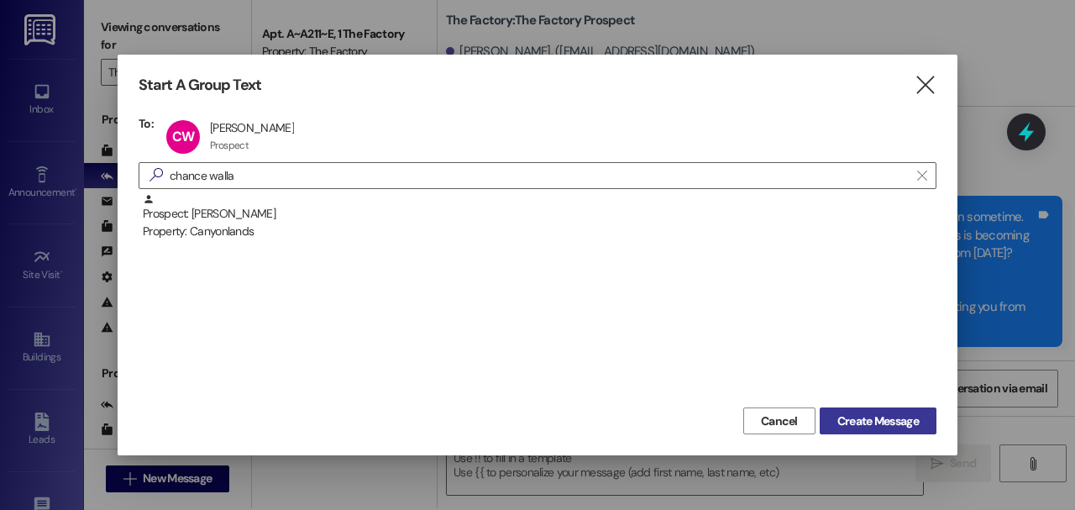
click at [895, 413] on span "Create Message" at bounding box center [877, 421] width 81 height 18
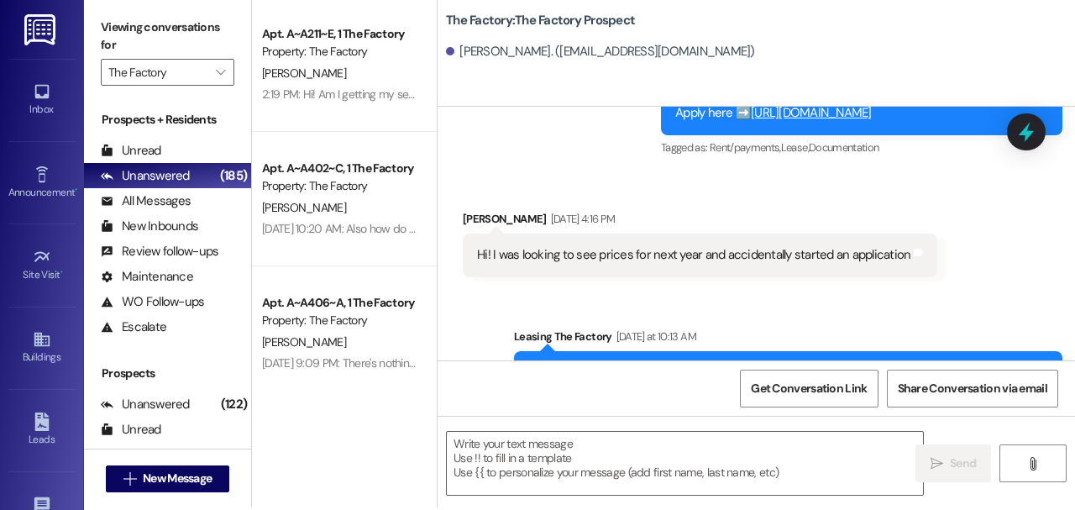
click at [604, 421] on div " Send " at bounding box center [755, 479] width 637 height 126
click at [210, 479] on span "New Message" at bounding box center [177, 478] width 69 height 18
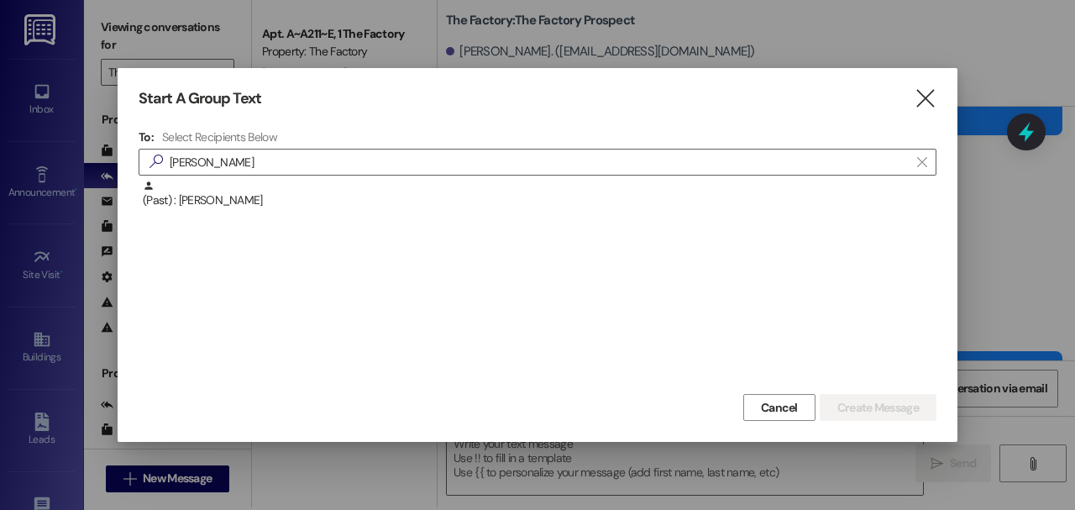
click at [317, 175] on div "To: Select Recipients Below  [PERSON_NAME]  (Past) : [PERSON_NAME]" at bounding box center [538, 259] width 798 height 260
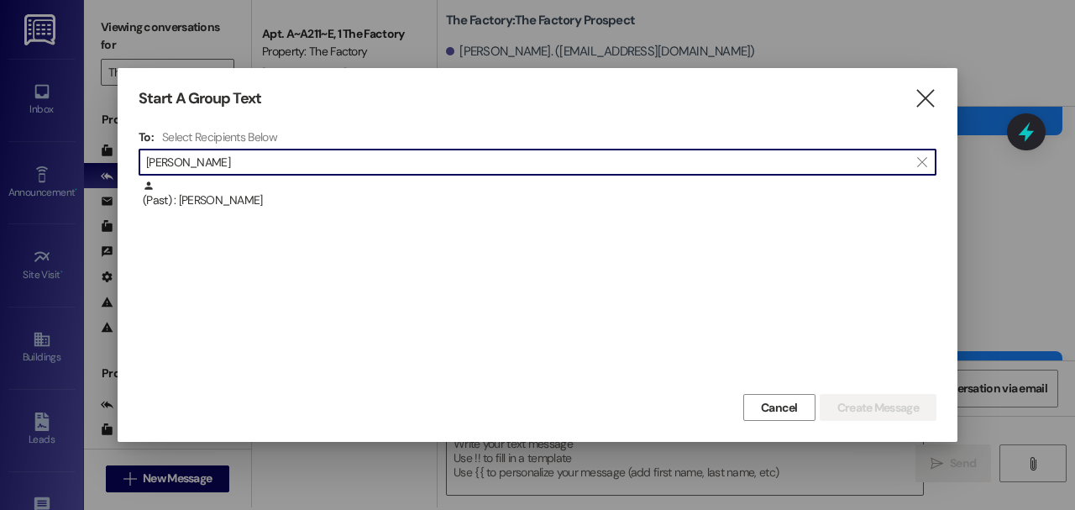
click at [314, 166] on input "[PERSON_NAME]" at bounding box center [527, 162] width 762 height 24
click at [314, 165] on input "[PERSON_NAME]" at bounding box center [527, 162] width 762 height 24
click at [321, 170] on input "[PERSON_NAME]" at bounding box center [527, 162] width 762 height 24
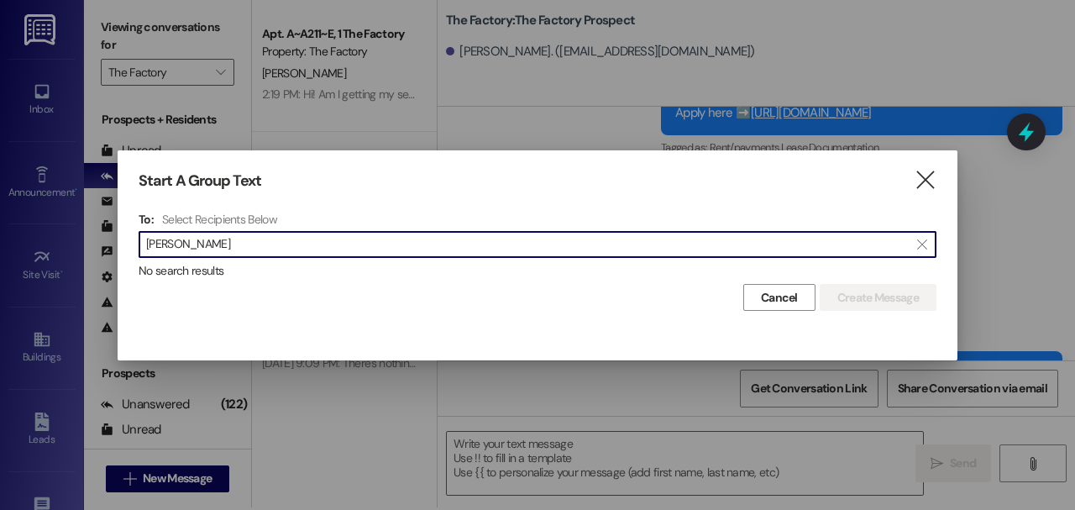
type input "d"
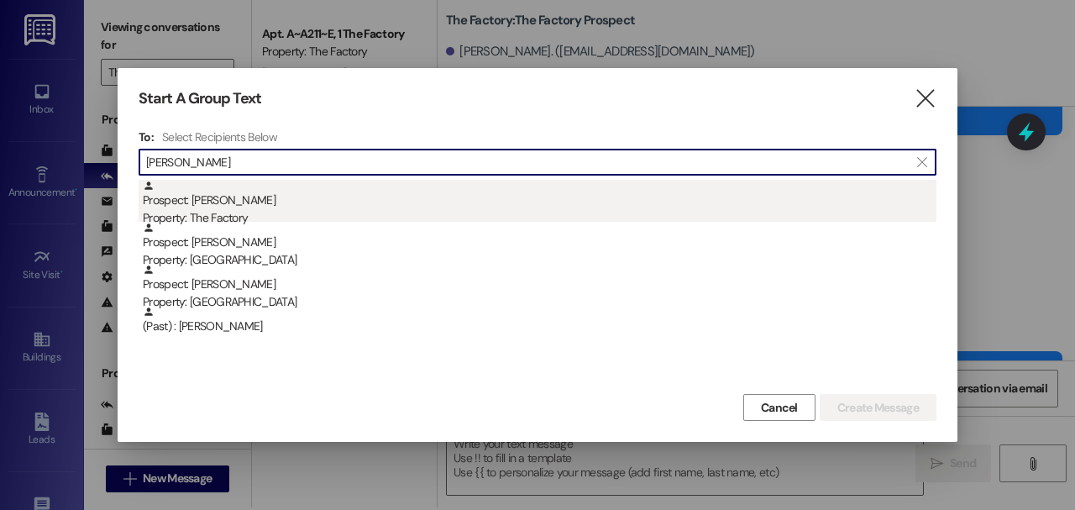
type input "[PERSON_NAME]"
click at [322, 205] on div "Prospect: [PERSON_NAME] Property: The Factory" at bounding box center [539, 204] width 793 height 48
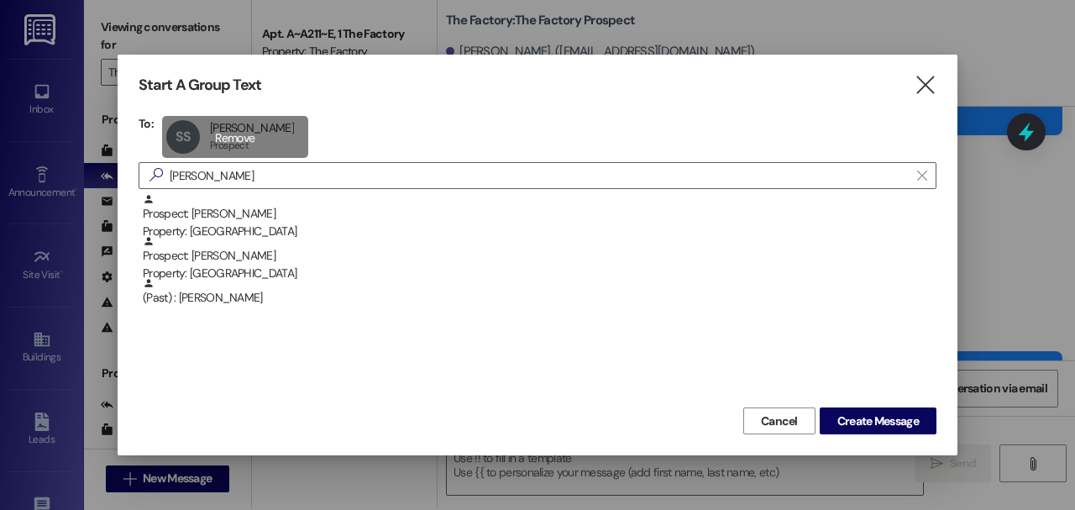
click at [256, 151] on div "SS [PERSON_NAME] [PERSON_NAME] Prospect Prospect click to remove" at bounding box center [235, 137] width 146 height 42
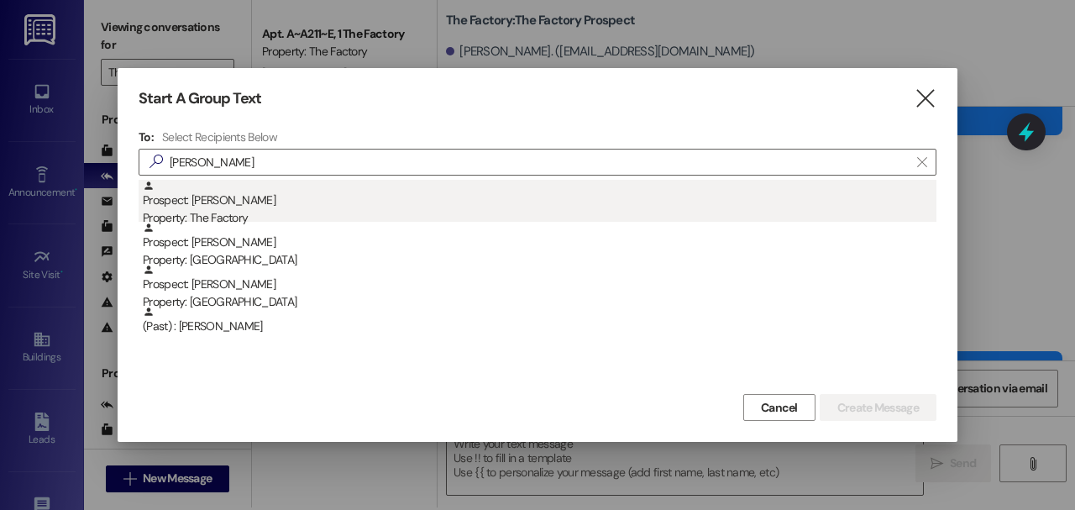
click at [249, 211] on div "Property: The Factory" at bounding box center [539, 218] width 793 height 18
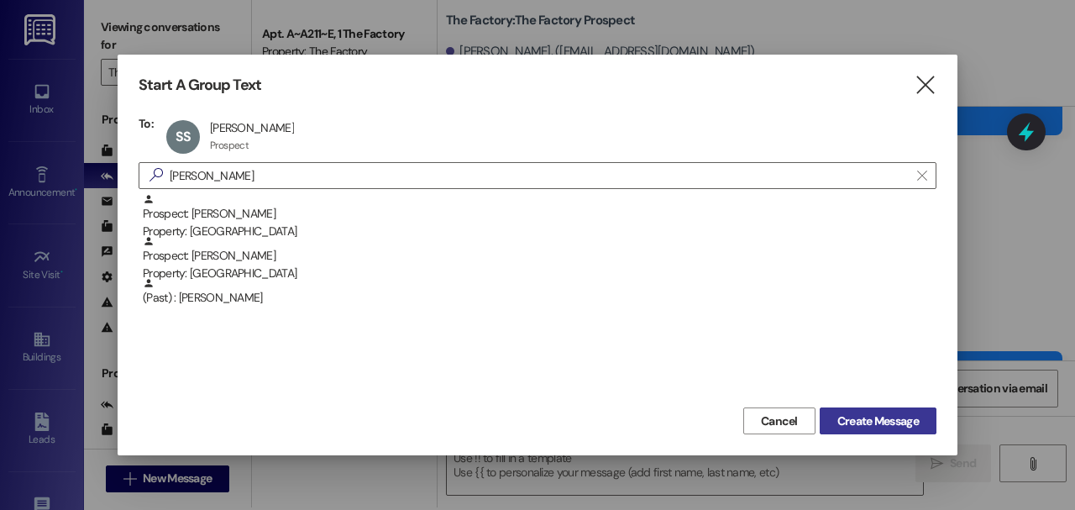
click at [882, 415] on span "Create Message" at bounding box center [877, 421] width 81 height 18
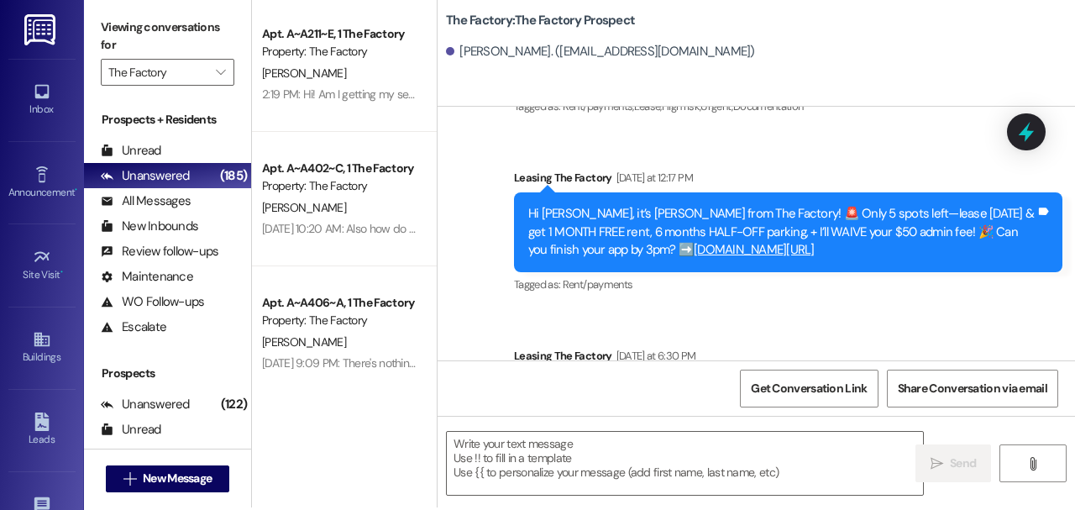
scroll to position [876, 0]
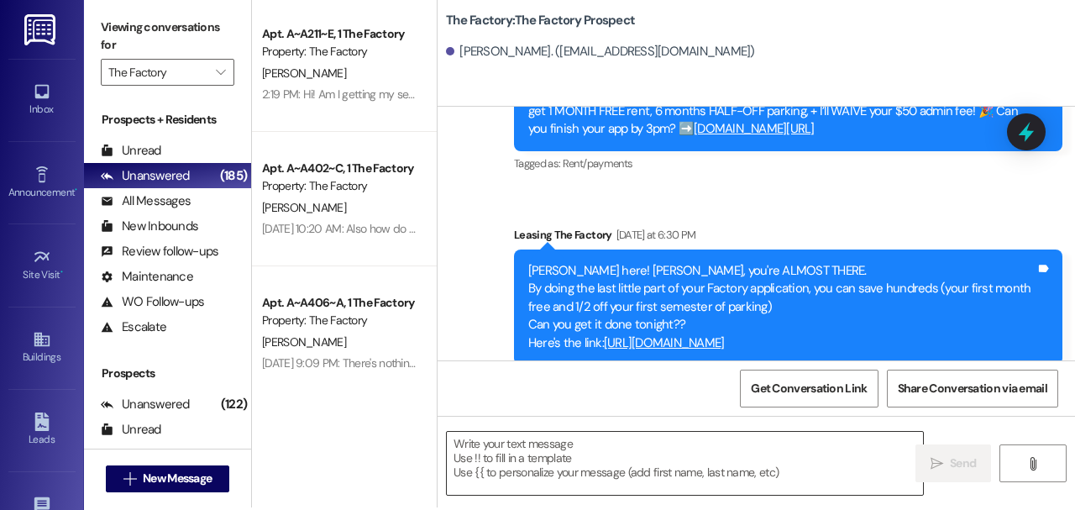
click at [623, 446] on textarea at bounding box center [685, 463] width 476 height 63
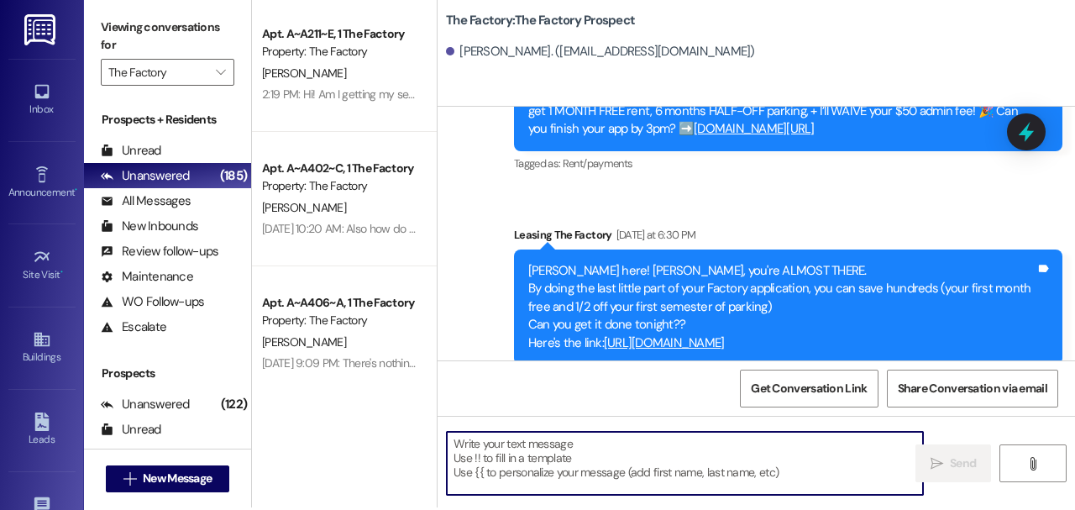
paste textarea "Hi [PERSON_NAME], [PERSON_NAME] from The Factory here! We have not been able to…"
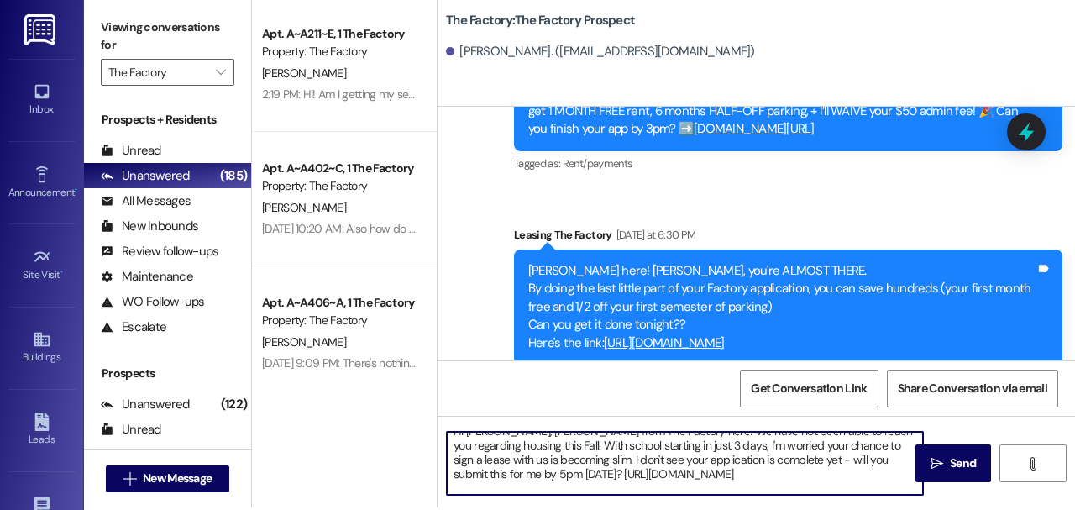
scroll to position [0, 0]
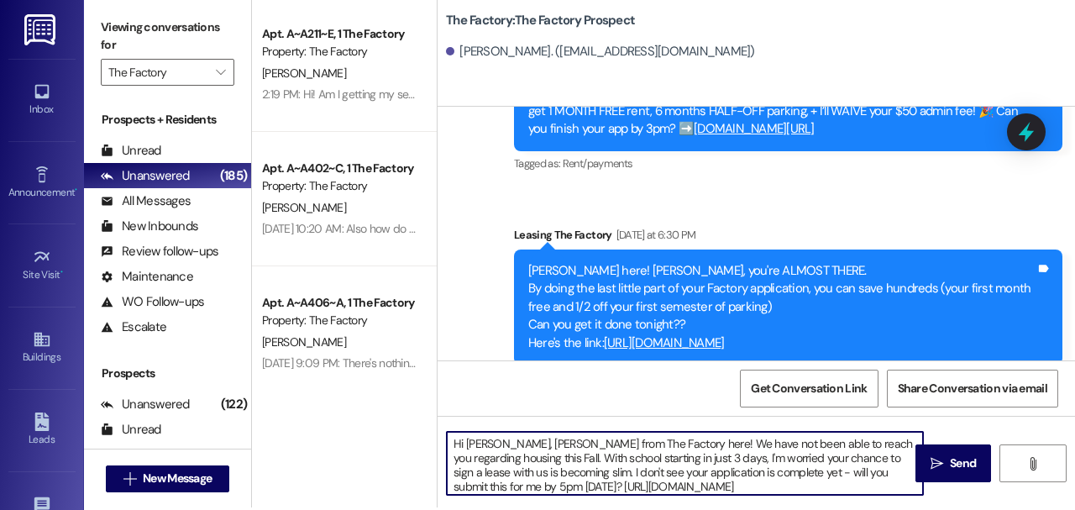
click at [475, 447] on textarea "Hi [PERSON_NAME], [PERSON_NAME] from The Factory here! We have not been able to…" at bounding box center [685, 463] width 476 height 63
type textarea "Hi [PERSON_NAME], [PERSON_NAME] from The Factory here! We have not been able to…"
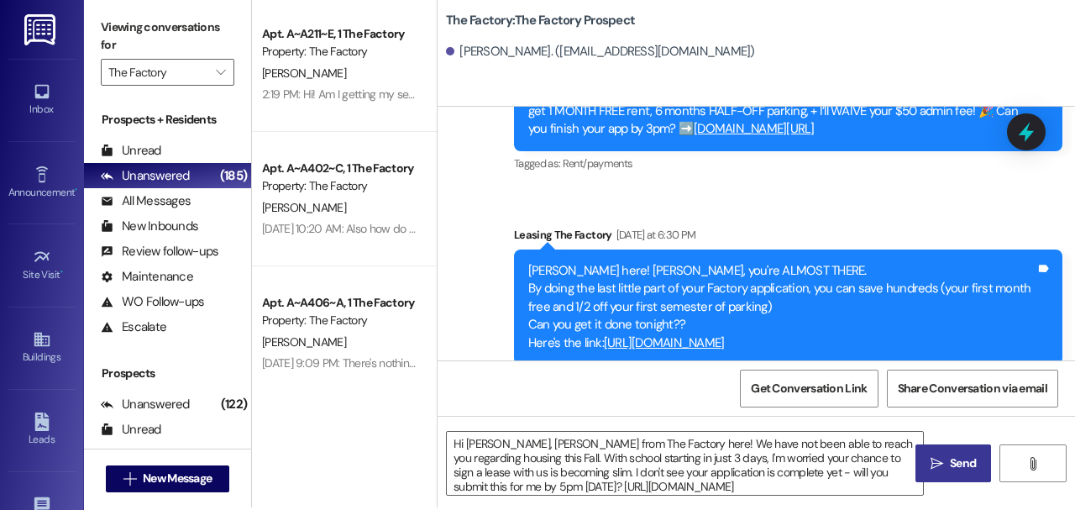
click at [950, 458] on span "Send" at bounding box center [963, 463] width 26 height 18
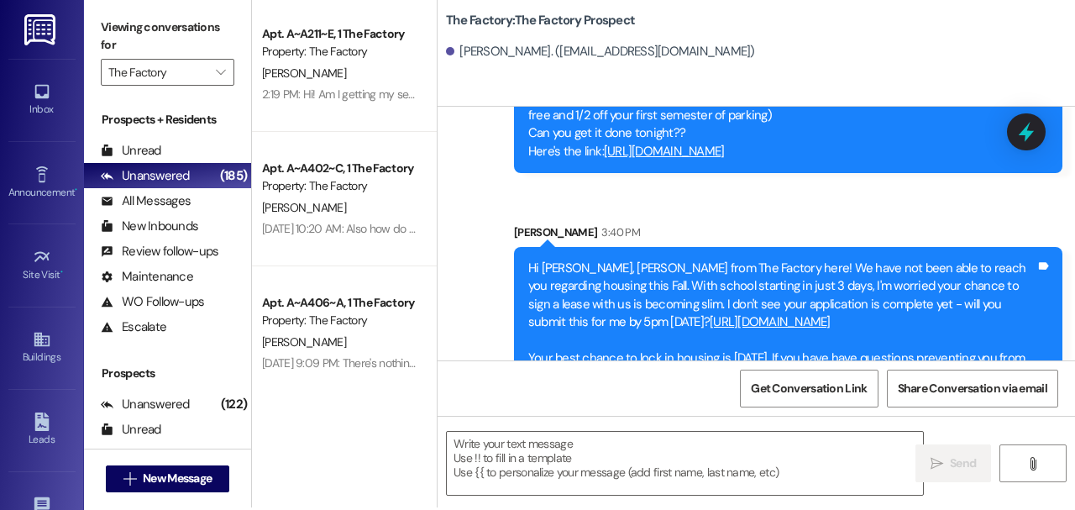
scroll to position [1101, 0]
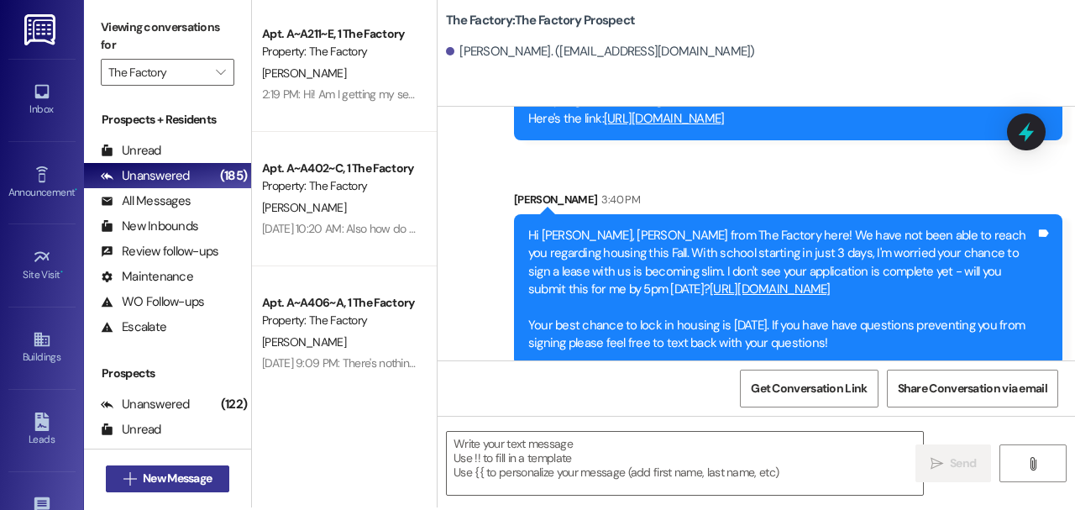
click at [169, 475] on span "New Message" at bounding box center [177, 478] width 69 height 18
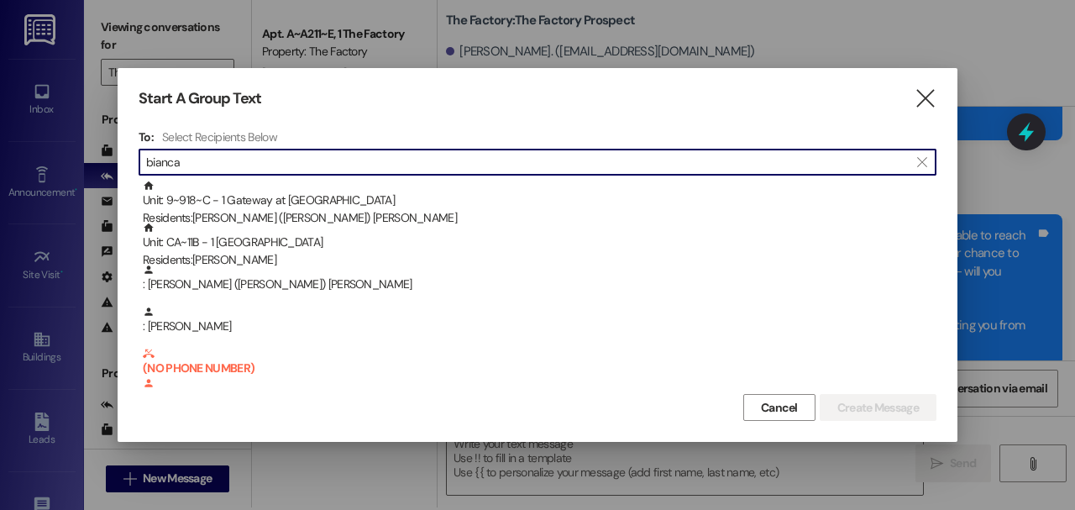
click at [270, 159] on input "bianca" at bounding box center [527, 162] width 762 height 24
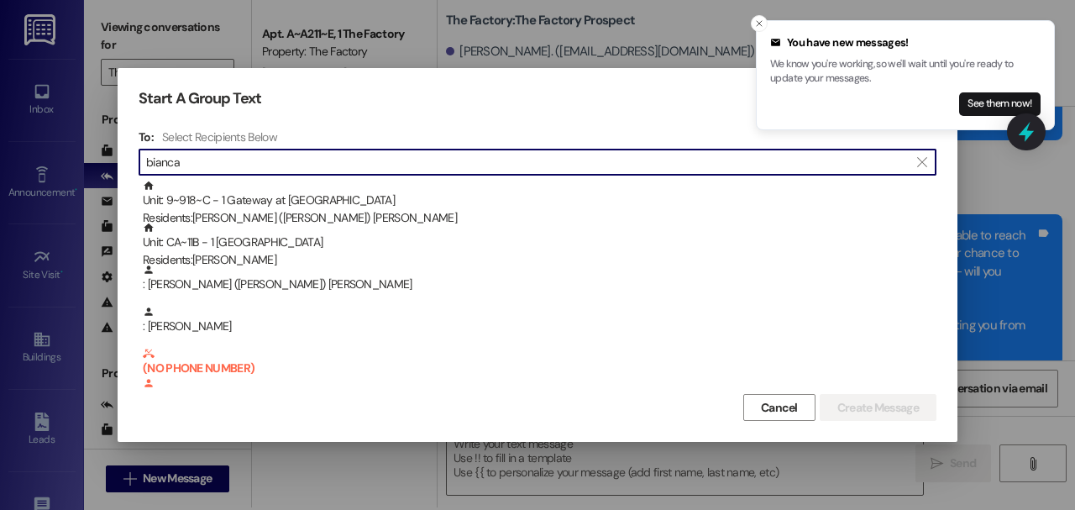
click at [270, 159] on input "bianca" at bounding box center [527, 162] width 762 height 24
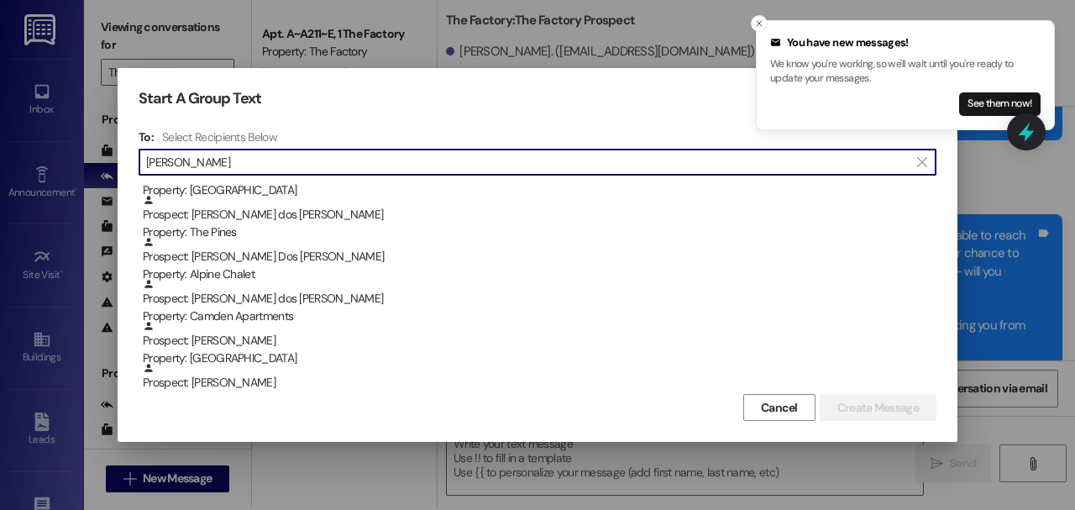
scroll to position [1231, 0]
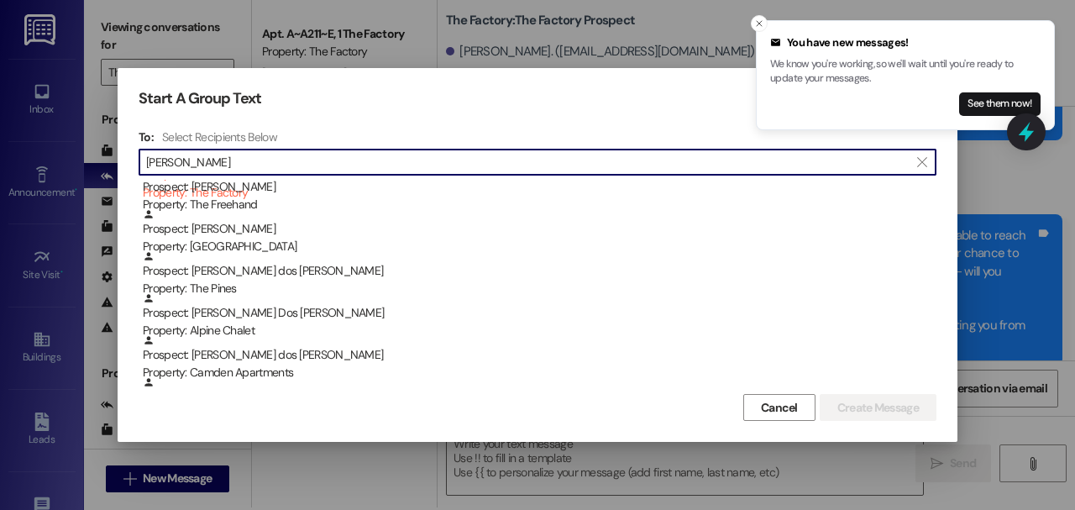
type input "[PERSON_NAME]"
click at [801, 395] on button "Cancel" at bounding box center [779, 407] width 72 height 27
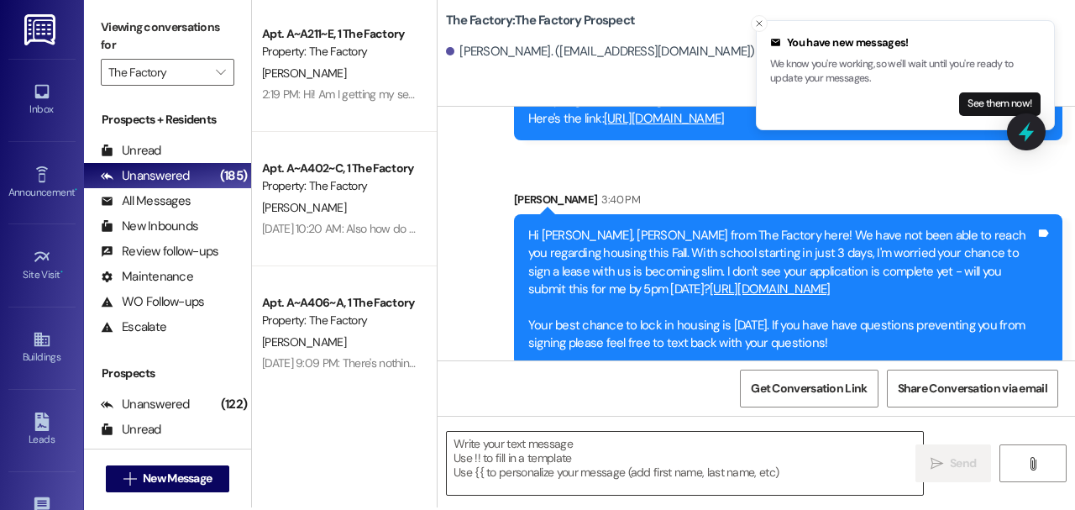
click at [732, 443] on textarea at bounding box center [685, 463] width 476 height 63
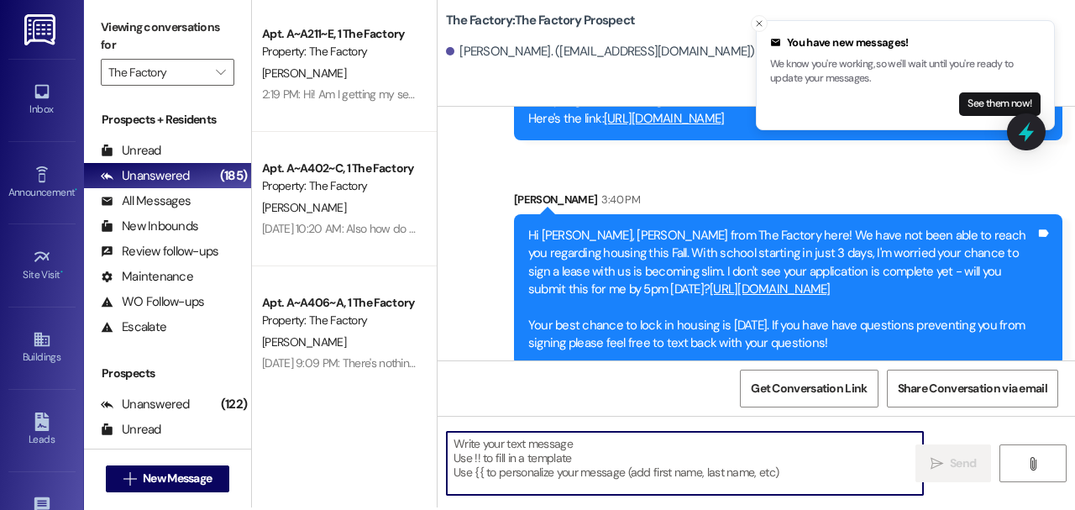
paste textarea "Hi [PERSON_NAME], [PERSON_NAME] from The Factory here! We have not been able to…"
type textarea "Hi [PERSON_NAME], [PERSON_NAME] from The Factory here! We have not been able to…"
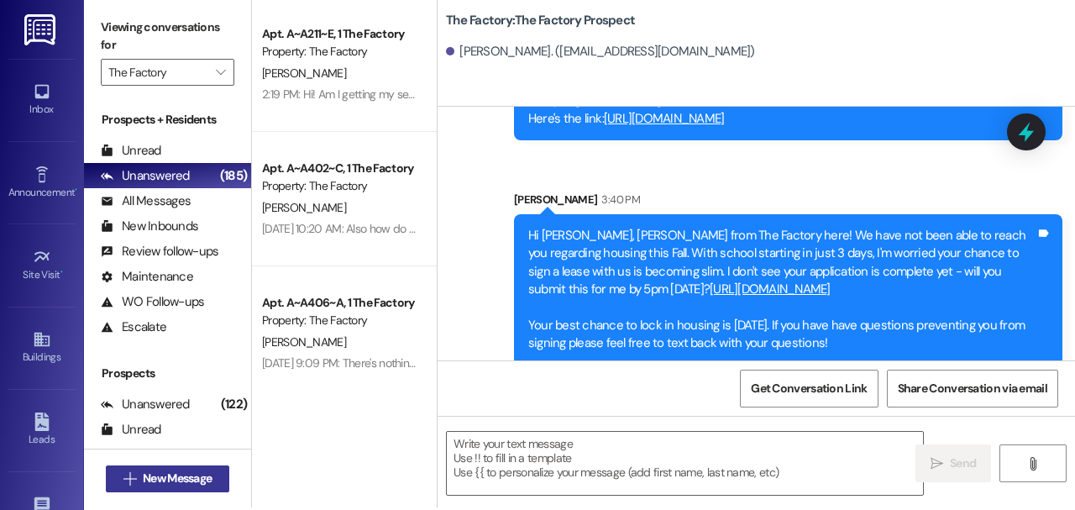
click at [118, 490] on button " New Message" at bounding box center [168, 478] width 124 height 27
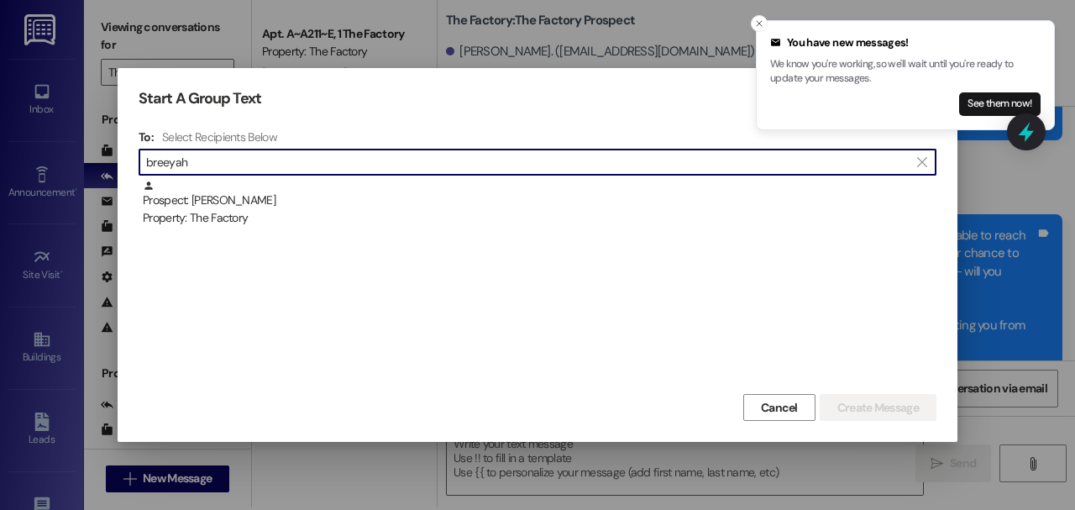
type input "breeyah"
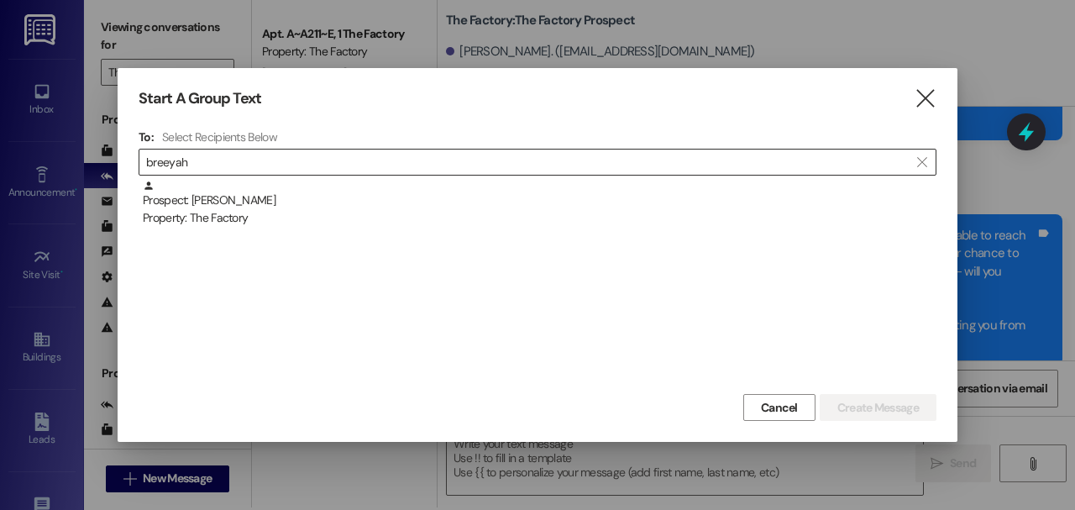
click at [213, 158] on input "breeyah" at bounding box center [527, 162] width 762 height 24
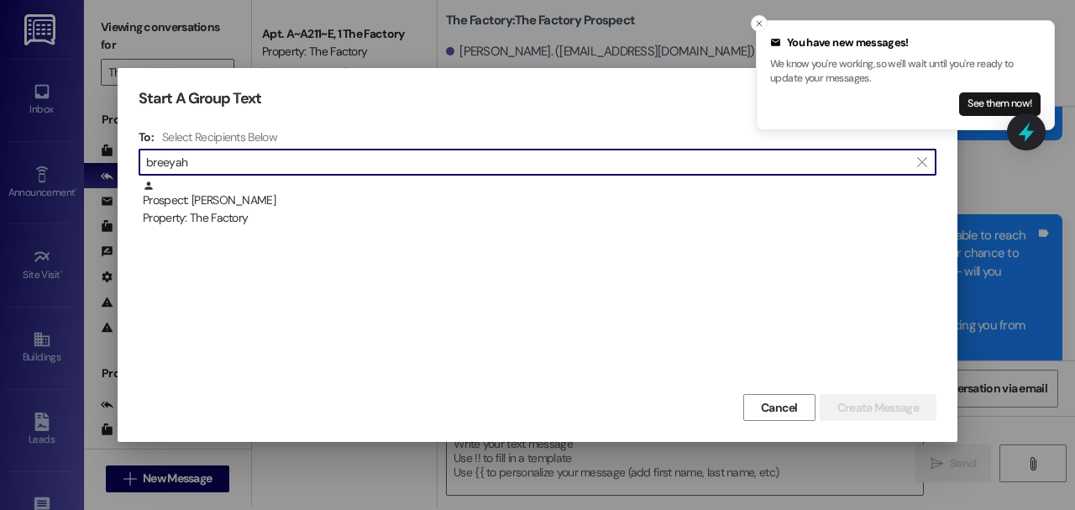
click at [213, 158] on input "breeyah" at bounding box center [527, 162] width 762 height 24
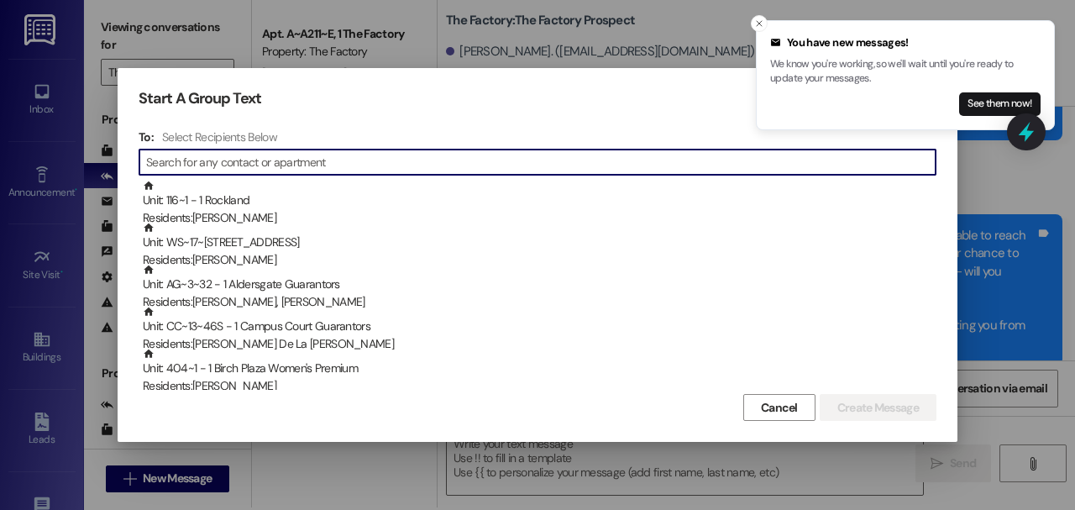
click at [217, 166] on input at bounding box center [540, 162] width 789 height 24
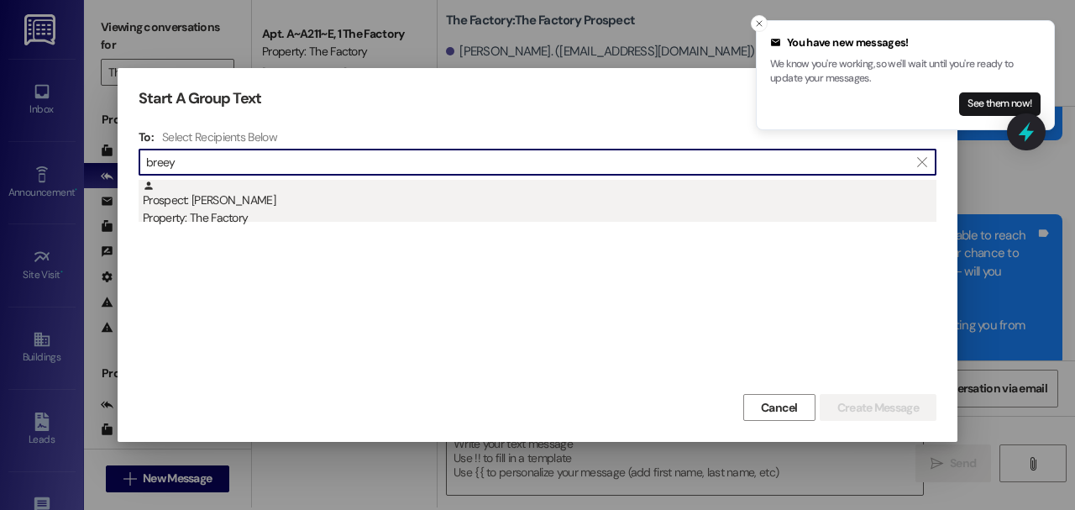
type input "breey"
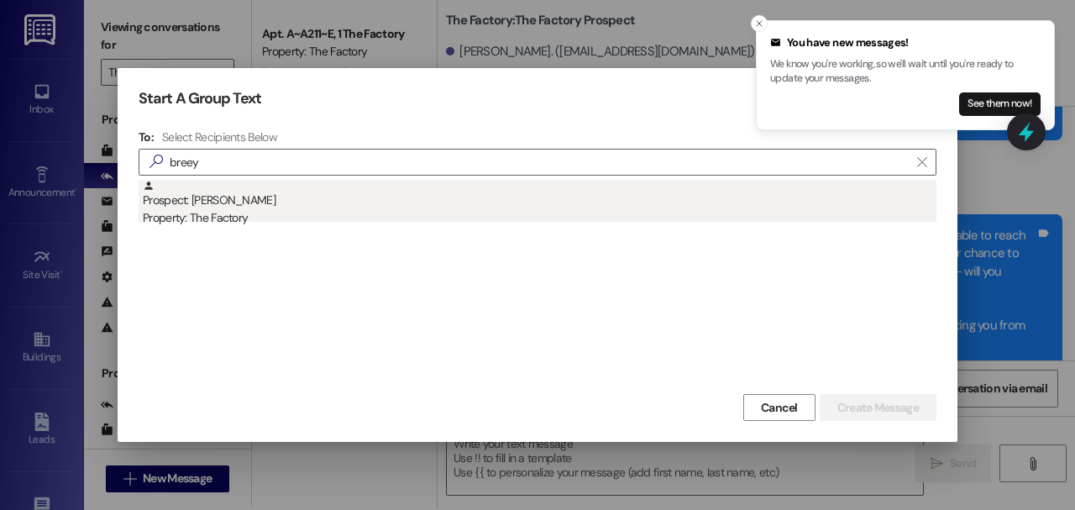
click at [324, 210] on div "Property: The Factory" at bounding box center [539, 218] width 793 height 18
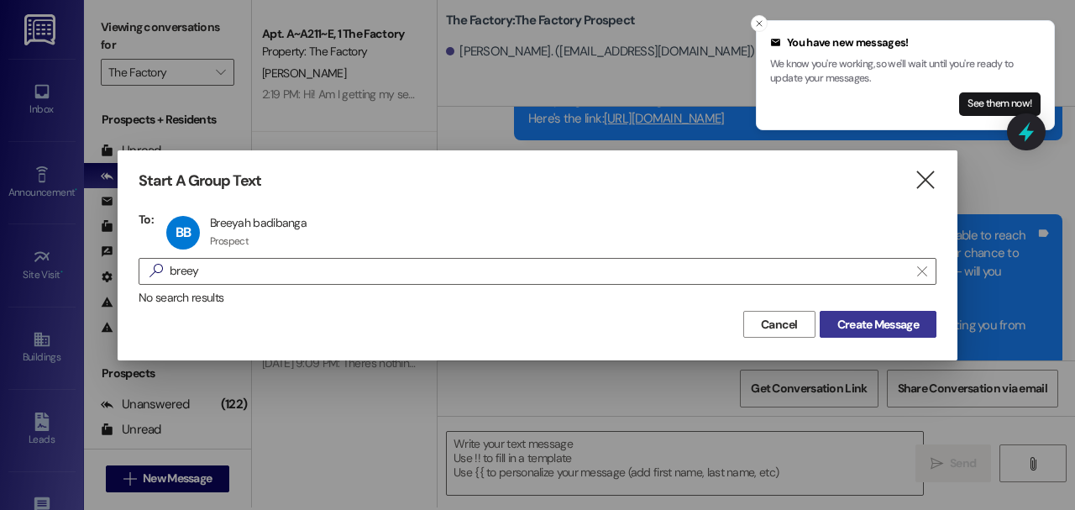
click at [925, 317] on button "Create Message" at bounding box center [877, 324] width 117 height 27
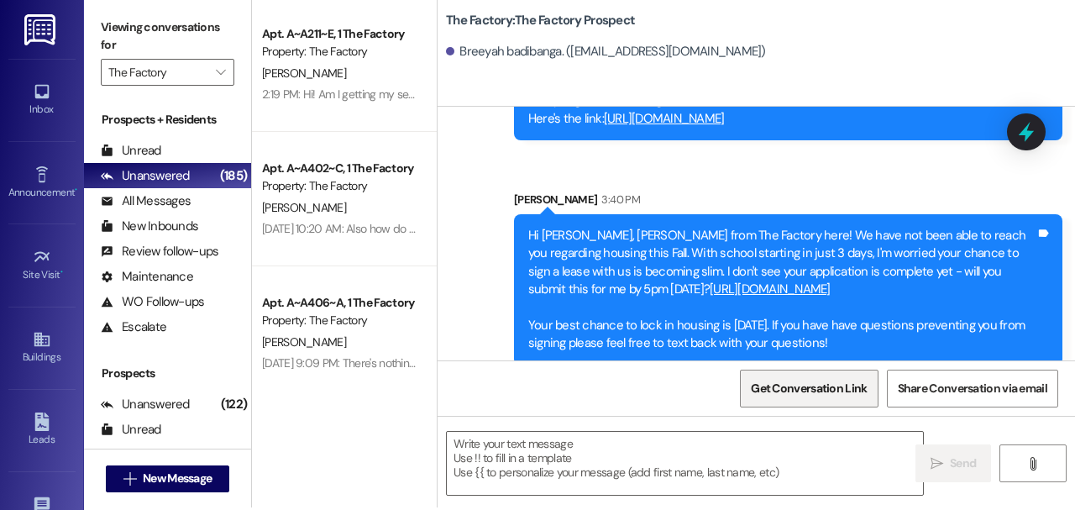
scroll to position [775, 0]
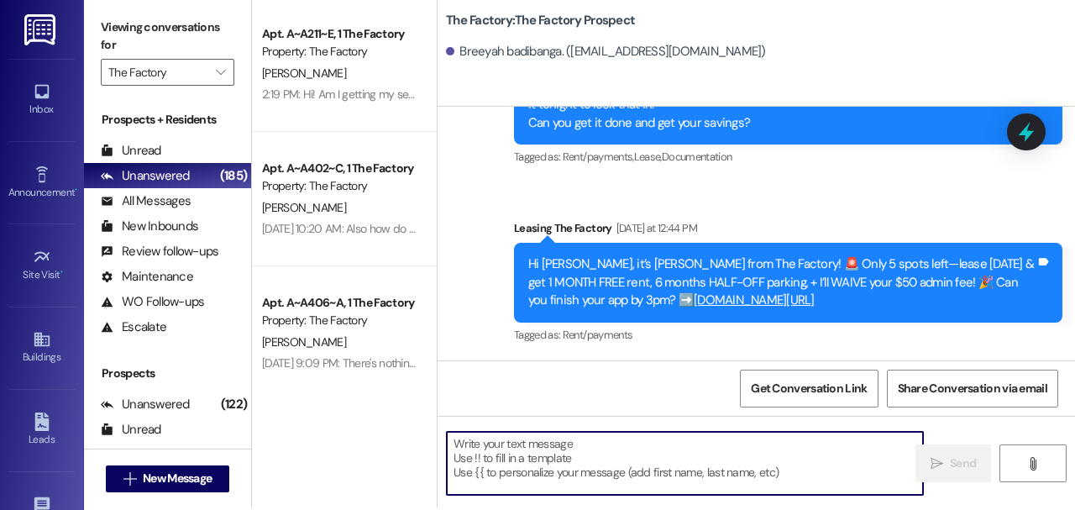
click at [742, 438] on textarea at bounding box center [685, 463] width 476 height 63
paste textarea "Hi [PERSON_NAME], [PERSON_NAME] from The Factory here! We have not been able to…"
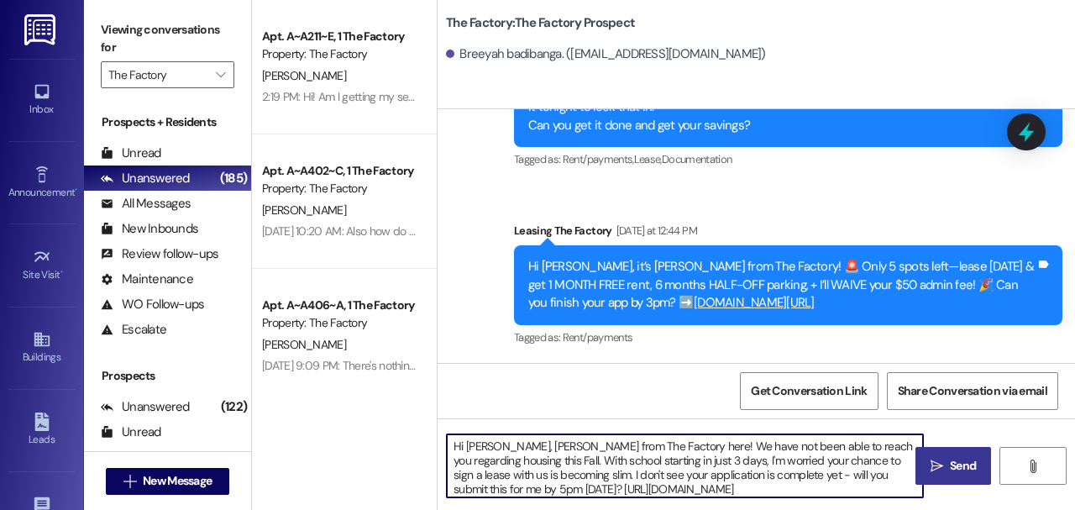
scroll to position [0, 0]
click at [470, 60] on div "Breeyah badibanga. ([EMAIL_ADDRESS][DOMAIN_NAME])" at bounding box center [606, 54] width 320 height 18
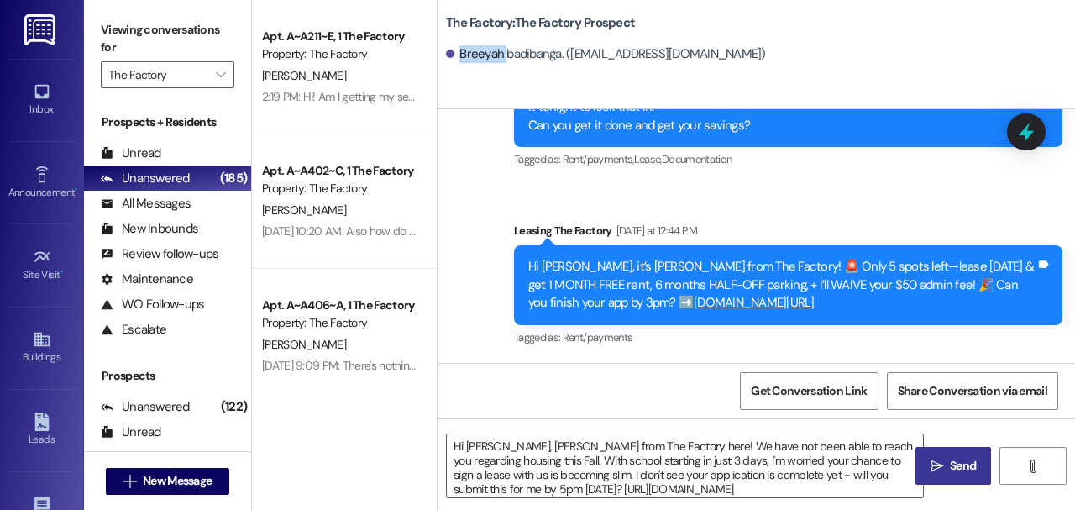
click at [470, 60] on div "Breeyah badibanga. ([EMAIL_ADDRESS][DOMAIN_NAME])" at bounding box center [606, 54] width 320 height 18
copy div "Breeyah"
click at [472, 449] on textarea "Hi [PERSON_NAME], [PERSON_NAME] from The Factory here! We have not been able to…" at bounding box center [685, 465] width 476 height 63
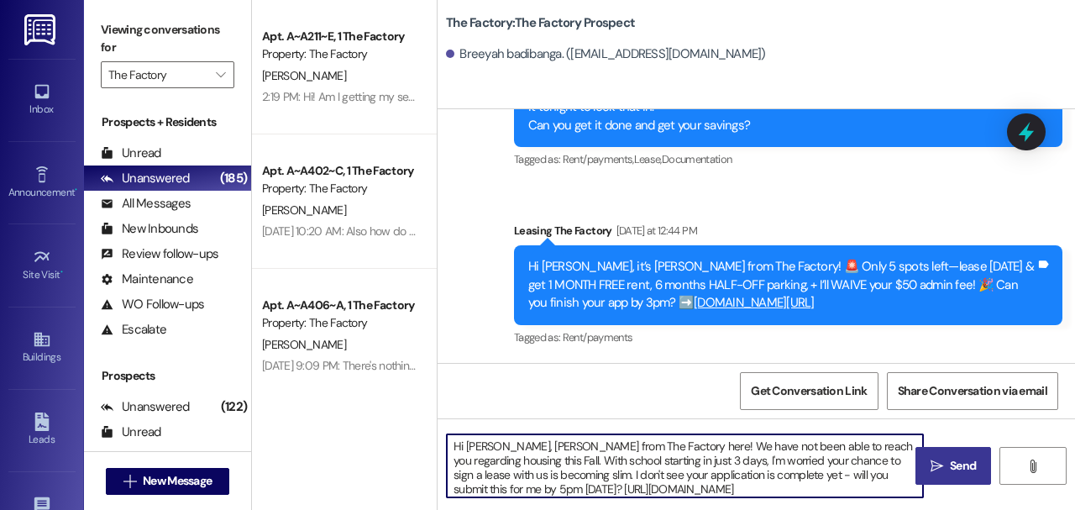
click at [472, 449] on textarea "Hi [PERSON_NAME], [PERSON_NAME] from The Factory here! We have not been able to…" at bounding box center [685, 465] width 476 height 63
paste textarea "Breeyah"
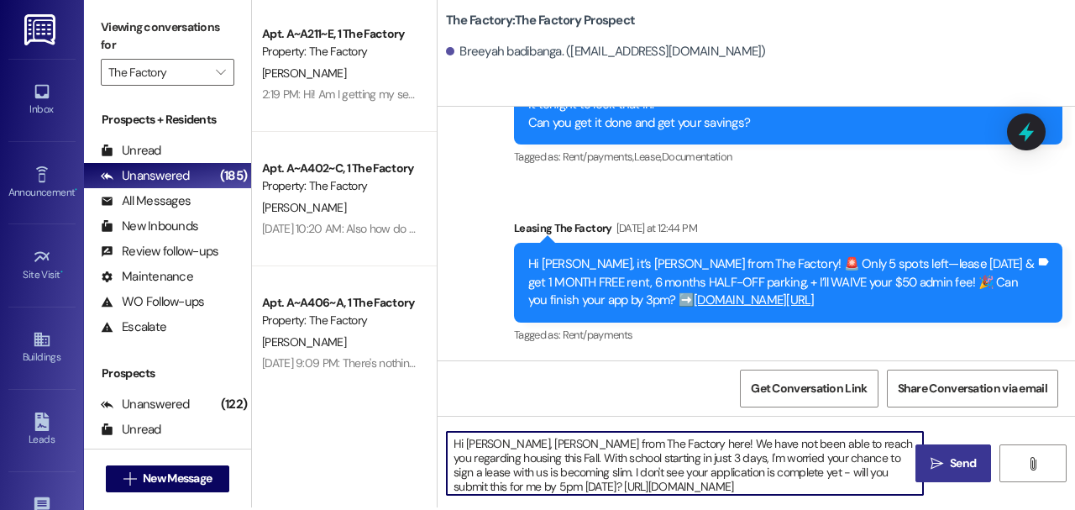
click at [514, 488] on textarea "Hi [PERSON_NAME], [PERSON_NAME] from The Factory here! We have not been able to…" at bounding box center [685, 463] width 476 height 63
click at [487, 486] on textarea "Hi [PERSON_NAME], [PERSON_NAME] from The Factory here! We have not been able to…" at bounding box center [685, 463] width 476 height 63
click at [492, 485] on textarea "Hi [PERSON_NAME], [PERSON_NAME] from The Factory here! We have not been able to…" at bounding box center [685, 463] width 476 height 63
type textarea "Hi [PERSON_NAME], [PERSON_NAME] from The Factory here! We have not been able to…"
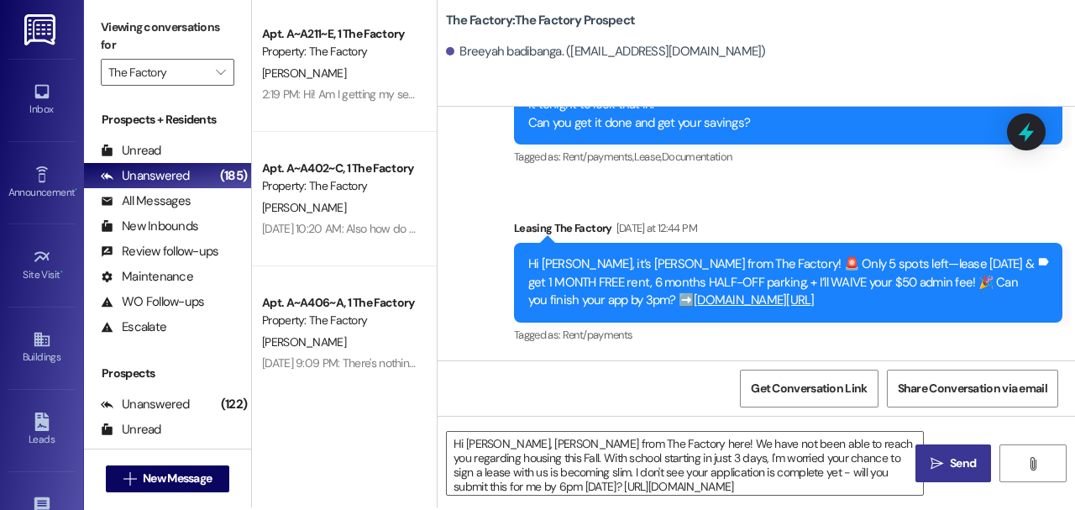
click at [952, 474] on button " Send" at bounding box center [953, 463] width 76 height 38
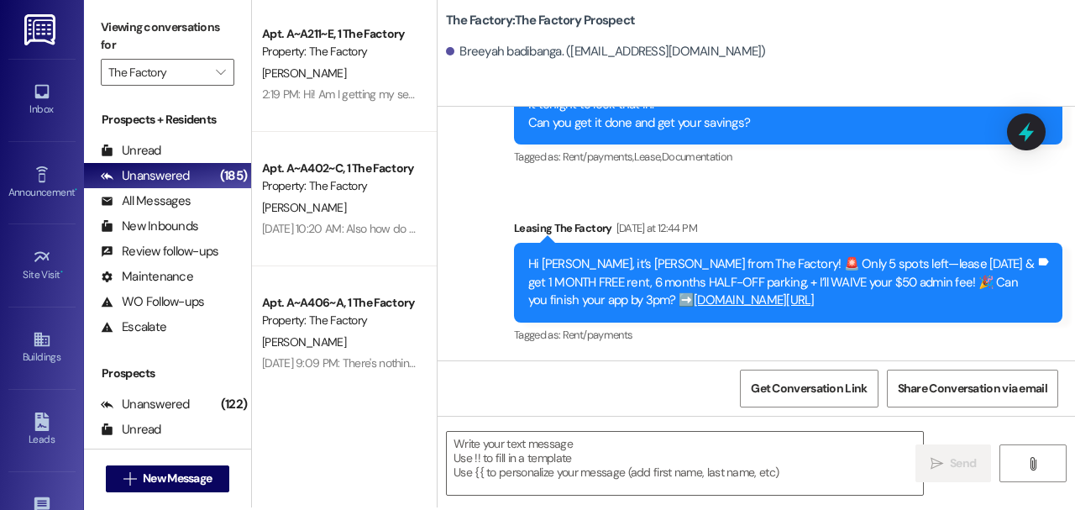
scroll to position [1000, 0]
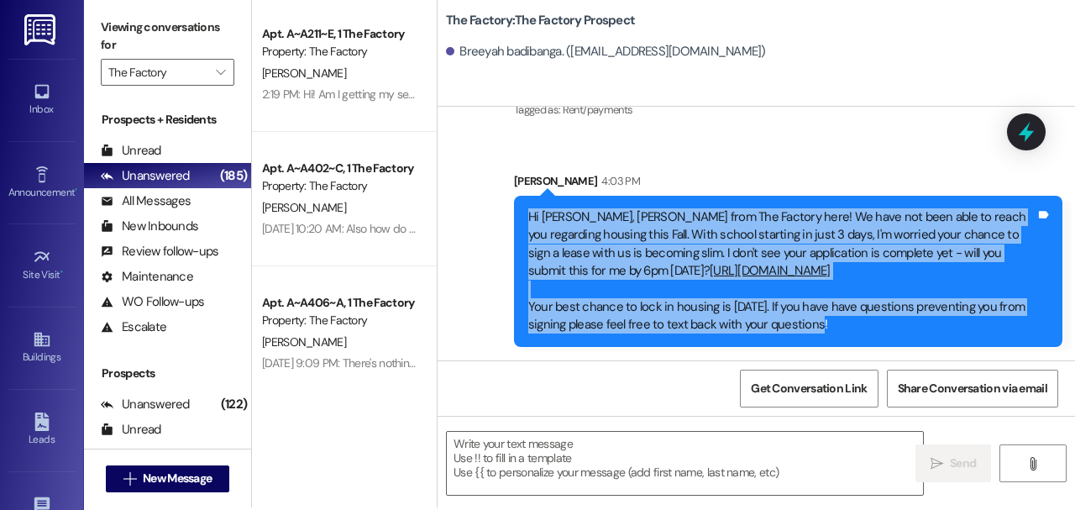
drag, startPoint x: 825, startPoint y: 322, endPoint x: 530, endPoint y: 217, distance: 313.9
click at [530, 217] on div "Hi [PERSON_NAME], [PERSON_NAME] from The Factory here! We have not been able to…" at bounding box center [781, 271] width 507 height 126
click at [141, 487] on button " New Message" at bounding box center [168, 478] width 124 height 27
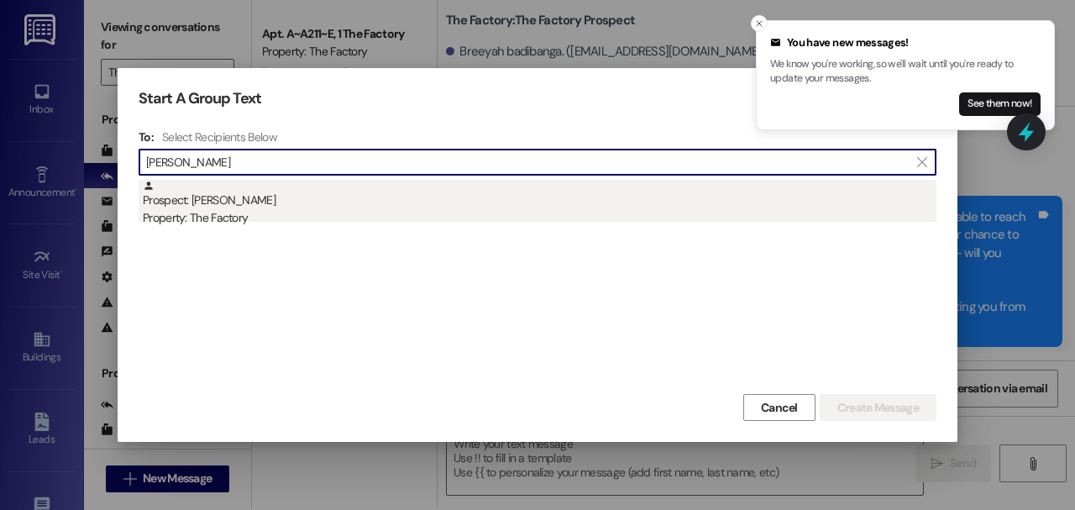
type input "[PERSON_NAME]"
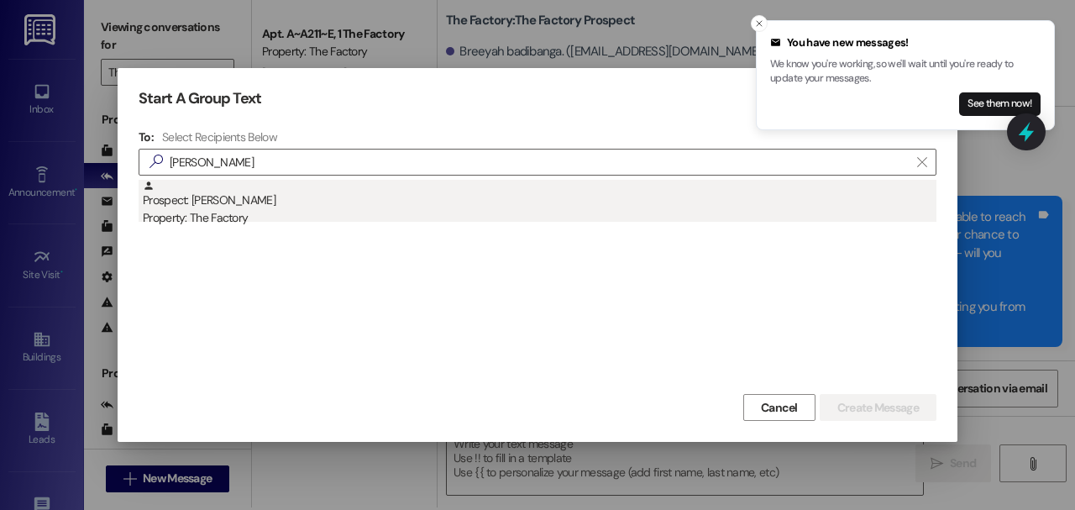
click at [377, 222] on div "Property: The Factory" at bounding box center [539, 218] width 793 height 18
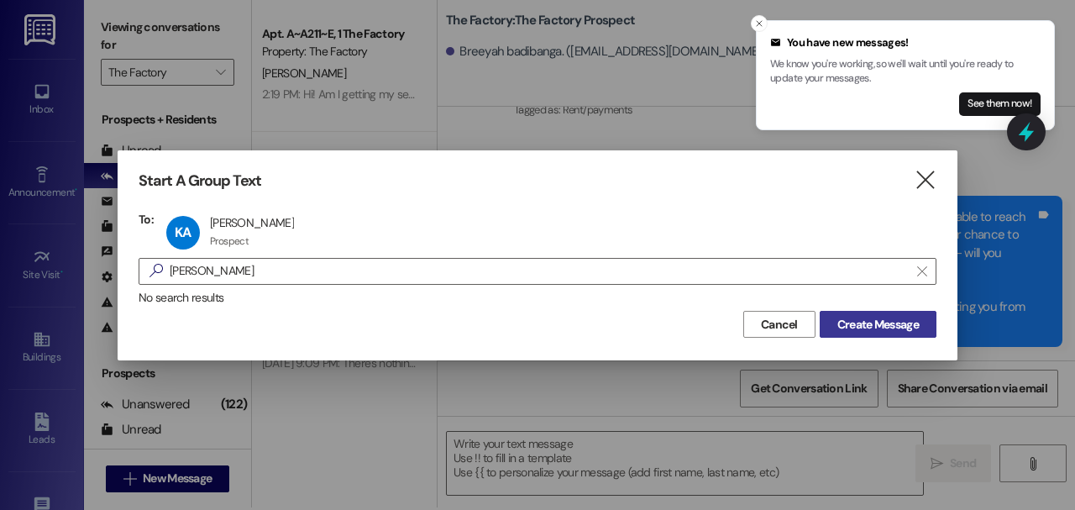
click at [859, 336] on button "Create Message" at bounding box center [877, 324] width 117 height 27
